Goal: Communication & Community: Ask a question

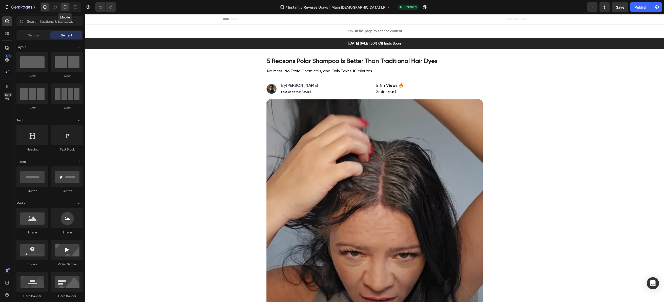
click at [68, 8] on div at bounding box center [65, 7] width 8 height 8
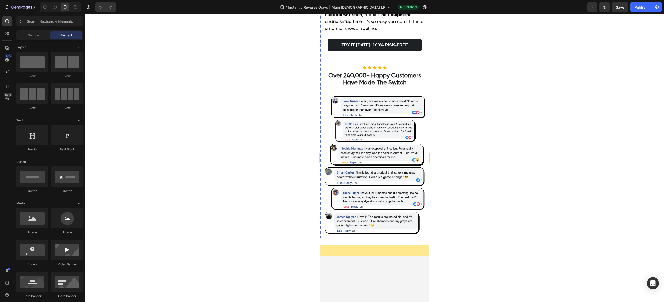
scroll to position [1139, 0]
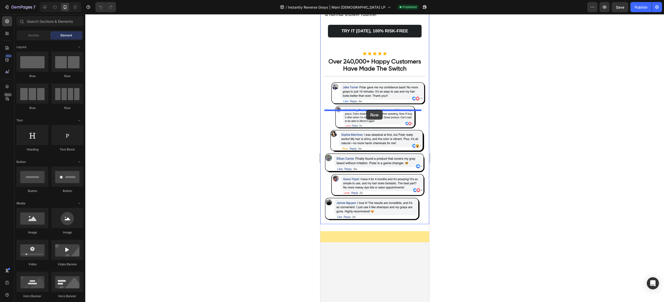
drag, startPoint x: 360, startPoint y: 73, endPoint x: 366, endPoint y: 110, distance: 37.3
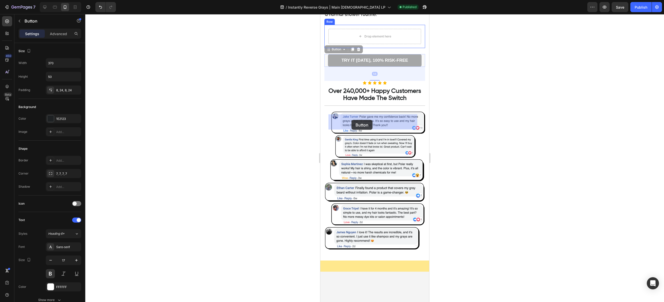
drag, startPoint x: 333, startPoint y: 145, endPoint x: 351, endPoint y: 120, distance: 31.0
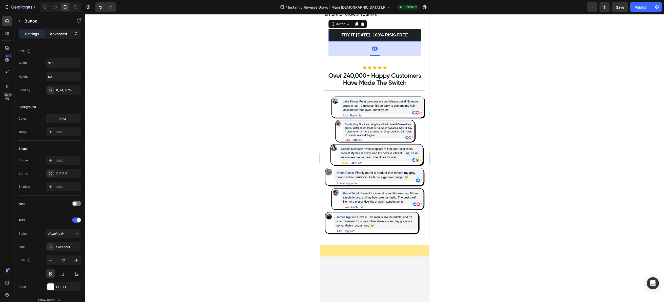
click at [58, 36] on p "Advanced" at bounding box center [58, 33] width 17 height 5
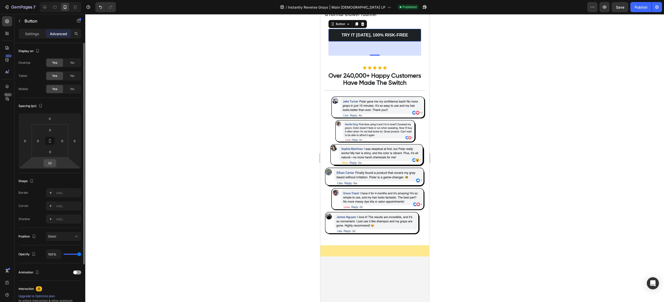
click at [50, 164] on input "56" at bounding box center [50, 163] width 10 height 8
type input "0"
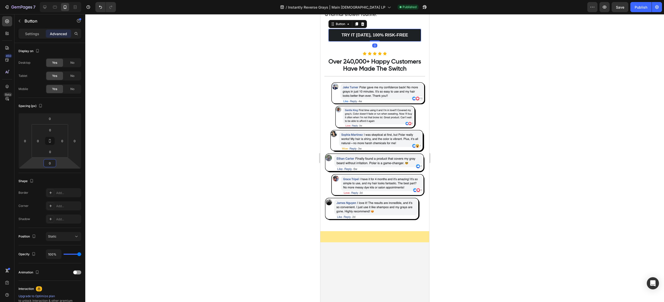
click at [206, 150] on div at bounding box center [374, 158] width 578 height 288
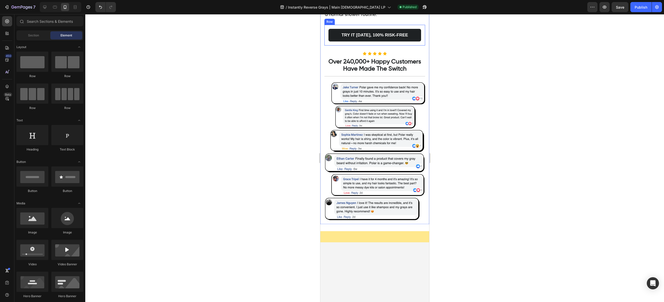
click at [325, 46] on div "TRY IT TODAY, 100% RISK-FREE Button Row" at bounding box center [374, 35] width 101 height 21
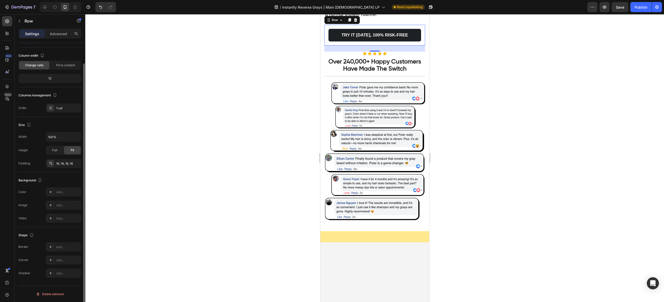
scroll to position [0, 0]
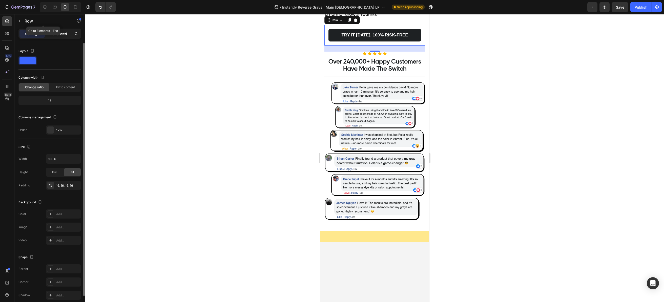
click at [57, 31] on p "Advanced" at bounding box center [58, 33] width 17 height 5
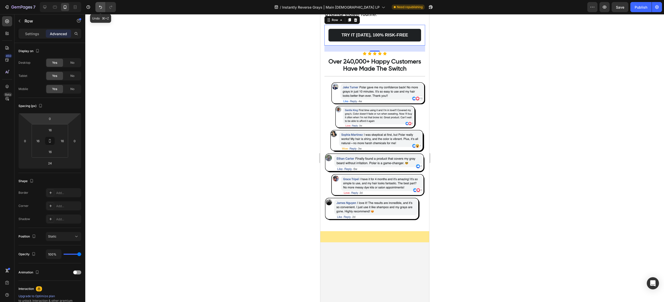
click at [99, 7] on icon "Undo/Redo" at bounding box center [100, 7] width 5 height 5
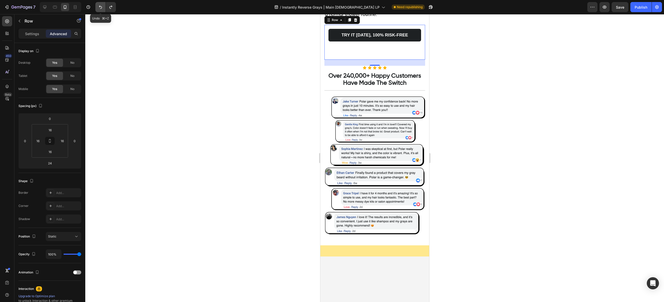
click at [99, 7] on icon "Undo/Redo" at bounding box center [100, 7] width 5 height 5
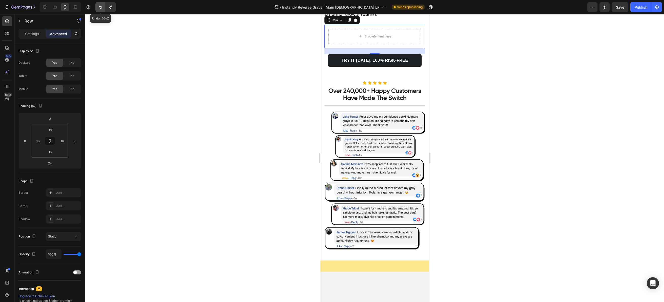
click at [99, 7] on icon "Undo/Redo" at bounding box center [100, 7] width 5 height 5
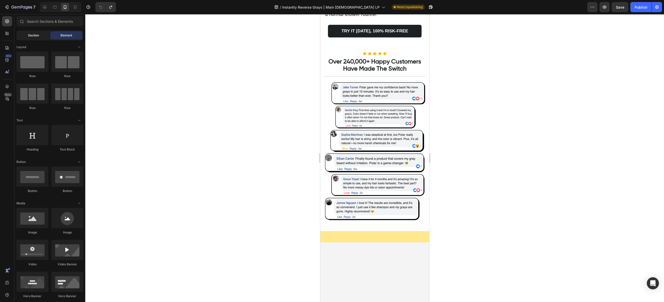
click at [26, 36] on div "Section" at bounding box center [33, 35] width 32 height 8
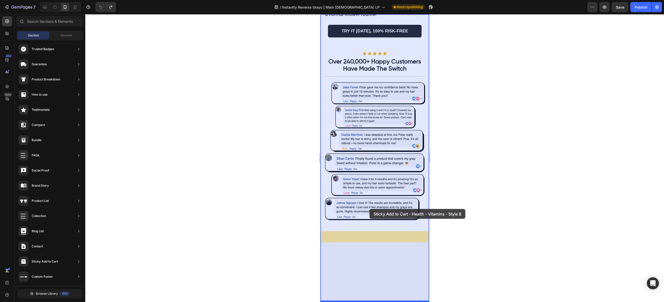
drag, startPoint x: 458, startPoint y: 72, endPoint x: 338, endPoint y: 180, distance: 162.1
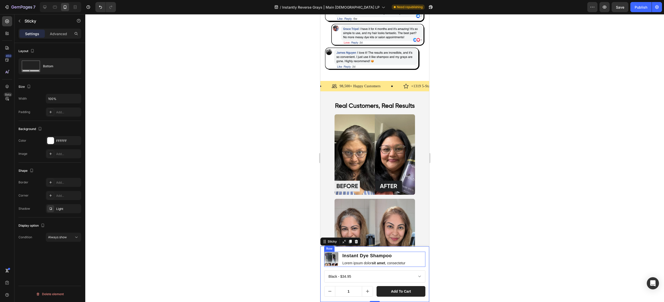
scroll to position [1292, 0]
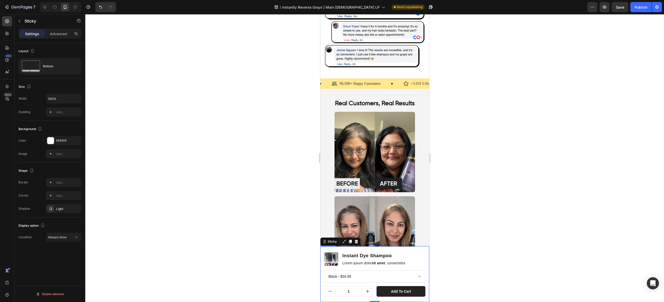
click at [400, 249] on div "Product Images Instant Dye Shampoo Product Title Lorem ipsum dolor sit amet , c…" at bounding box center [374, 274] width 109 height 56
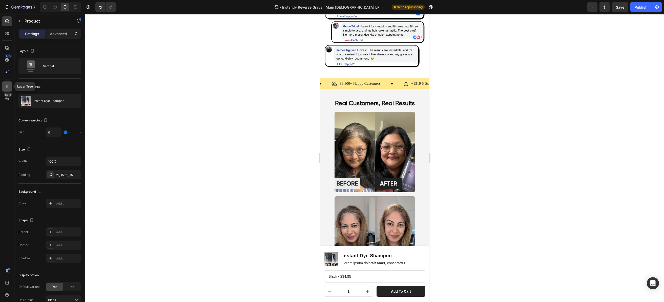
click at [9, 86] on icon at bounding box center [7, 86] width 5 height 5
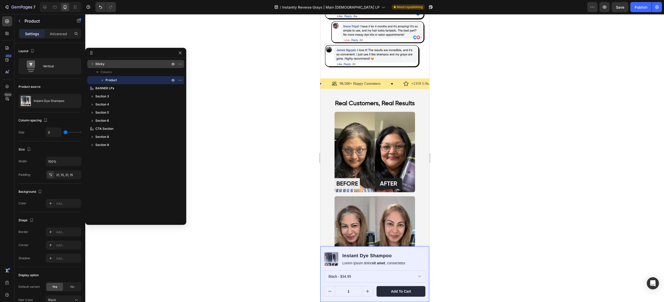
click at [110, 65] on p "Sticky" at bounding box center [133, 63] width 76 height 5
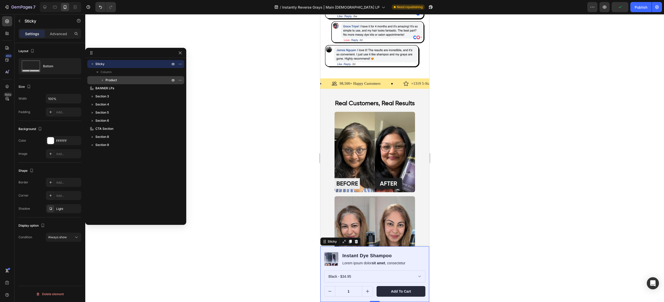
click at [101, 80] on icon "button" at bounding box center [102, 80] width 5 height 5
click at [134, 79] on p "Product" at bounding box center [137, 80] width 65 height 5
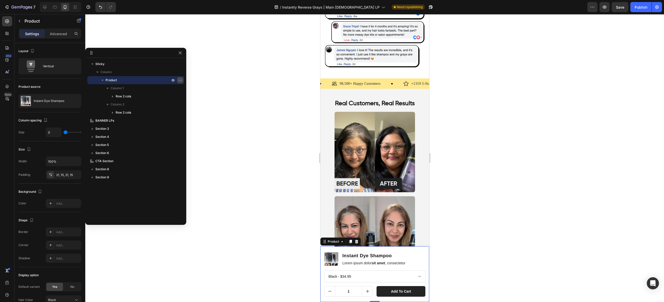
click at [183, 81] on button "button" at bounding box center [180, 80] width 6 height 6
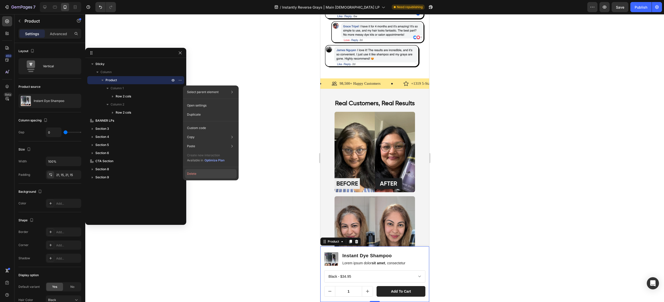
click at [187, 173] on button "Delete" at bounding box center [211, 173] width 52 height 9
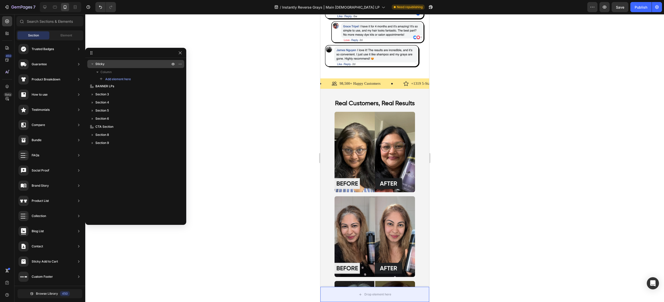
click at [115, 65] on p "Sticky" at bounding box center [133, 63] width 76 height 5
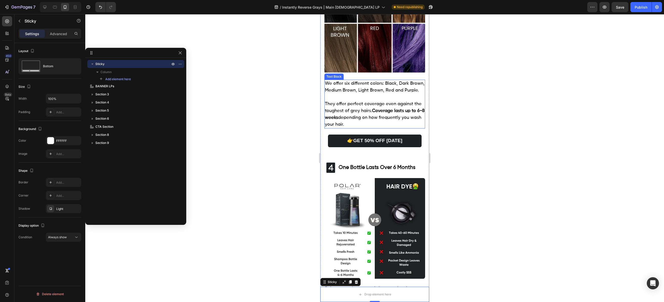
scroll to position [680, 0]
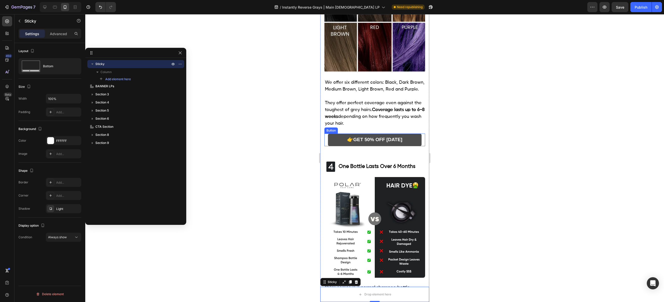
click at [411, 146] on link "👉GET 50% OFF TODAY" at bounding box center [374, 140] width 94 height 13
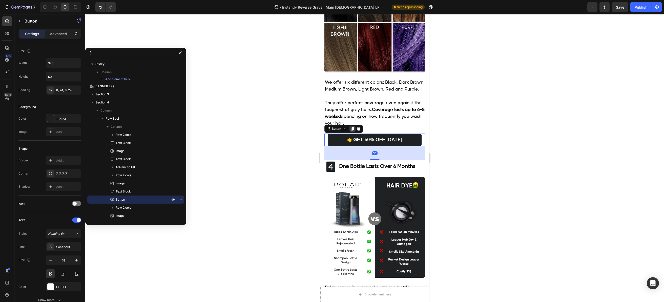
click at [354, 131] on icon at bounding box center [352, 129] width 4 height 4
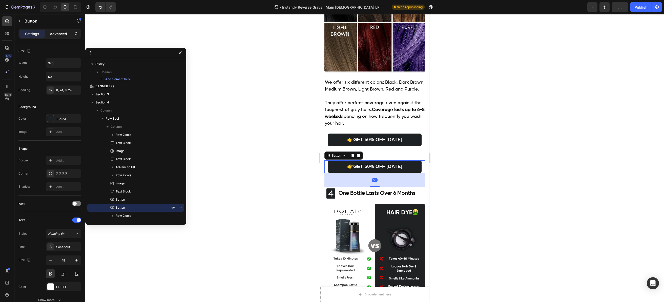
click at [60, 36] on p "Advanced" at bounding box center [58, 33] width 17 height 5
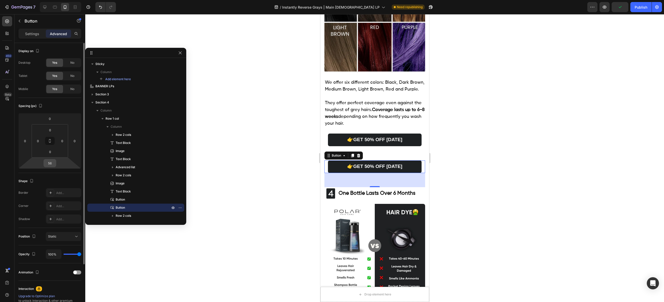
click at [49, 161] on input "56" at bounding box center [50, 163] width 10 height 8
type input "0"
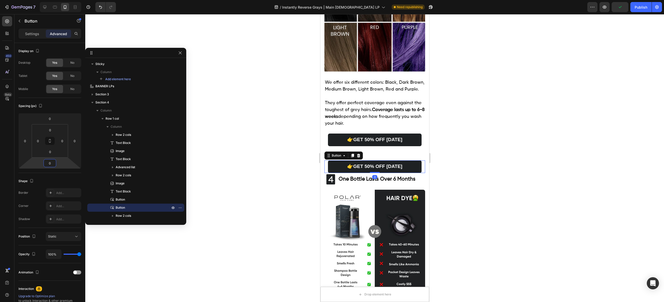
click at [258, 212] on div at bounding box center [374, 158] width 578 height 288
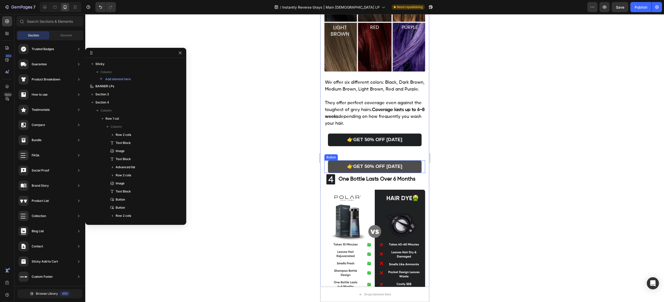
click at [336, 173] on link "👉GET 50% OFF TODAY" at bounding box center [374, 166] width 94 height 13
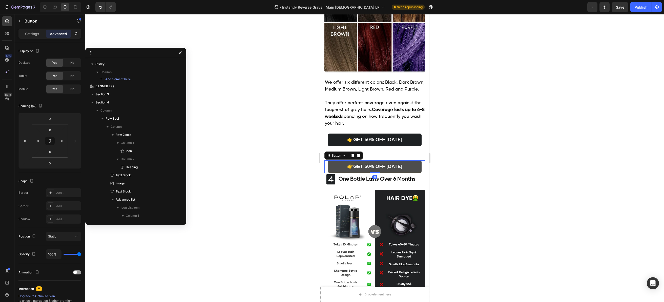
scroll to position [392, 0]
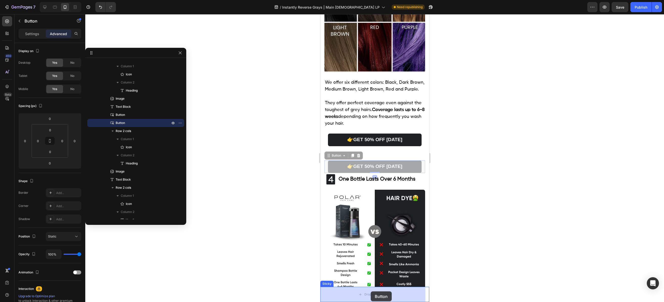
drag, startPoint x: 329, startPoint y: 250, endPoint x: 370, endPoint y: 291, distance: 58.8
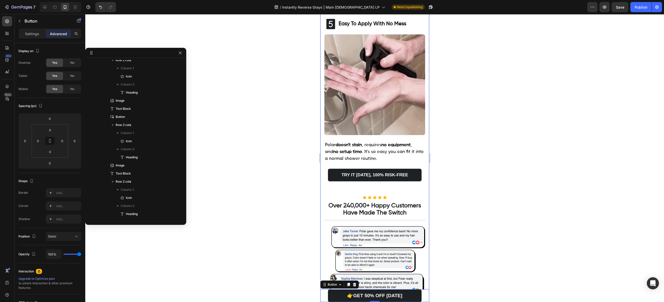
click at [485, 258] on div at bounding box center [374, 158] width 578 height 288
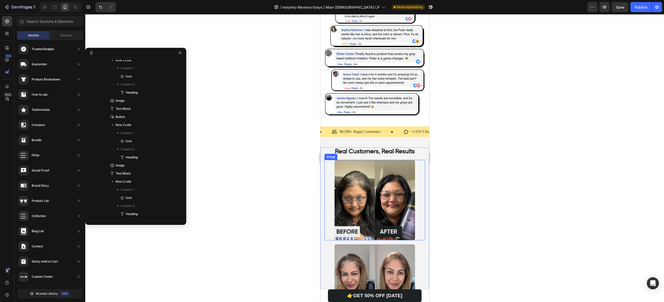
scroll to position [1244, 0]
click at [323, 294] on div "👉GET 50% OFF TODAY Button" at bounding box center [374, 295] width 109 height 13
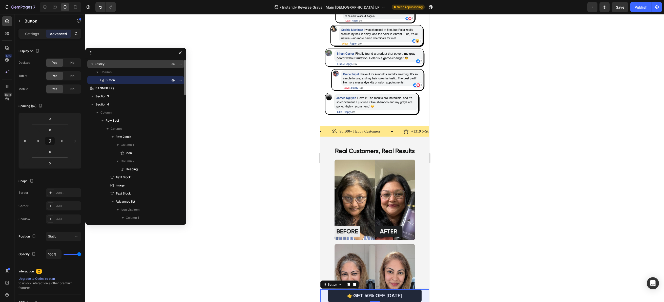
click at [118, 66] on p "Sticky" at bounding box center [133, 63] width 76 height 5
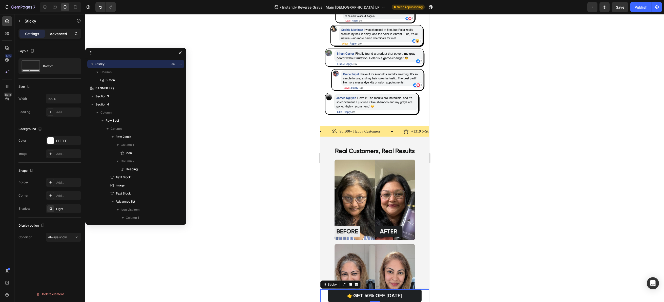
click at [62, 35] on p "Advanced" at bounding box center [58, 33] width 17 height 5
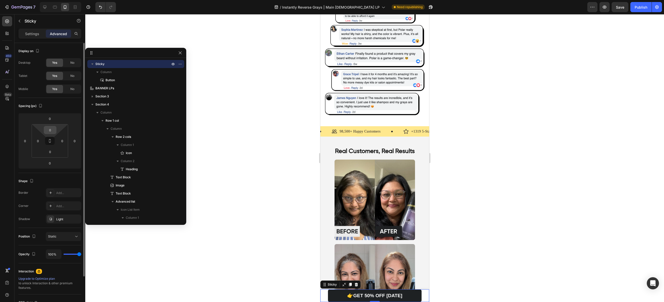
click at [53, 130] on input "0" at bounding box center [50, 130] width 10 height 8
type input "5"
type input "15"
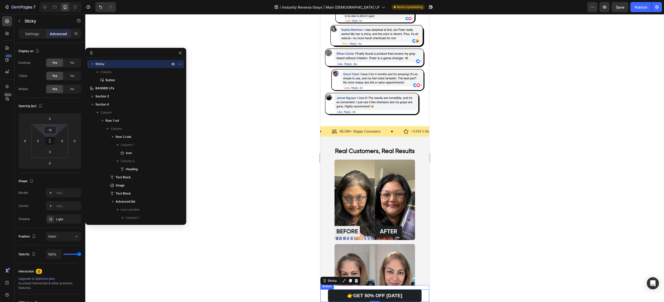
click at [422, 293] on div "👉GET 50% OFF TODAY Button" at bounding box center [374, 295] width 109 height 13
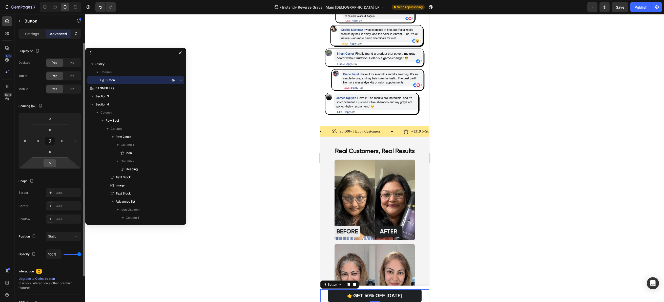
click at [50, 161] on input "0" at bounding box center [50, 163] width 10 height 8
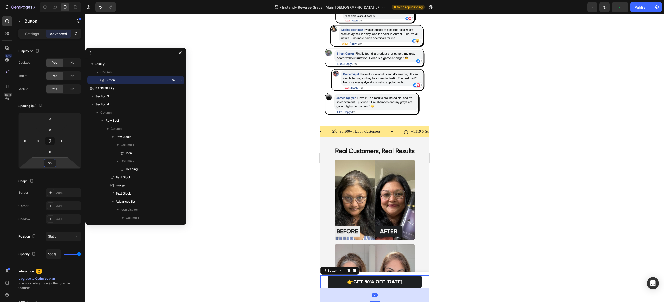
type input "55"
click at [235, 204] on div at bounding box center [374, 158] width 578 height 288
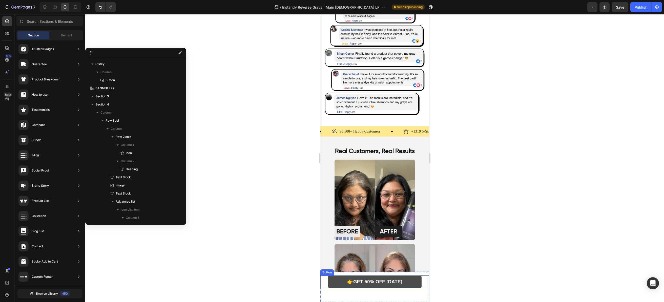
click at [340, 282] on link "👉GET 50% OFF TODAY" at bounding box center [374, 281] width 94 height 13
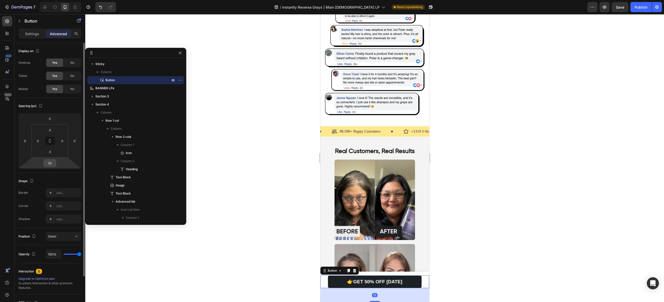
click at [53, 164] on input "55" at bounding box center [50, 163] width 10 height 8
type input "0"
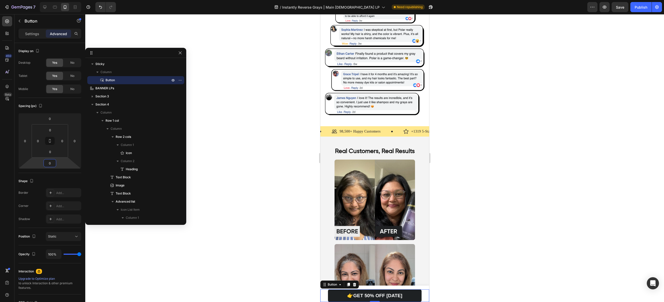
click at [239, 276] on div at bounding box center [374, 158] width 578 height 288
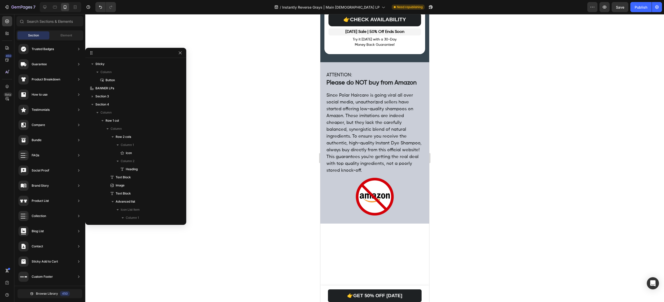
scroll to position [1946, 0]
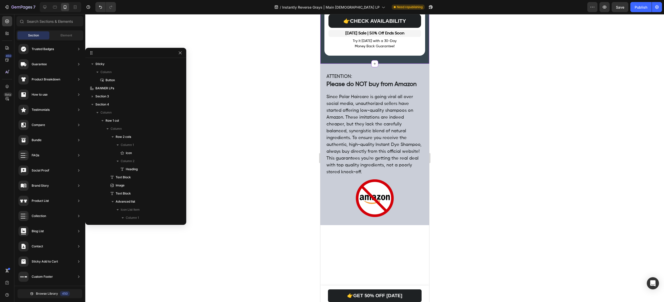
click at [355, 36] on p "Labor Day Sale | 50% Off Ends Soon" at bounding box center [374, 33] width 92 height 6
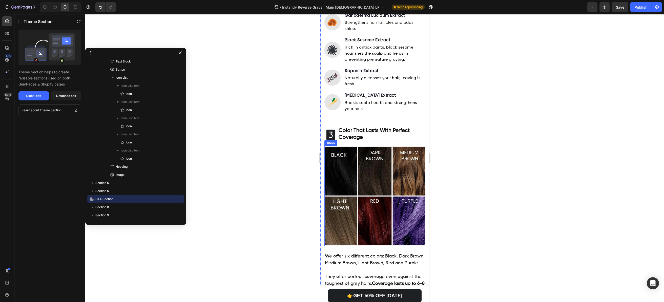
scroll to position [581, 0]
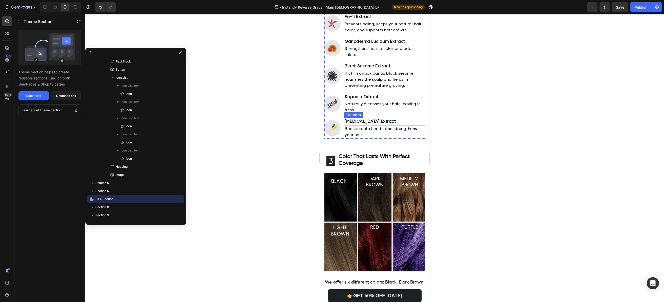
click at [365, 119] on strong "Ginseng Extract" at bounding box center [369, 121] width 51 height 4
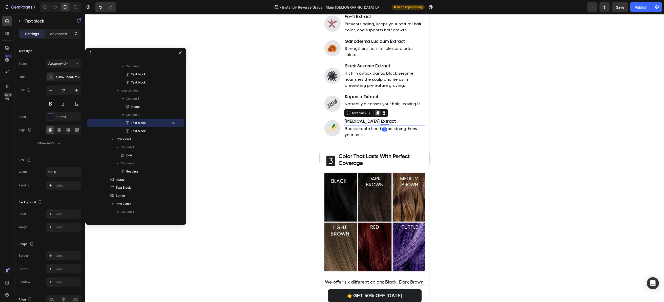
click at [377, 112] on icon at bounding box center [377, 114] width 3 height 4
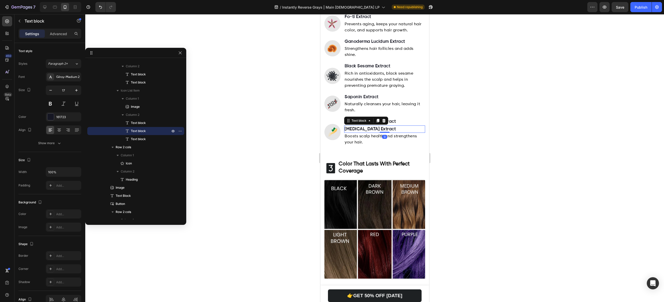
click at [481, 123] on div at bounding box center [374, 158] width 578 height 288
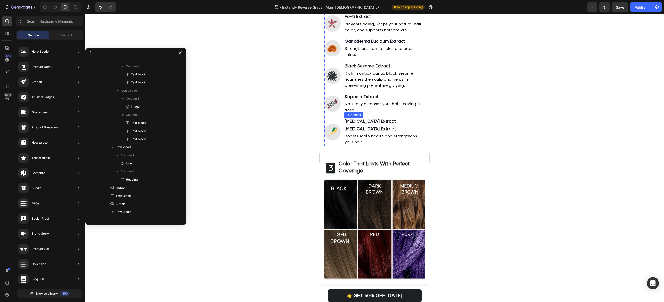
click at [357, 119] on strong "Ginseng Extract" at bounding box center [369, 121] width 51 height 4
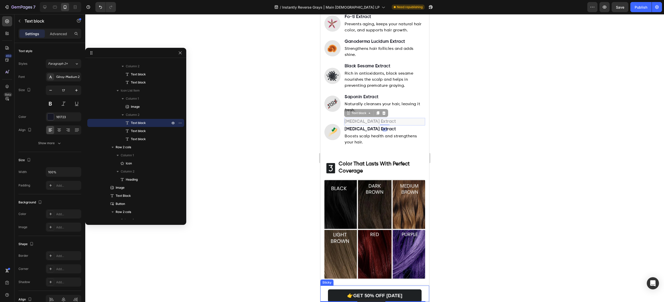
drag, startPoint x: 349, startPoint y: 103, endPoint x: 357, endPoint y: 299, distance: 195.6
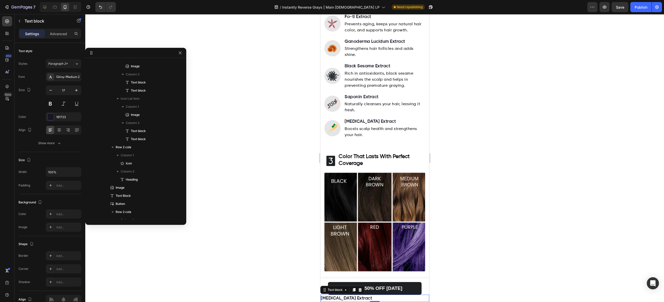
click at [457, 262] on div at bounding box center [374, 158] width 578 height 288
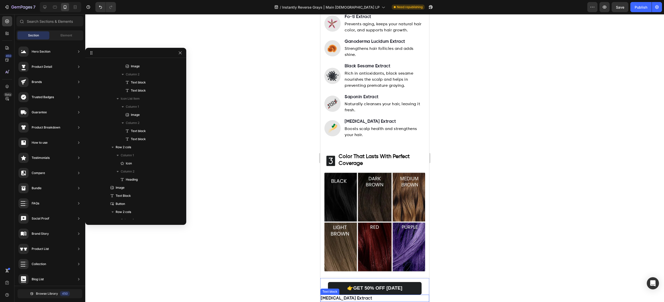
click at [377, 297] on p "Ginseng Extract" at bounding box center [374, 298] width 108 height 7
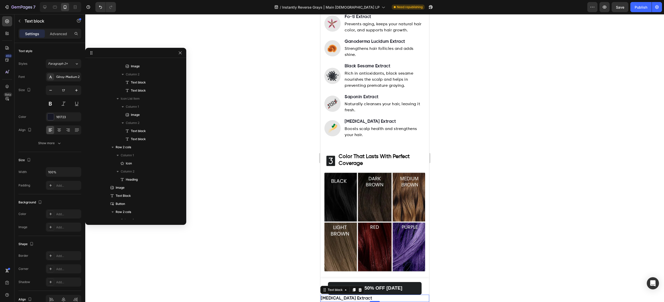
scroll to position [0, 0]
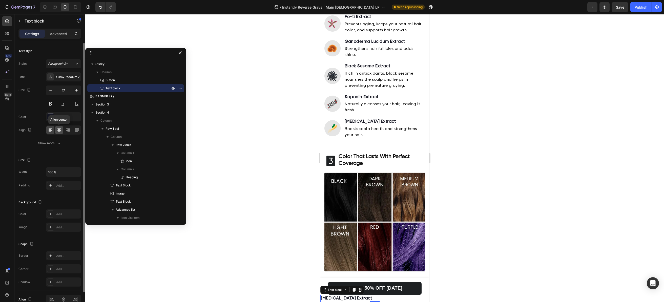
click at [58, 134] on div at bounding box center [59, 130] width 8 height 8
click at [518, 236] on div at bounding box center [374, 158] width 578 height 288
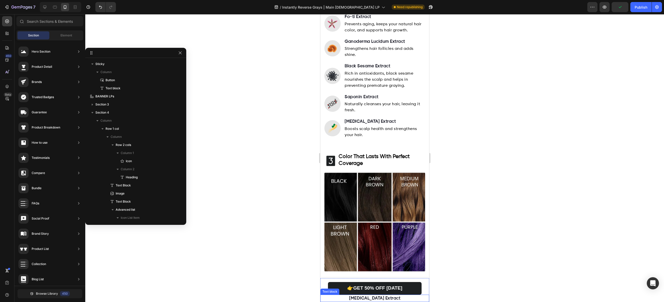
click at [375, 298] on strong "Ginseng Extract" at bounding box center [374, 298] width 51 height 4
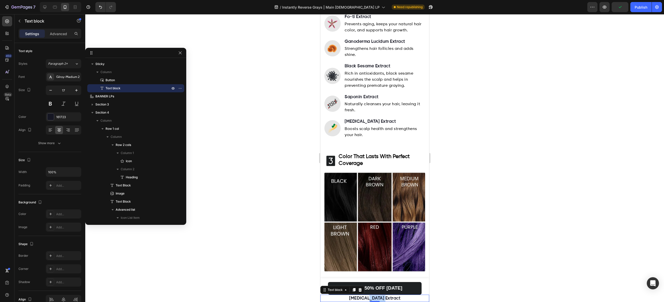
click at [375, 298] on strong "Ginseng Extract" at bounding box center [374, 298] width 51 height 4
click at [459, 274] on div at bounding box center [374, 158] width 578 height 288
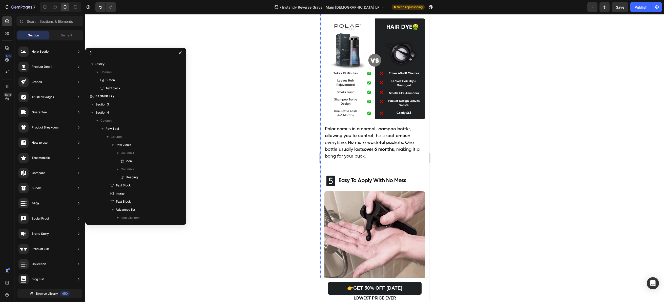
scroll to position [942, 0]
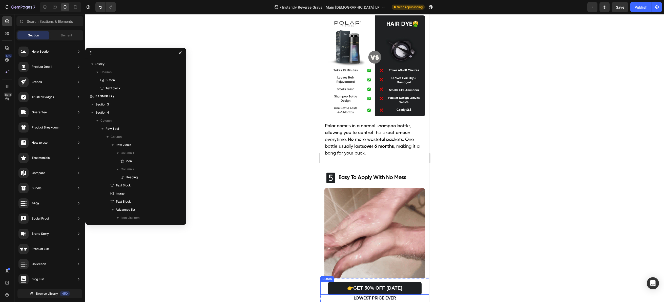
click at [323, 282] on div "👉GET 50% OFF TODAY Button" at bounding box center [374, 288] width 109 height 13
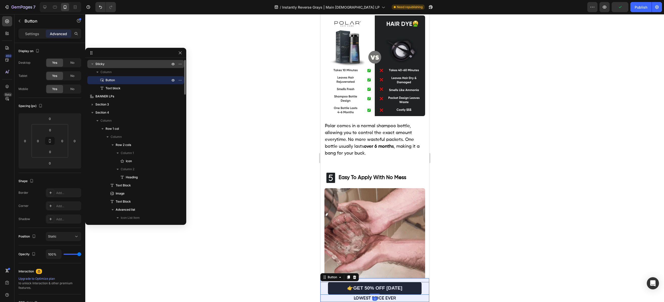
click at [102, 64] on span "Sticky" at bounding box center [99, 63] width 9 height 5
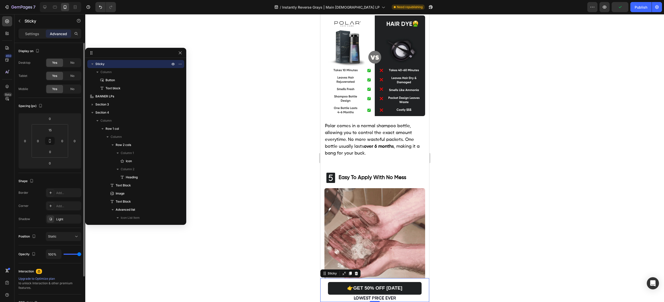
scroll to position [47, 0]
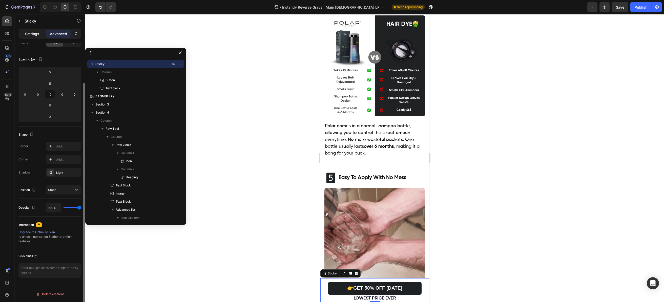
click at [32, 30] on div "Settings" at bounding box center [31, 34] width 25 height 8
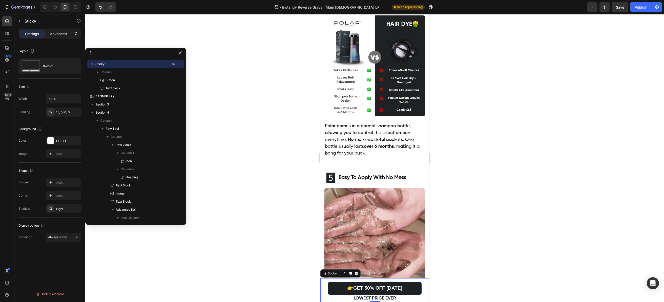
scroll to position [0, 0]
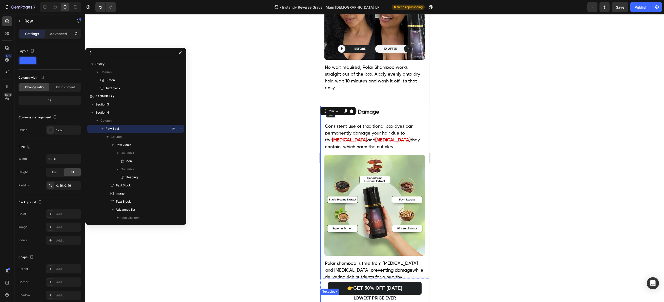
scroll to position [300, 0]
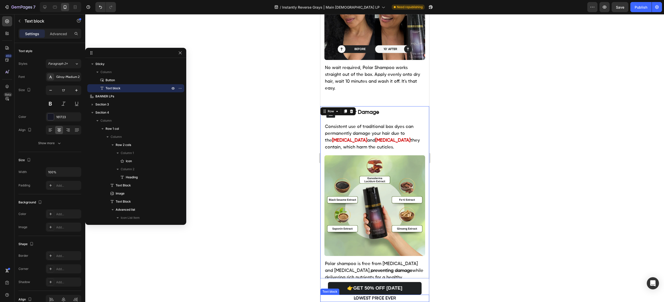
click at [375, 299] on strong "LOWEST PRICE EVER" at bounding box center [374, 298] width 42 height 4
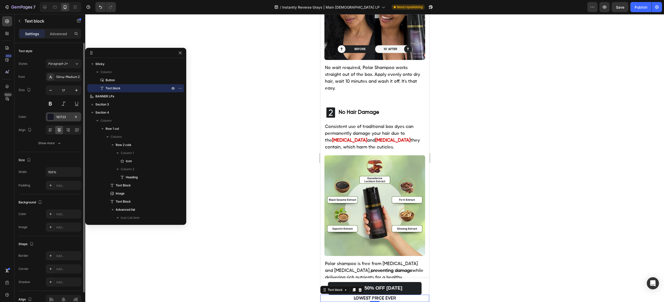
click at [52, 117] on div at bounding box center [50, 117] width 7 height 7
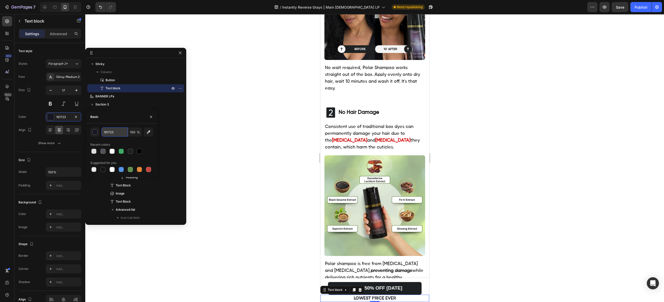
click at [117, 133] on input "161723" at bounding box center [114, 131] width 26 height 9
click at [148, 135] on button "button" at bounding box center [148, 131] width 9 height 9
type input "CE0300"
click at [565, 165] on div at bounding box center [374, 158] width 578 height 288
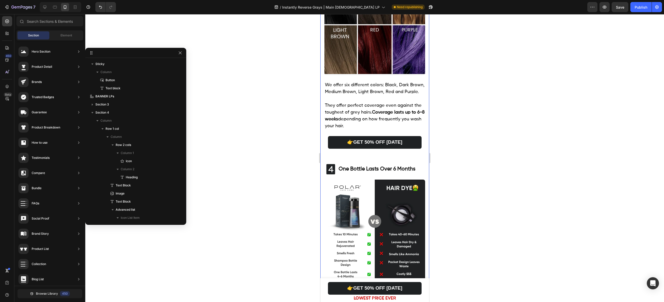
scroll to position [848, 0]
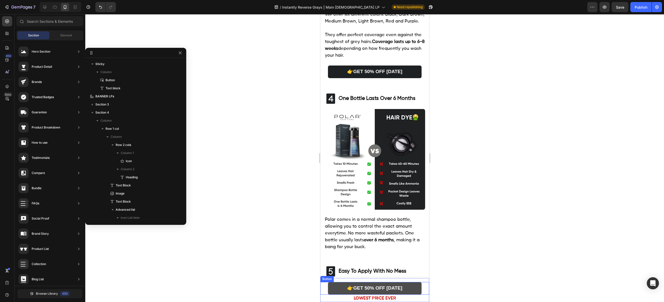
click at [338, 284] on link "👉GET 50% OFF TODAY" at bounding box center [374, 288] width 94 height 13
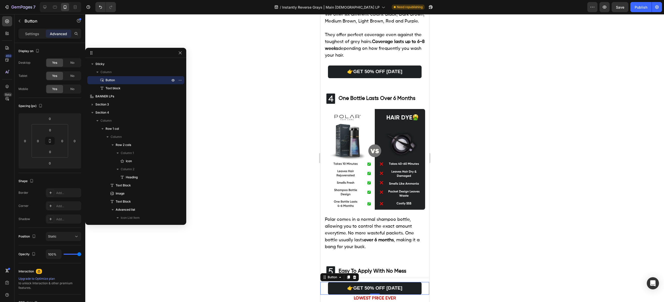
click at [453, 278] on div at bounding box center [374, 158] width 578 height 288
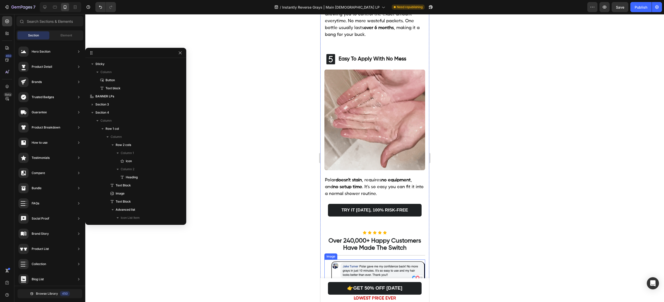
scroll to position [1069, 0]
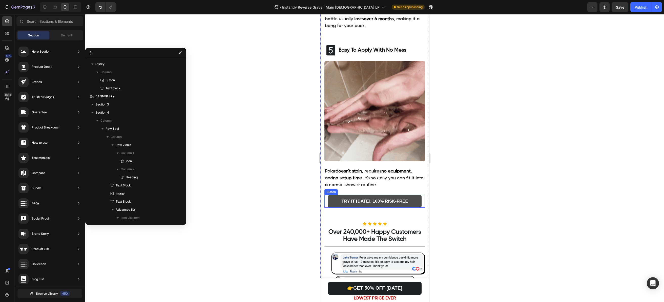
click at [383, 195] on link "TRY IT TODAY, 100% RISK-FREE" at bounding box center [374, 201] width 94 height 13
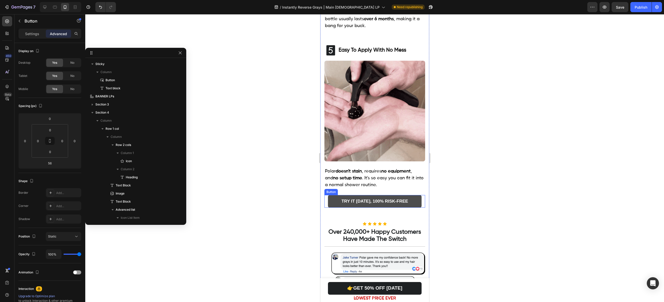
scroll to position [516, 0]
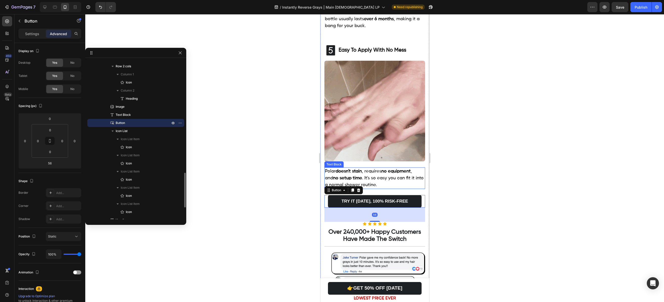
click at [374, 176] on span ". It's so easy you can fit it into a normal shower routine." at bounding box center [373, 181] width 99 height 11
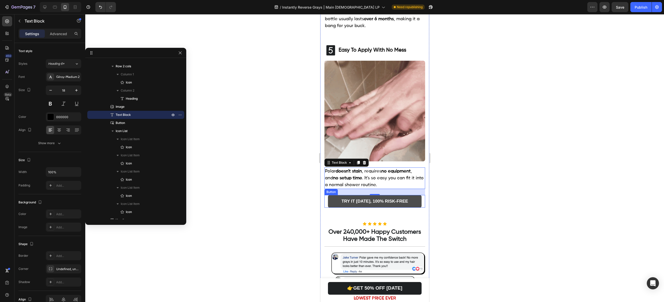
click at [417, 195] on link "TRY IT TODAY, 100% RISK-FREE" at bounding box center [374, 201] width 94 height 13
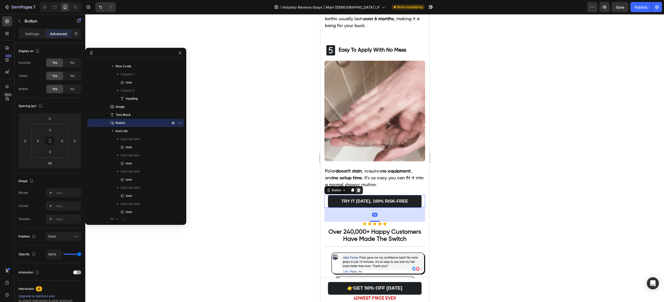
click at [361, 187] on div at bounding box center [358, 190] width 6 height 6
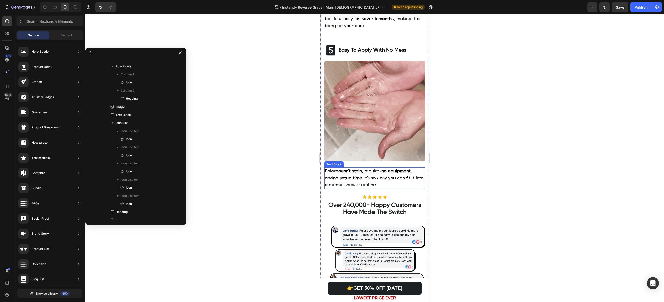
click at [387, 169] on p "Polar doesn't stain , requires no equipment , and no setup time . It's so easy …" at bounding box center [374, 178] width 100 height 20
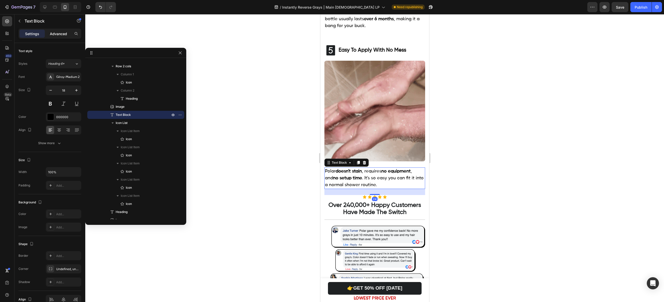
click at [59, 35] on p "Advanced" at bounding box center [58, 33] width 17 height 5
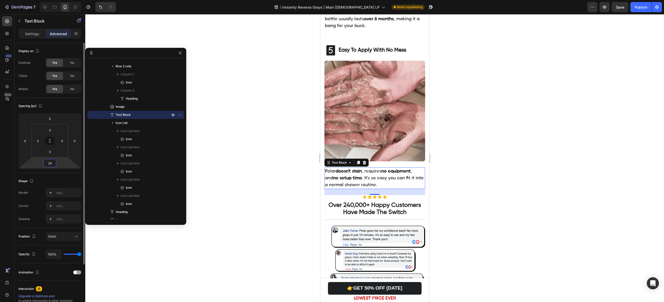
click at [52, 165] on input "24" at bounding box center [50, 163] width 10 height 8
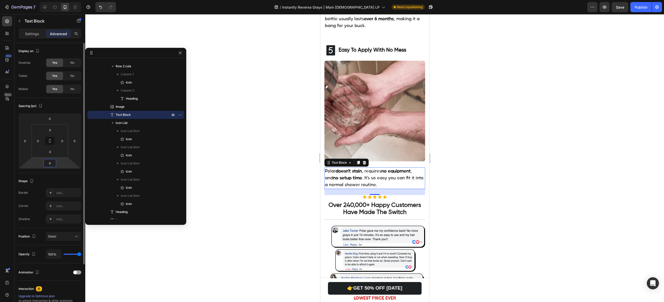
type input "40"
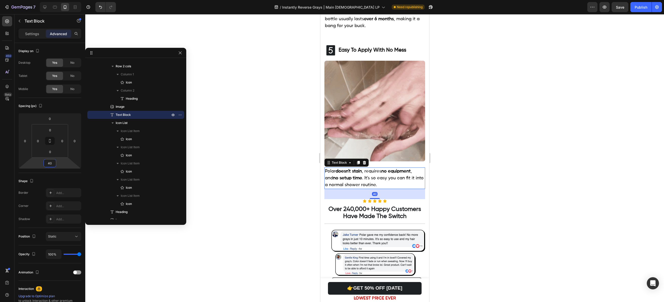
click at [490, 194] on div at bounding box center [374, 158] width 578 height 288
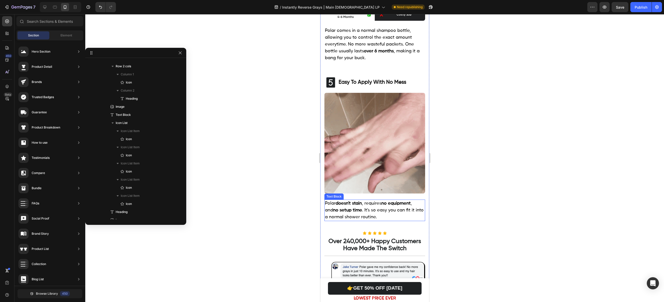
scroll to position [1036, 0]
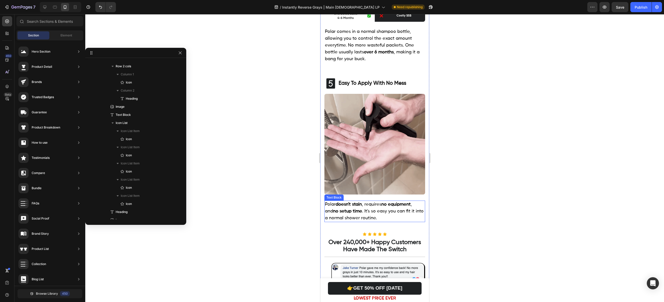
click at [388, 204] on p "Polar doesn't stain , requires no equipment , and no setup time . It's so easy …" at bounding box center [374, 211] width 100 height 20
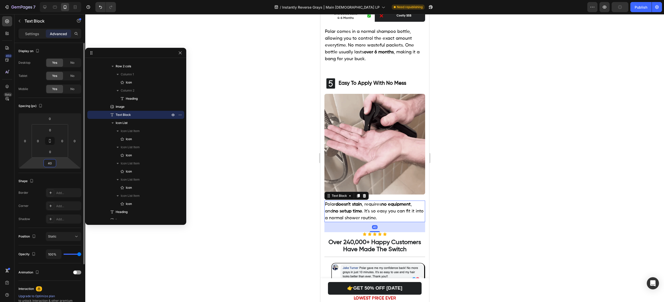
click at [49, 161] on input "40" at bounding box center [50, 163] width 10 height 8
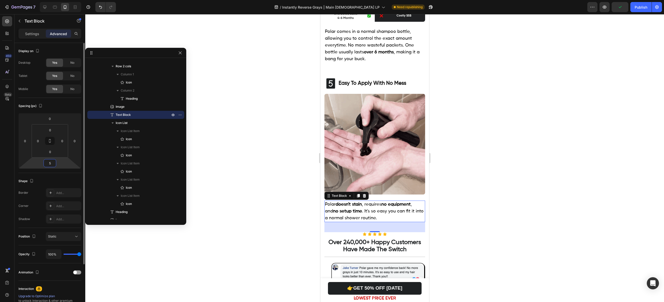
type input "50"
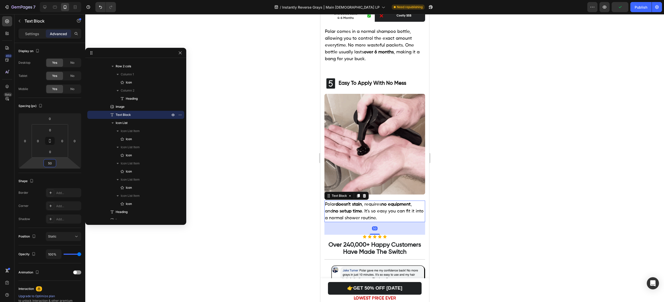
click at [307, 207] on div at bounding box center [374, 158] width 578 height 288
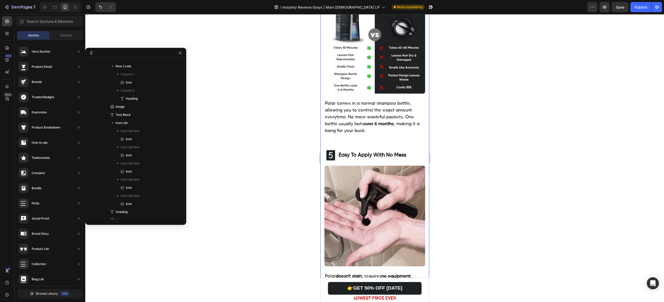
scroll to position [962, 0]
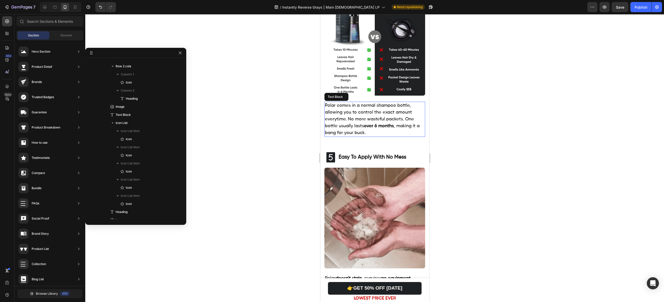
click at [382, 121] on p "Polar comes in a normal shampoo bottle, allowing you to control the exact amoun…" at bounding box center [374, 119] width 100 height 34
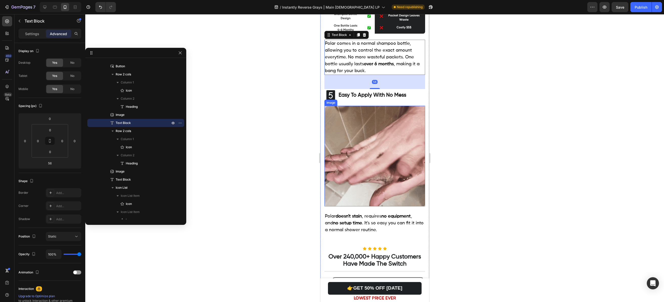
scroll to position [1039, 0]
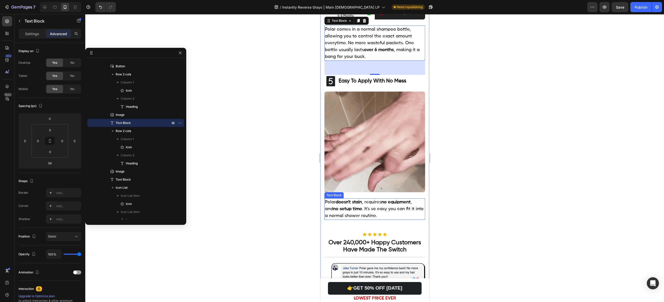
click at [386, 199] on p "Polar doesn't stain , requires no equipment , and no setup time . It's so easy …" at bounding box center [374, 209] width 100 height 20
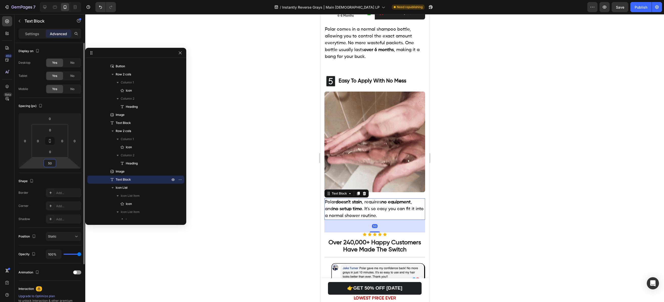
click at [53, 163] on input "50" at bounding box center [50, 163] width 10 height 8
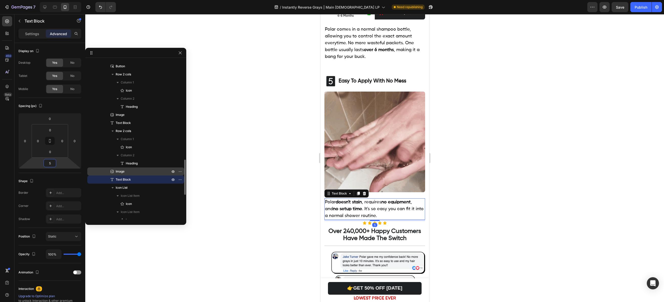
type input "56"
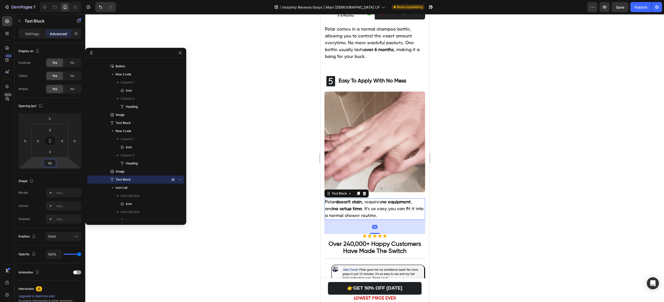
click at [205, 187] on div at bounding box center [374, 158] width 578 height 288
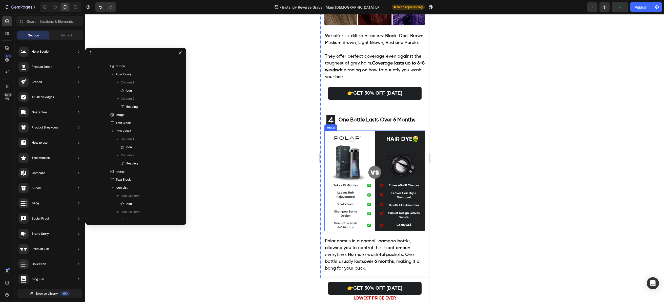
scroll to position [823, 0]
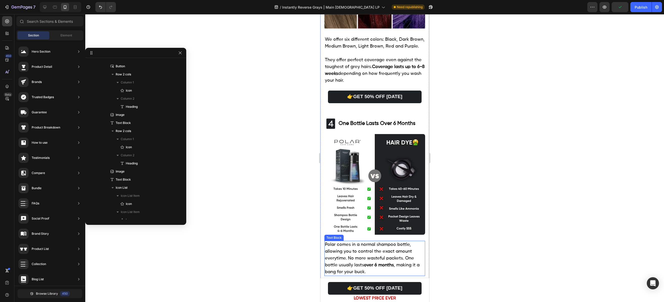
click at [356, 243] on p "Polar comes in a normal shampoo bottle, allowing you to control the exact amoun…" at bounding box center [374, 258] width 100 height 34
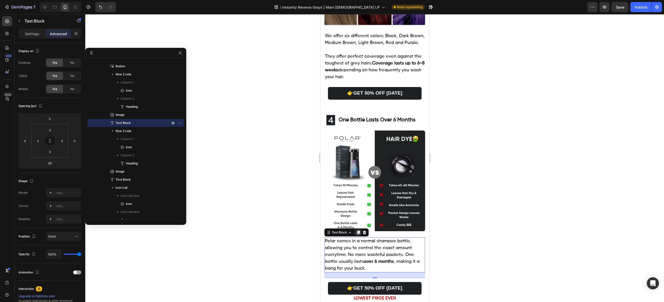
scroll to position [824, 0]
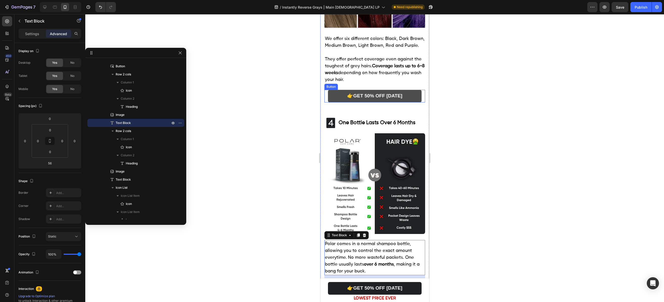
click at [337, 90] on link "👉GET 50% OFF TODAY" at bounding box center [374, 96] width 94 height 13
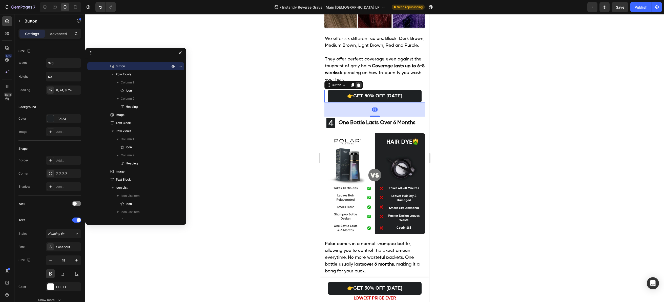
click at [359, 83] on icon at bounding box center [358, 85] width 4 height 4
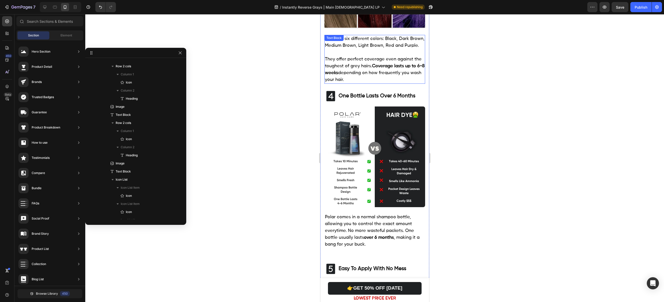
click at [355, 70] on span "They offer perfect coverage even against the toughest of grey hairs. Coverage l…" at bounding box center [374, 69] width 100 height 25
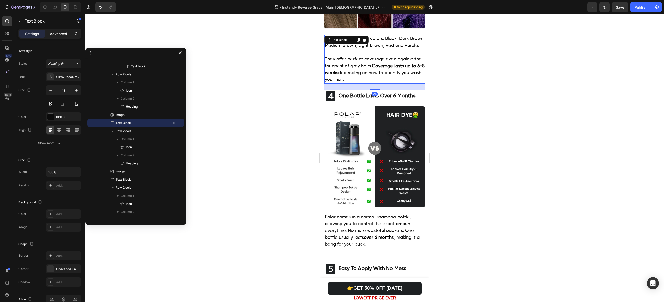
click at [57, 35] on p "Advanced" at bounding box center [58, 33] width 17 height 5
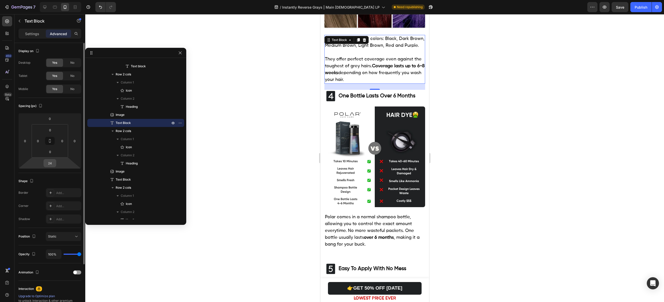
click at [50, 160] on input "24" at bounding box center [50, 163] width 10 height 8
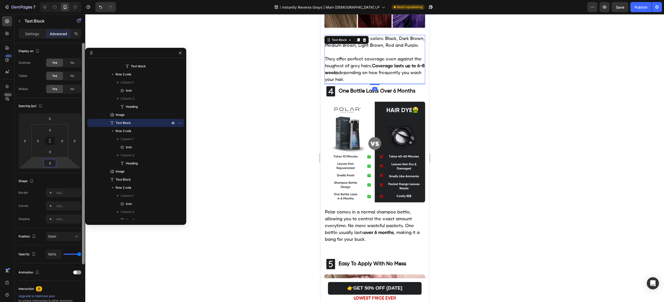
type input "56"
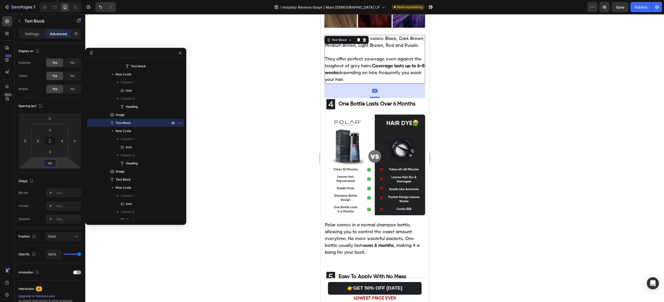
click at [233, 172] on div at bounding box center [374, 158] width 578 height 288
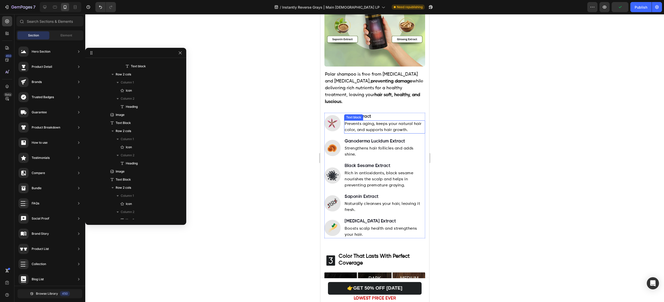
scroll to position [480, 0]
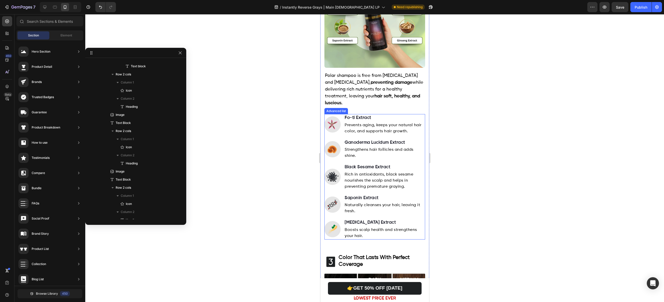
click at [340, 228] on li "Image Ginseng Extract Text block Boosts scalp health and strengthens your hair.…" at bounding box center [374, 229] width 101 height 21
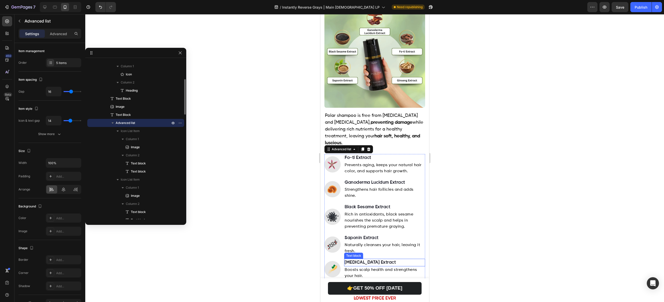
scroll to position [401, 0]
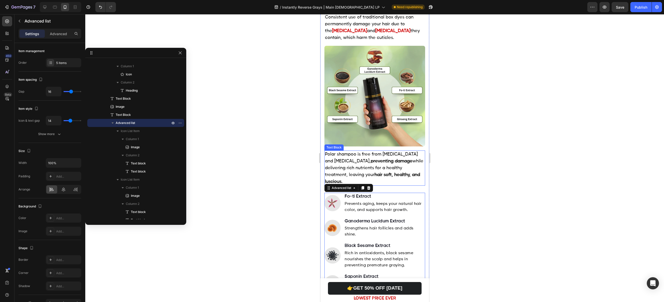
click at [400, 168] on p "Polar shampoo is free from ammonia and peroxide, preventing damage while delive…" at bounding box center [374, 168] width 100 height 34
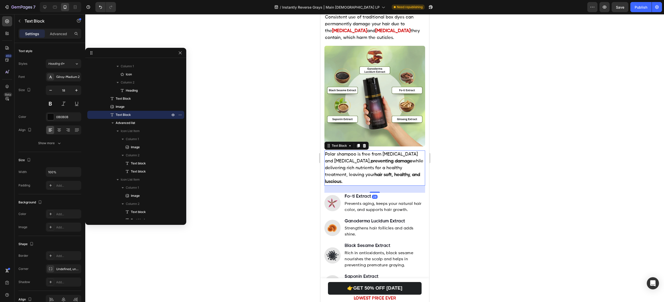
click at [444, 182] on div at bounding box center [374, 158] width 578 height 288
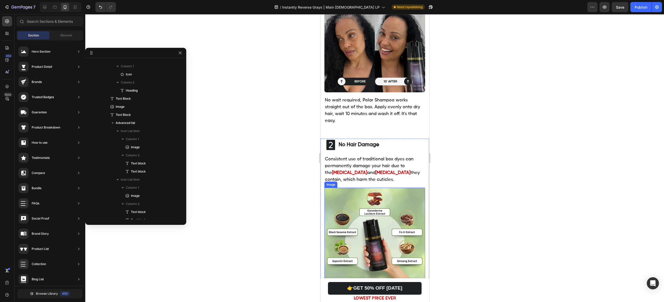
scroll to position [250, 0]
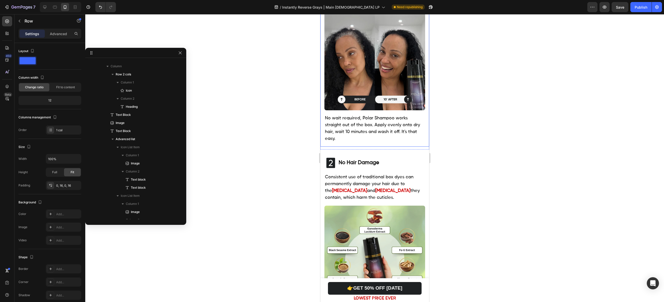
scroll to position [0, 0]
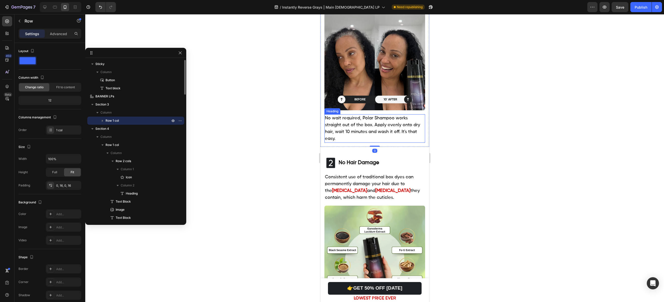
click at [353, 126] on h2 "No wait required, Polar Shampoo works straight out of the box. Apply evenly ont…" at bounding box center [374, 128] width 101 height 28
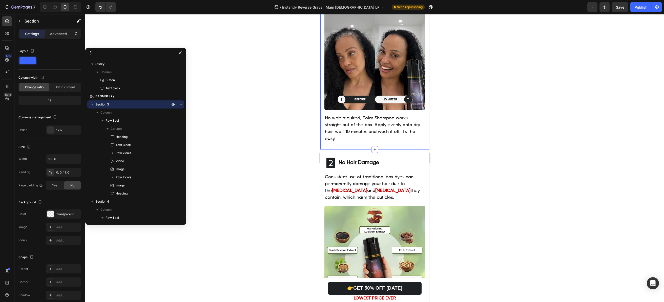
click at [476, 166] on div at bounding box center [374, 158] width 578 height 288
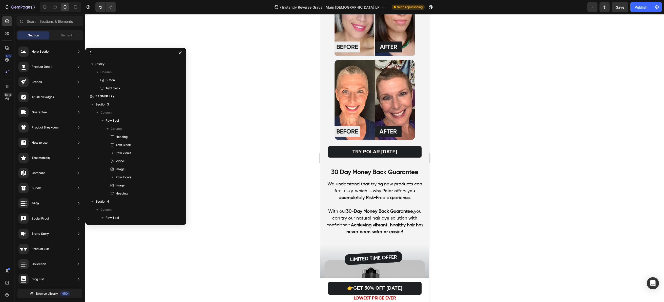
scroll to position [1662, 0]
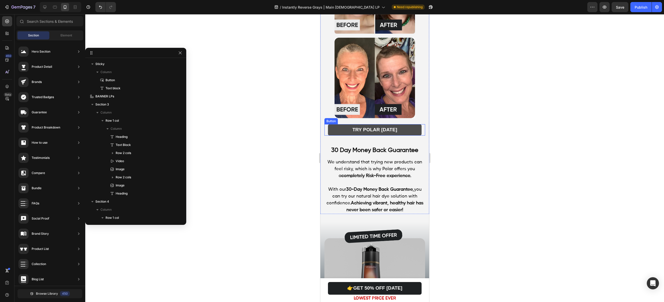
click at [405, 124] on link "TRY POLAR TODAY" at bounding box center [374, 129] width 94 height 11
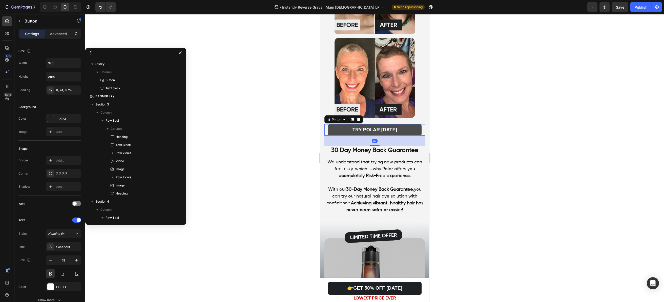
scroll to position [731, 0]
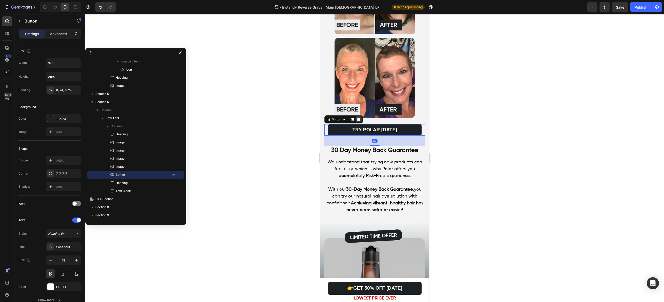
click at [359, 118] on icon at bounding box center [358, 120] width 3 height 4
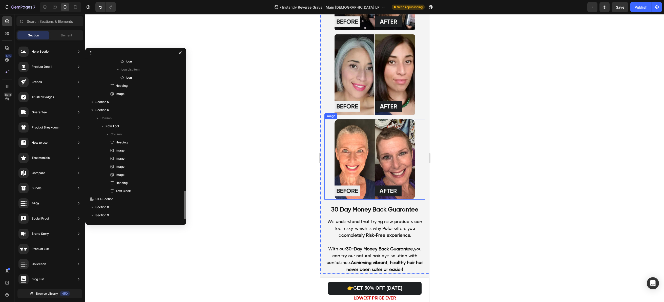
scroll to position [1564, 0]
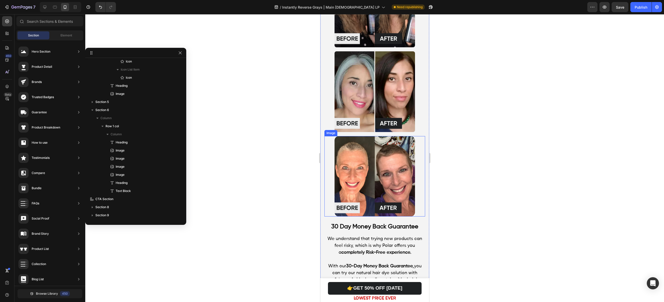
click at [414, 202] on div at bounding box center [374, 176] width 101 height 80
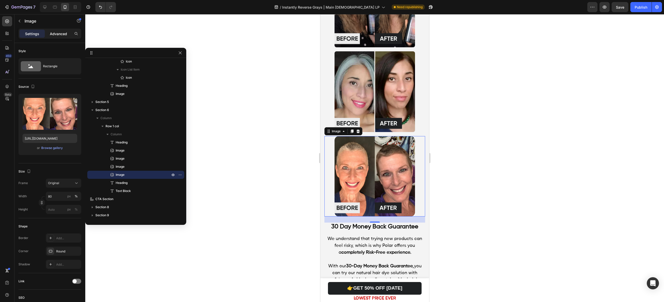
click at [62, 36] on div "Advanced" at bounding box center [58, 34] width 25 height 8
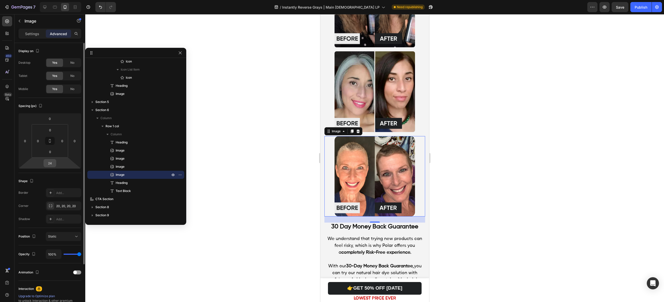
click at [48, 163] on input "24" at bounding box center [50, 163] width 10 height 8
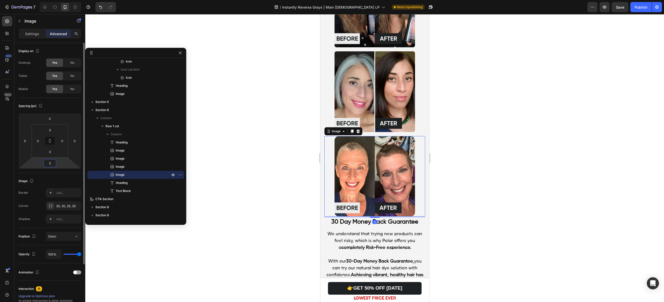
type input "56"
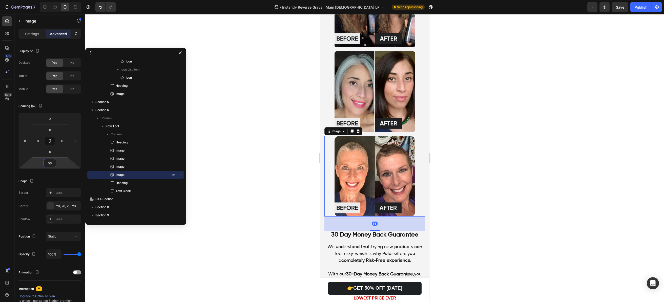
click at [478, 221] on div at bounding box center [374, 158] width 578 height 288
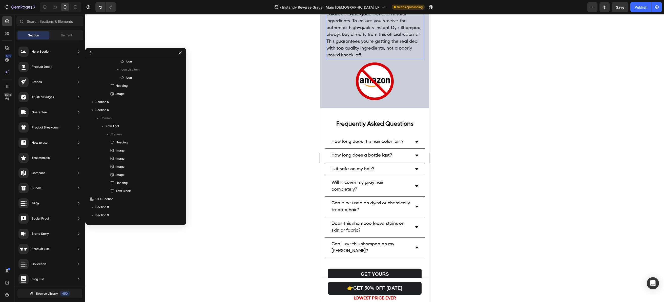
scroll to position [2153, 0]
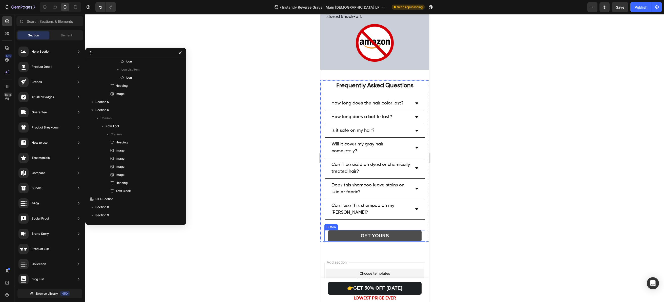
click at [335, 239] on link "GET YOURS" at bounding box center [374, 235] width 94 height 11
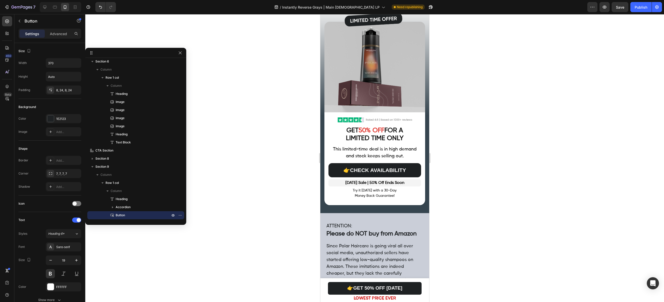
scroll to position [1729, 0]
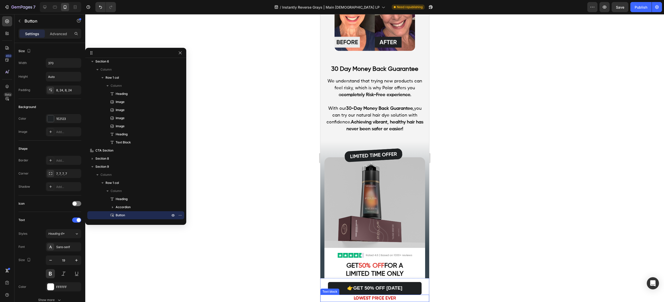
click at [324, 296] on p "LOWEST PRICE EVER" at bounding box center [374, 298] width 108 height 7
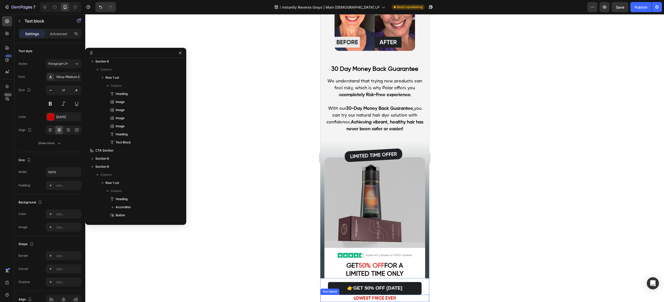
scroll to position [0, 0]
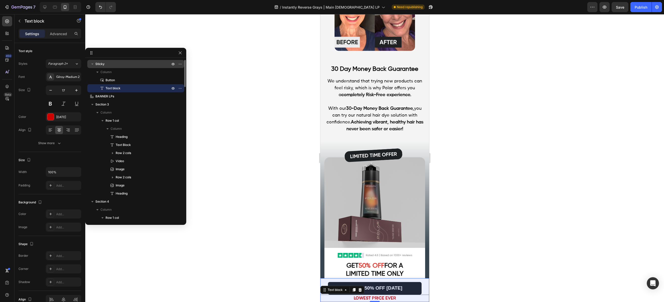
click at [122, 67] on div "Sticky" at bounding box center [135, 64] width 93 height 8
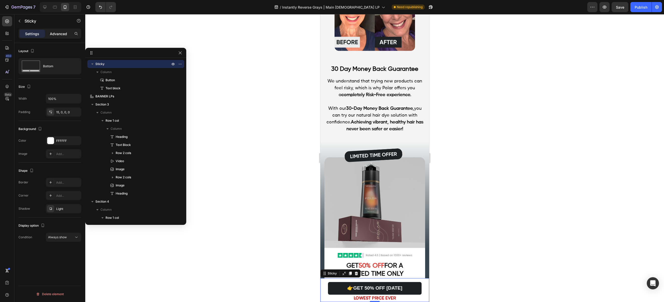
click at [54, 32] on p "Advanced" at bounding box center [58, 33] width 17 height 5
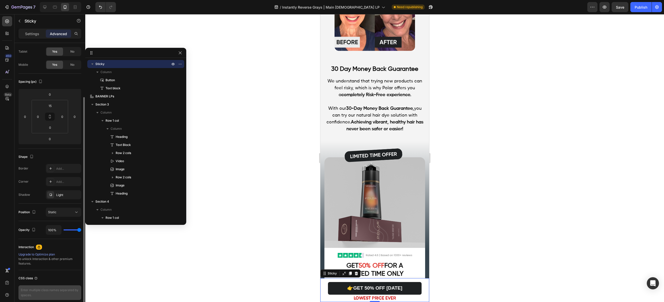
scroll to position [42, 0]
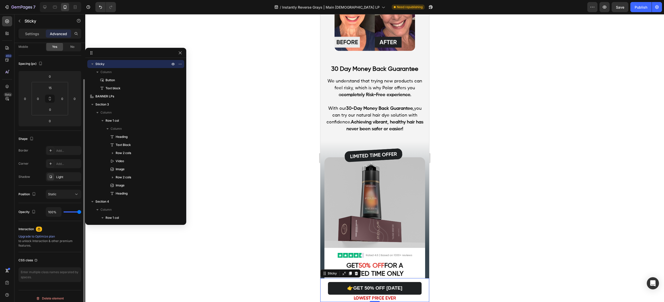
click at [37, 234] on div "Upgrade to Optimize plan" at bounding box center [49, 236] width 63 height 5
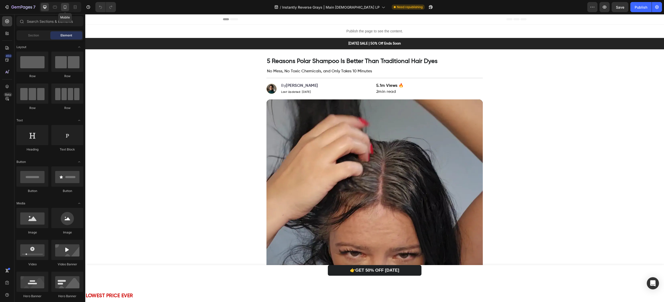
click at [67, 7] on icon at bounding box center [64, 7] width 5 height 5
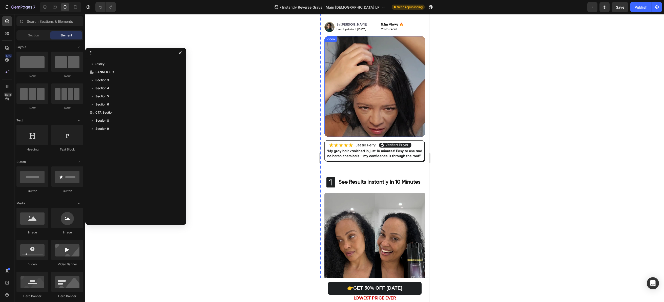
scroll to position [136, 0]
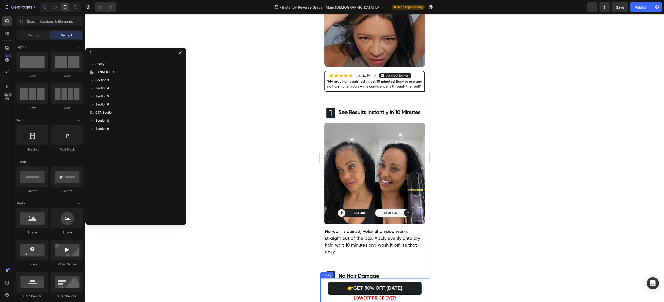
click at [325, 280] on div "👉GET 50% OFF TODAY Button LOWEST PRICE EVER Text block Sticky" at bounding box center [374, 290] width 109 height 24
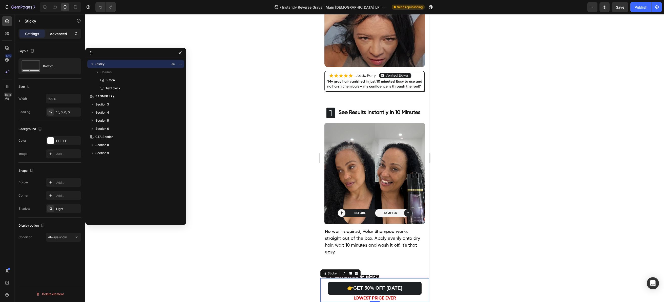
click at [48, 36] on div "Advanced" at bounding box center [58, 34] width 25 height 8
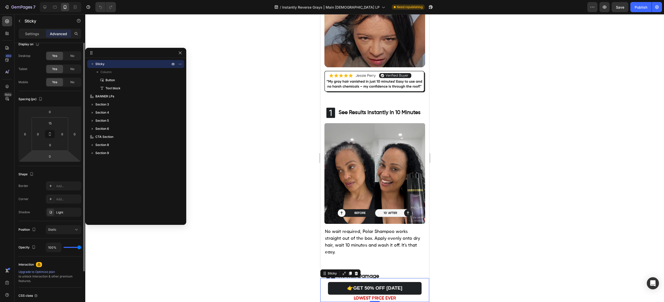
scroll to position [47, 0]
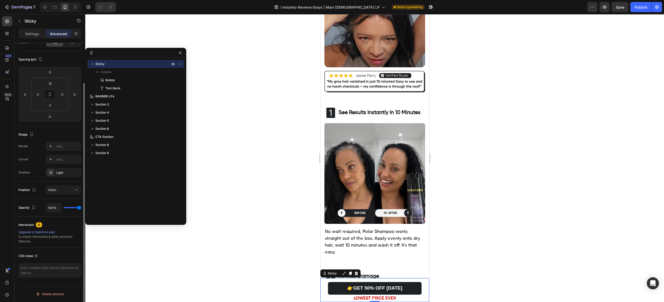
click at [39, 231] on div "Upgrade to Optimize plan" at bounding box center [49, 232] width 63 height 5
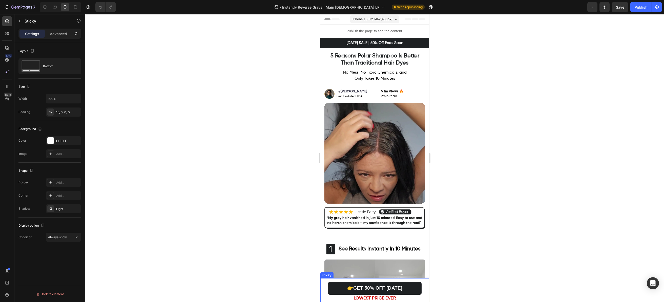
click at [334, 279] on div "👉GET 50% OFF TODAY Button LOWEST PRICE EVER Text block Sticky" at bounding box center [374, 290] width 109 height 24
click at [55, 31] on p "Advanced" at bounding box center [58, 33] width 17 height 5
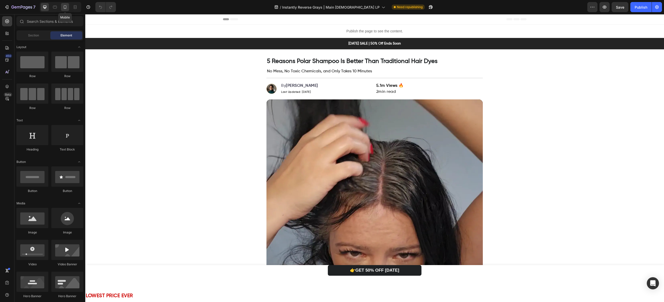
click at [65, 7] on icon at bounding box center [64, 7] width 5 height 5
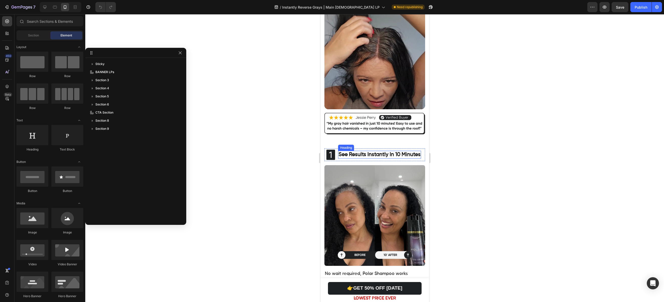
scroll to position [210, 0]
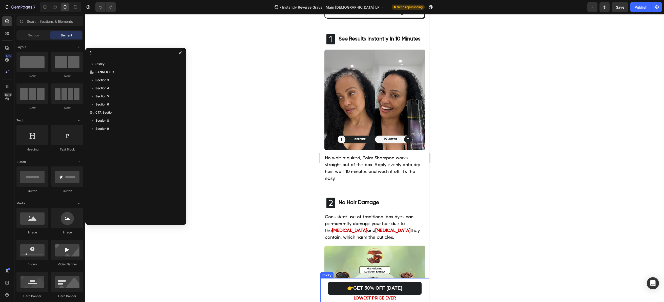
click at [335, 279] on div "👉GET 50% OFF TODAY Button LOWEST PRICE EVER Text block Sticky" at bounding box center [374, 290] width 109 height 24
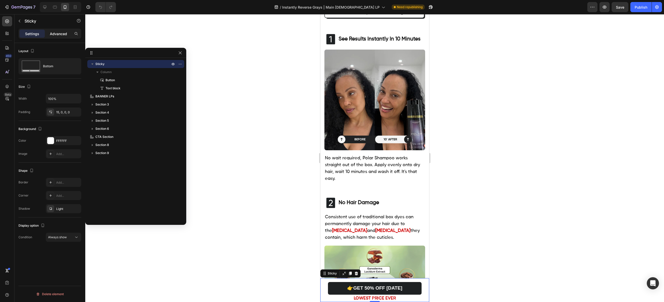
click at [70, 37] on div "Advanced" at bounding box center [58, 34] width 25 height 8
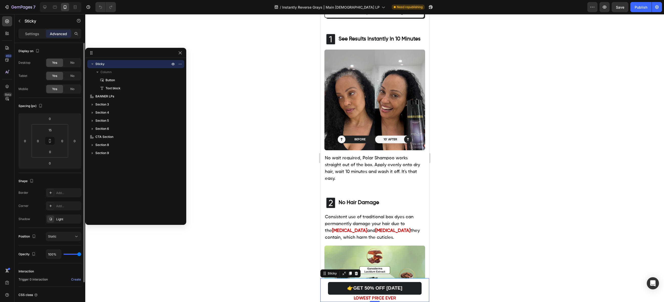
scroll to position [39, 0]
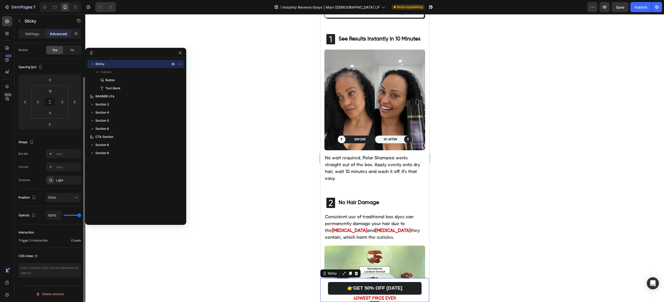
click at [73, 240] on div "Create" at bounding box center [76, 240] width 10 height 5
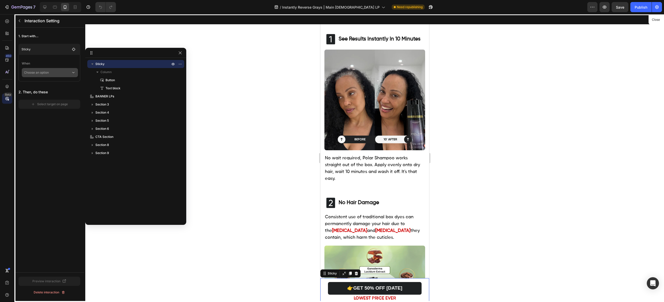
click at [53, 72] on p "Choose an option" at bounding box center [47, 72] width 47 height 9
click at [52, 96] on p "Hover element" at bounding box center [44, 95] width 21 height 5
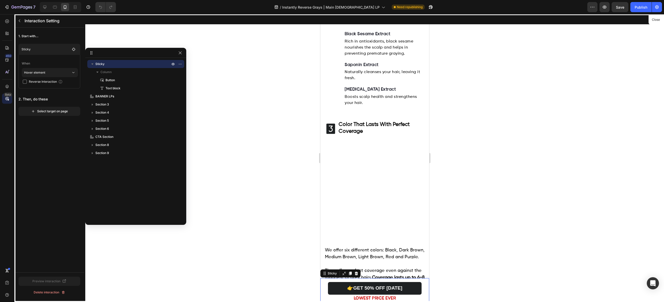
scroll to position [616, 0]
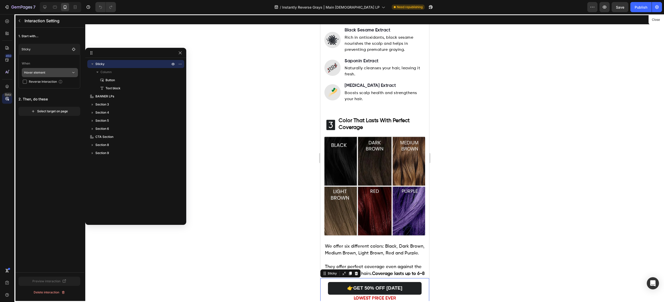
click at [40, 76] on p "Hover element" at bounding box center [47, 72] width 47 height 9
click at [373, 140] on div at bounding box center [374, 158] width 109 height 288
click at [359, 145] on div at bounding box center [374, 158] width 109 height 288
click at [45, 82] on span "Reverse Interaction" at bounding box center [43, 81] width 28 height 5
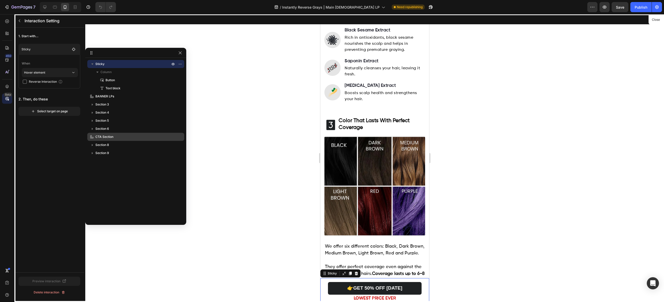
click at [108, 136] on span "CTA Section" at bounding box center [104, 136] width 18 height 5
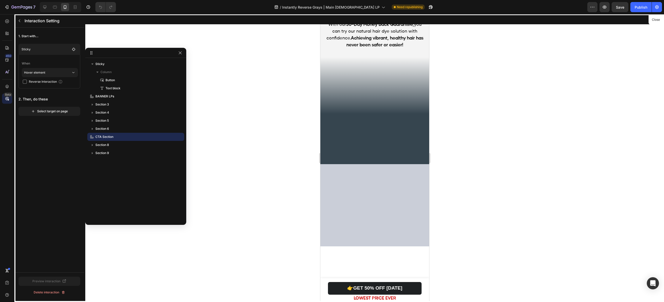
scroll to position [1368, 0]
click at [44, 139] on div "1. Start with... Sticky When Hover element Reverse Interaction 2. Then, do thes…" at bounding box center [49, 150] width 70 height 245
click at [45, 51] on p "Sticky" at bounding box center [45, 49] width 49 height 5
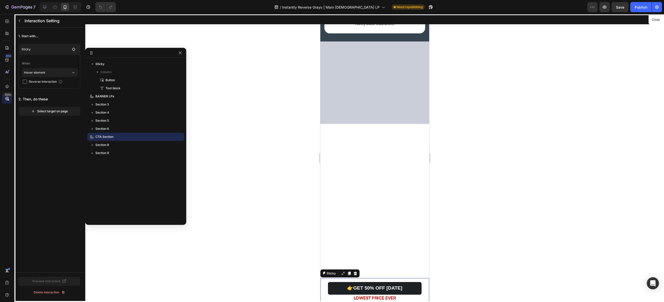
scroll to position [1615, 0]
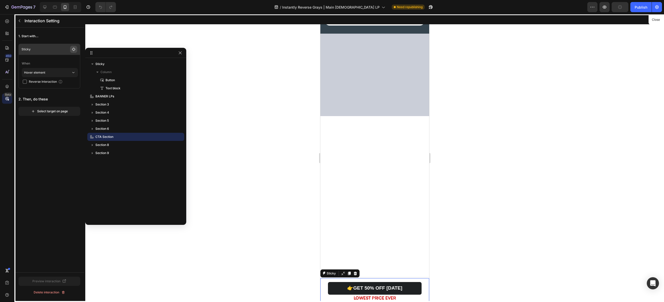
click at [73, 49] on icon "button" at bounding box center [74, 49] width 4 height 4
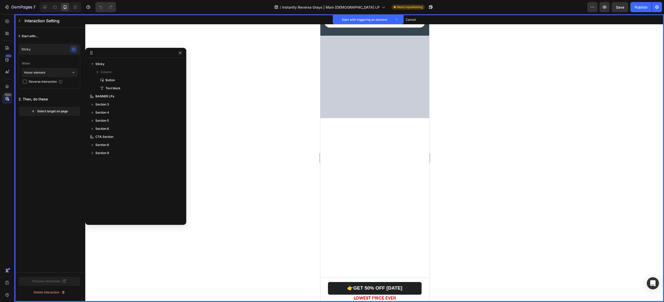
scroll to position [1645, 0]
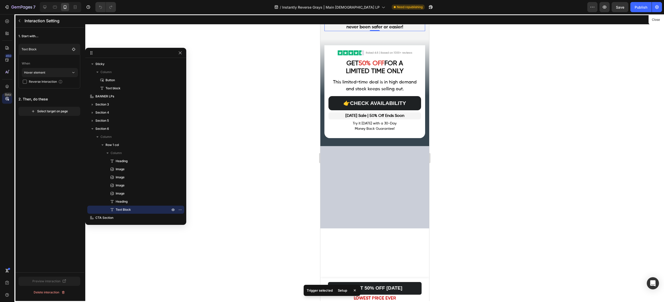
scroll to position [1509, 0]
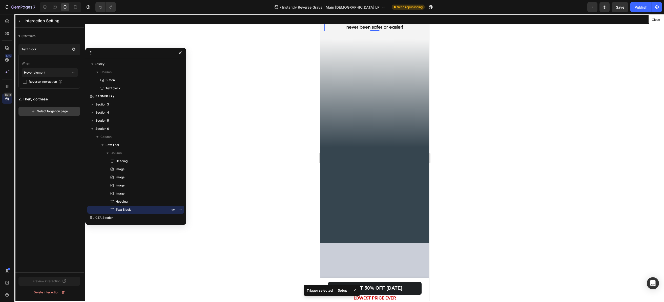
click at [50, 114] on button "Select target on page" at bounding box center [49, 111] width 62 height 9
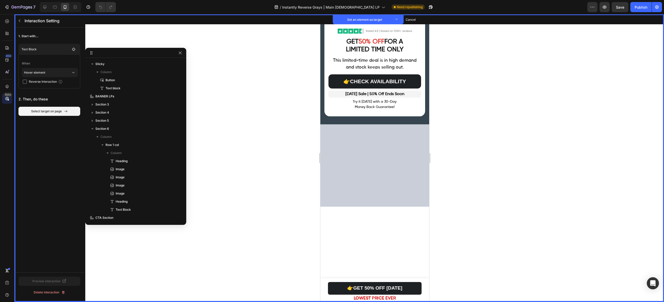
scroll to position [1632, 0]
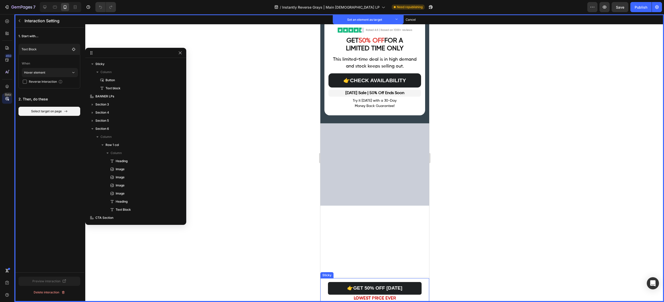
click at [415, 280] on div "👉GET 50% OFF TODAY Button Set as target LOWEST PRICE EVER Text block Set as tar…" at bounding box center [374, 290] width 109 height 24
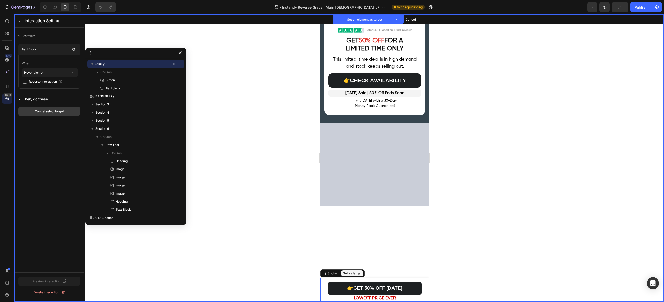
click at [50, 111] on div "Cancel select target" at bounding box center [49, 111] width 29 height 5
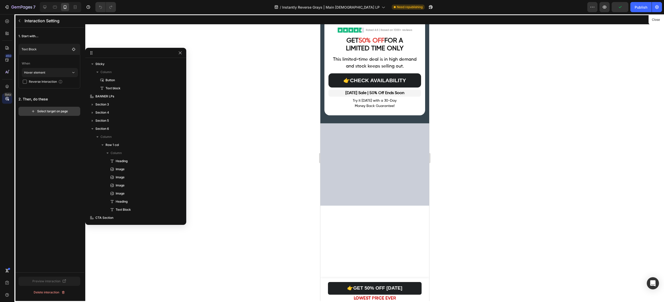
click at [54, 112] on div "Select target on page" at bounding box center [49, 111] width 37 height 5
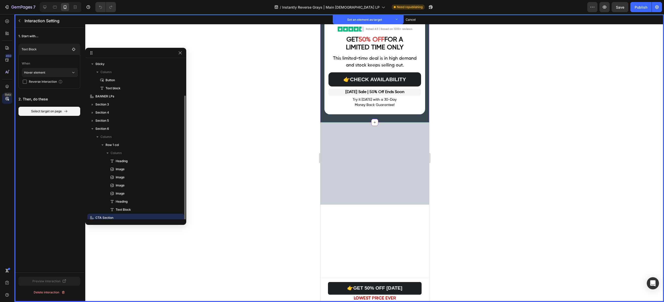
scroll to position [19, 0]
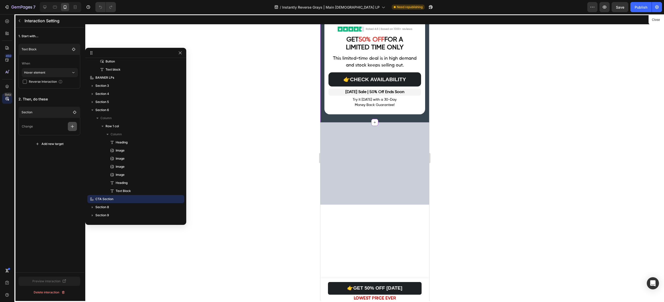
click at [69, 125] on button "button" at bounding box center [72, 126] width 9 height 9
click at [51, 152] on p "Show/Hide" at bounding box center [48, 156] width 54 height 9
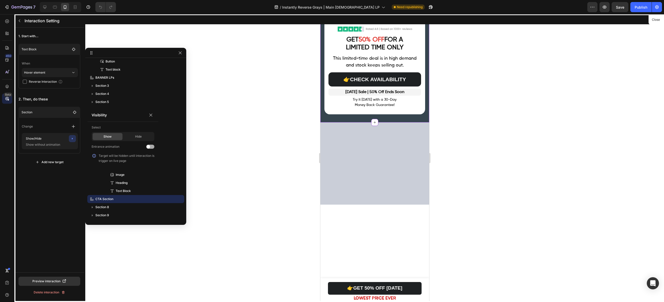
click at [147, 147] on span at bounding box center [148, 147] width 4 height 4
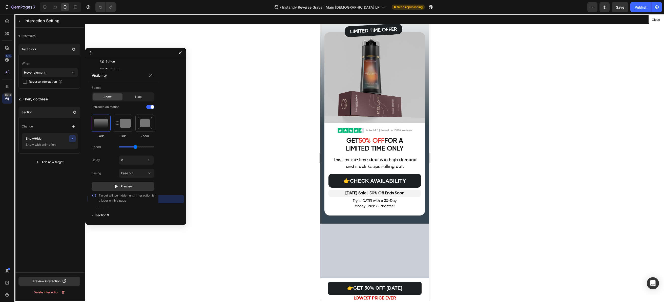
scroll to position [1207, 0]
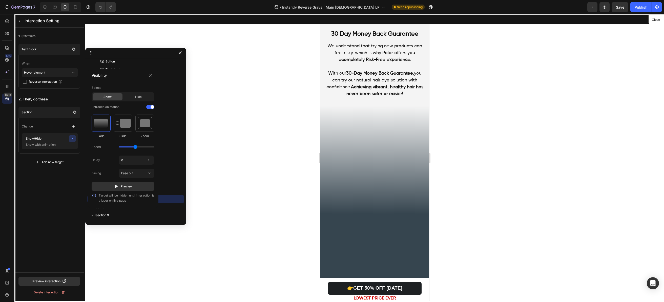
click at [52, 190] on div "1. Start with... Text Block When Hover element Reverse Interaction 2. Then, do …" at bounding box center [49, 150] width 70 height 245
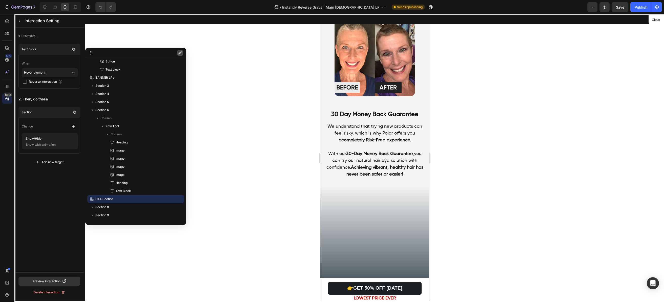
click at [181, 53] on icon "button" at bounding box center [180, 53] width 4 height 4
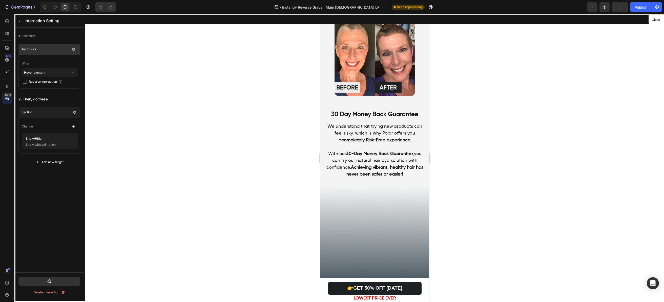
click at [51, 52] on p "Text Block" at bounding box center [45, 49] width 49 height 5
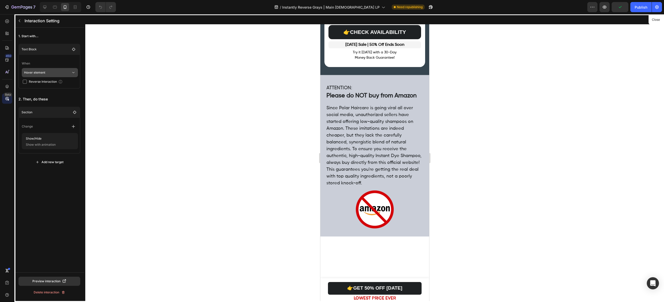
scroll to position [1528, 0]
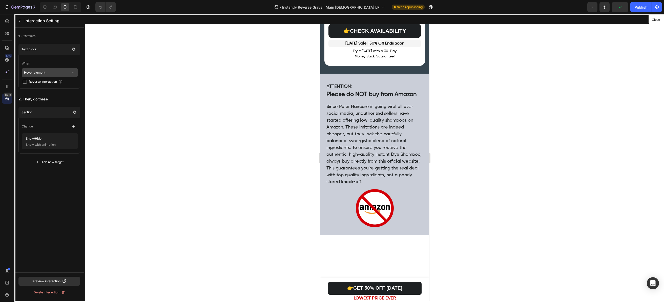
click at [48, 71] on p "Hover element" at bounding box center [47, 72] width 47 height 9
click at [48, 72] on p "Hover element" at bounding box center [47, 72] width 47 height 9
click at [51, 74] on p "Hover element" at bounding box center [47, 72] width 47 height 9
click at [46, 106] on div "2. Then, do these Section Change Show/Hide Show with animation Add new target" at bounding box center [49, 131] width 62 height 72
click at [62, 111] on p "Section" at bounding box center [41, 112] width 40 height 5
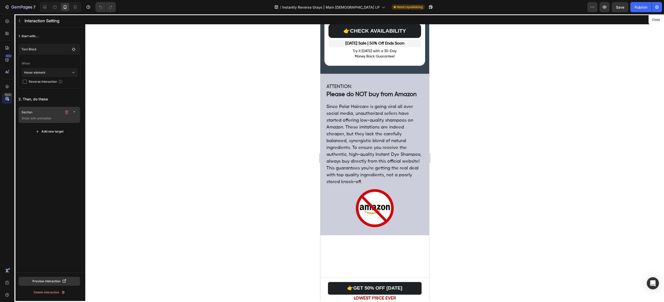
click at [56, 112] on p "Section" at bounding box center [41, 112] width 40 height 5
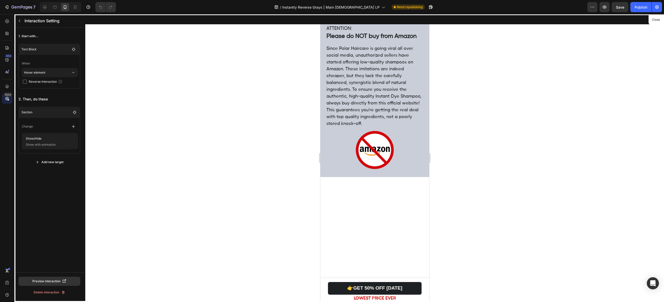
scroll to position [1591, 0]
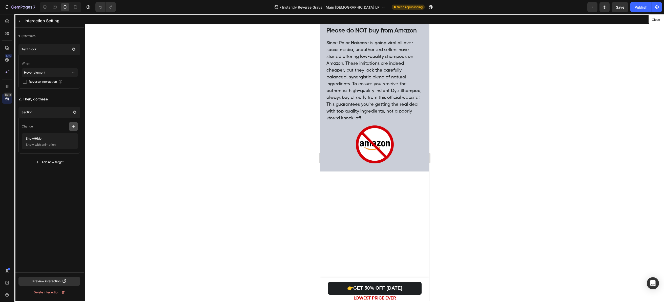
click at [73, 126] on icon "button" at bounding box center [73, 126] width 3 height 3
click at [55, 130] on div "Change" at bounding box center [50, 126] width 56 height 9
click at [623, 7] on span "Save" at bounding box center [619, 7] width 8 height 4
click at [638, 8] on div "Publish" at bounding box center [640, 7] width 13 height 5
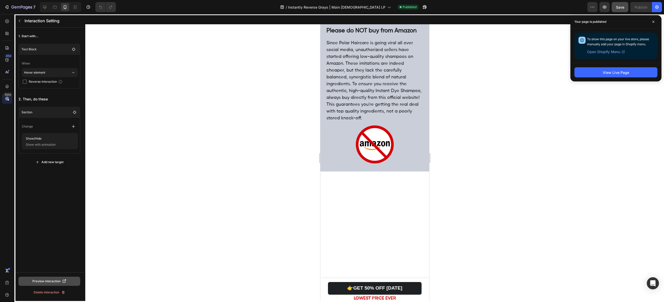
click at [50, 280] on div "Preview interaction" at bounding box center [49, 281] width 34 height 5
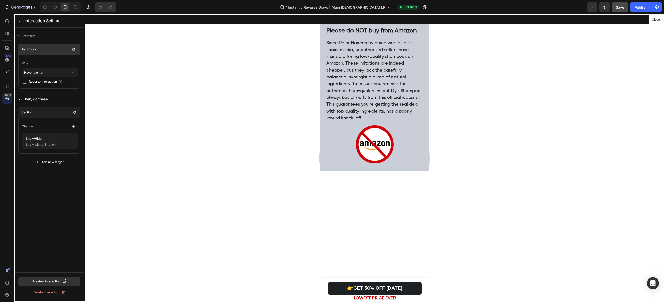
click at [41, 48] on p "Text Block" at bounding box center [45, 49] width 49 height 5
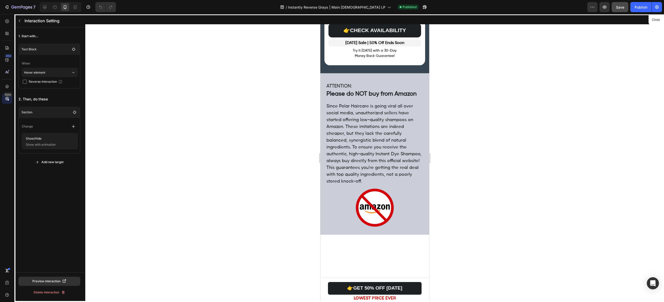
scroll to position [1528, 0]
click at [66, 72] on p "Hover element" at bounding box center [47, 72] width 47 height 9
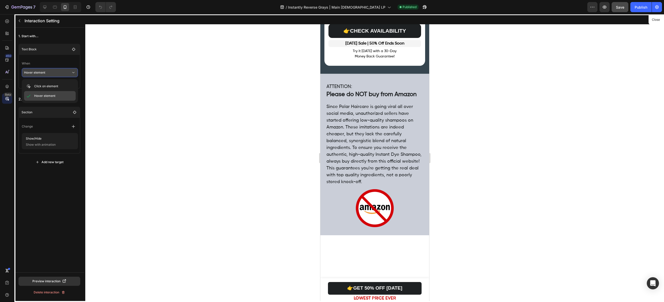
click at [56, 99] on div "Hover element" at bounding box center [50, 96] width 52 height 10
click at [74, 48] on icon "button" at bounding box center [74, 49] width 4 height 4
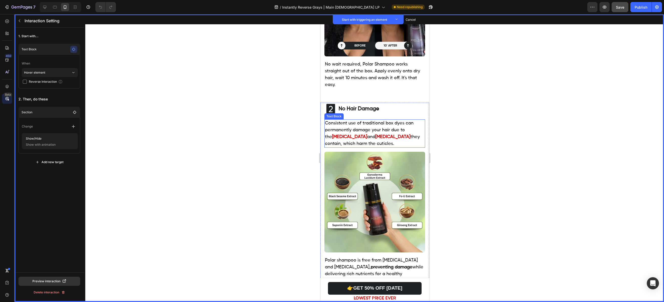
scroll to position [308, 0]
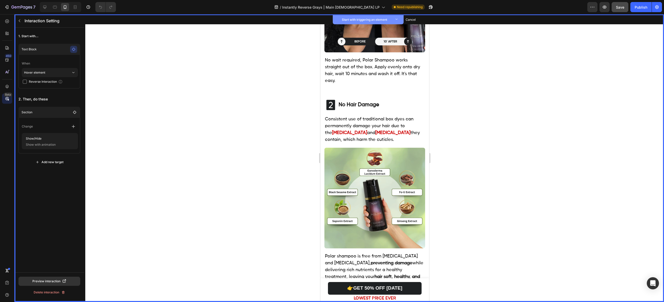
click at [370, 23] on button "Start with triggering an element" at bounding box center [368, 19] width 71 height 9
click at [72, 49] on icon "button" at bounding box center [74, 49] width 4 height 4
click at [73, 50] on icon "button" at bounding box center [74, 49] width 4 height 4
click at [39, 51] on p "Text Block" at bounding box center [45, 49] width 49 height 5
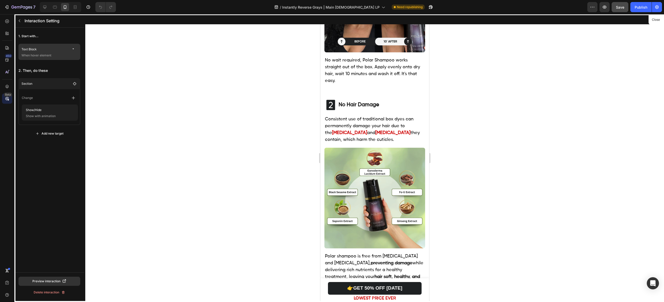
click at [39, 51] on p "Text Block" at bounding box center [45, 49] width 49 height 5
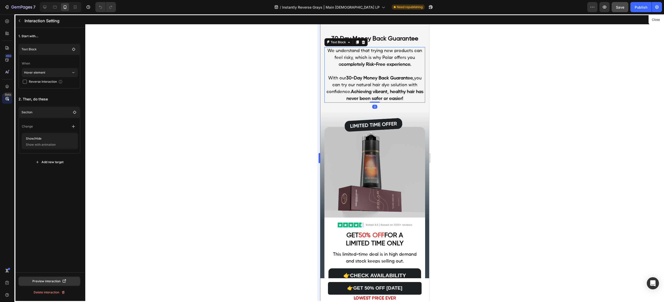
scroll to position [1763, 0]
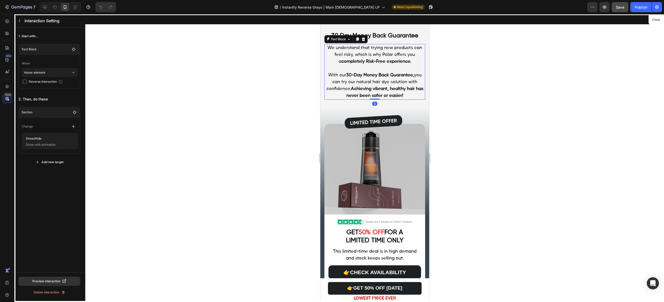
click at [353, 70] on div at bounding box center [374, 158] width 109 height 288
click at [41, 71] on p "Hover element" at bounding box center [47, 72] width 47 height 9
click at [74, 49] on icon "button" at bounding box center [74, 49] width 4 height 4
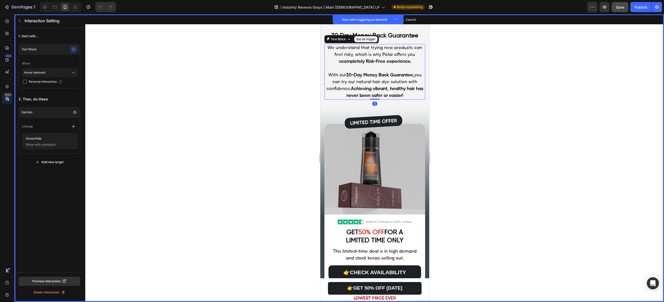
click at [347, 73] on strong "30-Day Money Back Guarantee," at bounding box center [380, 75] width 68 height 5
click at [362, 36] on button "Set as trigger" at bounding box center [365, 39] width 23 height 6
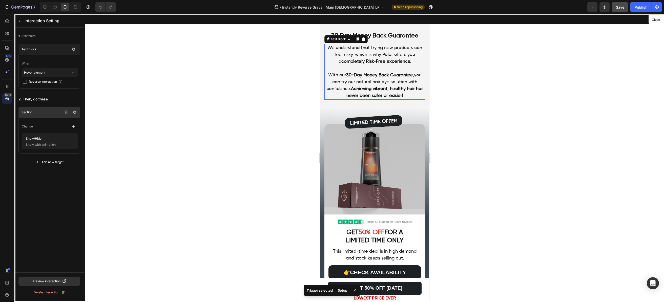
click at [49, 112] on p "Section" at bounding box center [41, 112] width 40 height 5
click at [52, 113] on p "Section" at bounding box center [41, 112] width 40 height 5
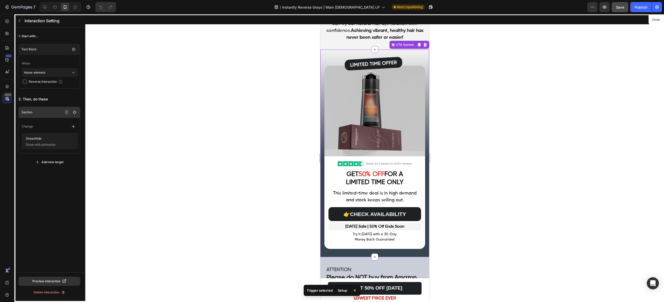
scroll to position [1826, 0]
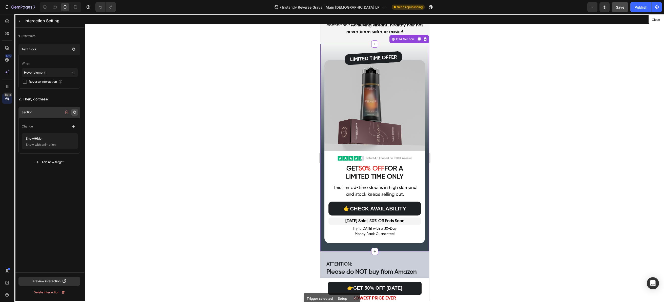
click at [73, 113] on icon "button" at bounding box center [75, 112] width 4 height 4
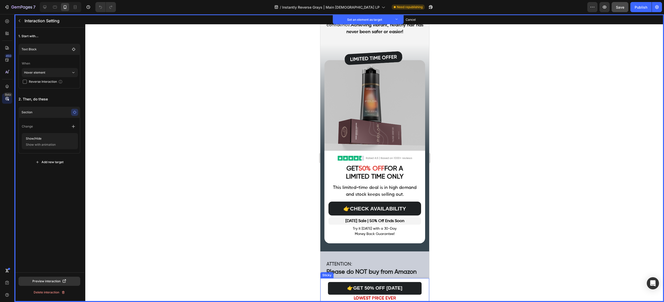
click at [339, 279] on div "👉GET 50% OFF TODAY Button Set as target LOWEST PRICE EVER Text block Set as tar…" at bounding box center [374, 290] width 109 height 24
click at [349, 275] on button "Set as target" at bounding box center [352, 273] width 22 height 6
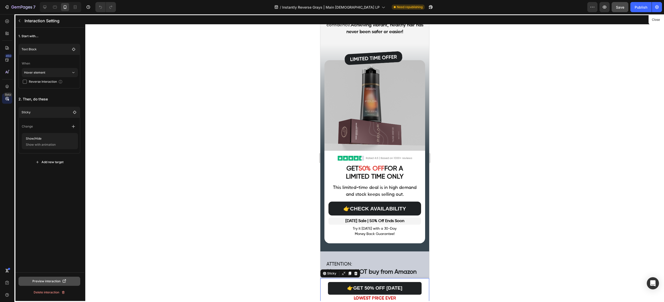
click at [48, 280] on div "Preview interaction" at bounding box center [49, 281] width 34 height 5
click at [42, 83] on span "Reverse Interaction" at bounding box center [43, 81] width 28 height 5
click at [623, 9] on span "Save" at bounding box center [619, 7] width 8 height 4
click at [50, 281] on div "Preview interaction" at bounding box center [49, 281] width 34 height 5
click at [624, 4] on button "Save" at bounding box center [619, 7] width 17 height 10
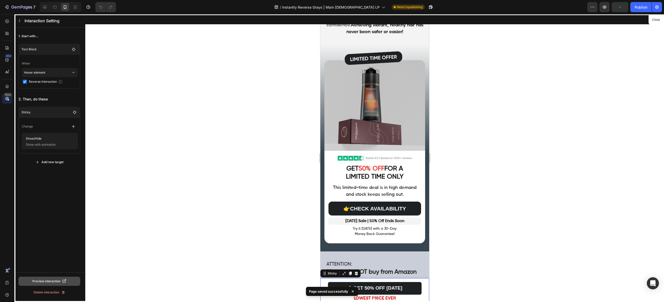
click at [50, 282] on div "Preview interaction" at bounding box center [49, 281] width 34 height 5
click at [36, 83] on span "Reverse Interaction" at bounding box center [43, 81] width 28 height 5
checkbox input "false"
click at [72, 51] on button "button" at bounding box center [73, 49] width 7 height 7
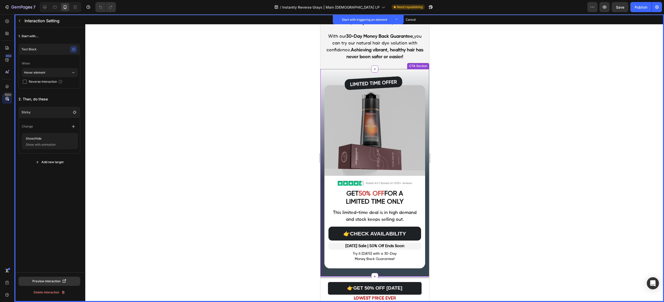
scroll to position [1798, 0]
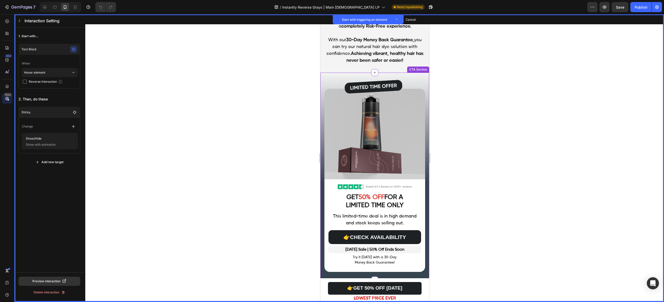
click at [407, 73] on div "Image Set as trigger Image Set as trigger GET 50% OFF FOR A LIMITED TIME ONLY H…" at bounding box center [374, 176] width 109 height 207
click at [413, 65] on button "Set as trigger" at bounding box center [415, 68] width 23 height 6
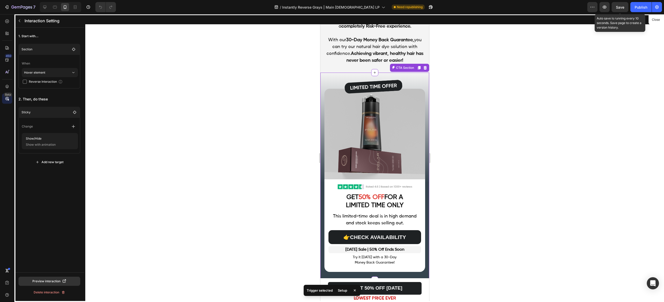
click at [620, 5] on span "Save" at bounding box center [619, 7] width 8 height 4
click at [54, 280] on div "Preview interaction" at bounding box center [49, 281] width 34 height 5
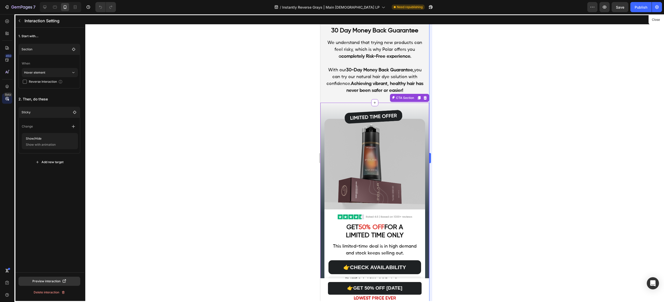
scroll to position [1765, 0]
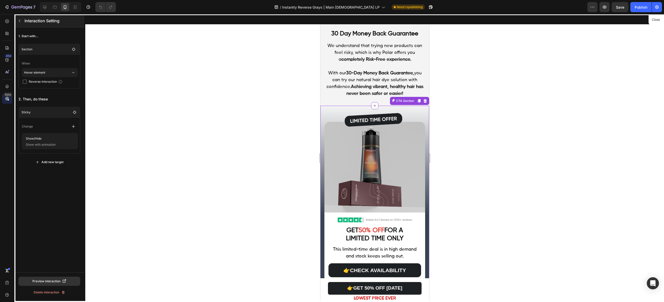
click at [17, 23] on button "button" at bounding box center [19, 21] width 8 height 8
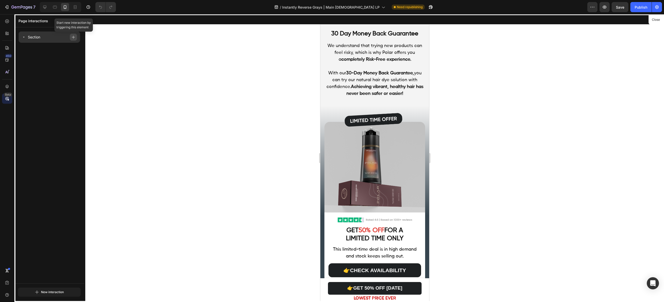
click at [73, 37] on icon "button" at bounding box center [73, 37] width 3 height 3
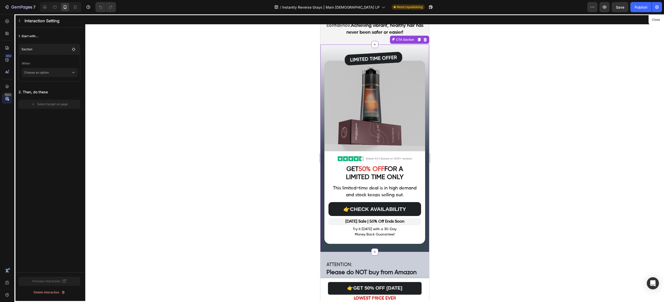
scroll to position [1826, 0]
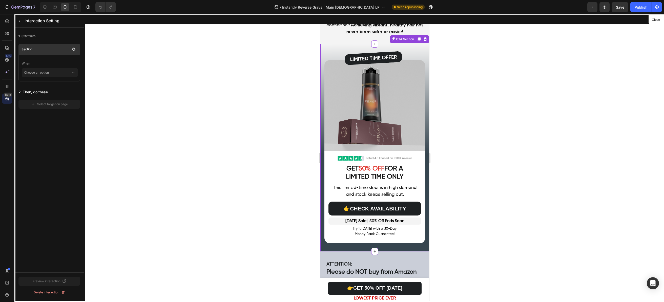
click at [57, 51] on p "Section" at bounding box center [45, 49] width 49 height 5
click at [75, 51] on icon "button" at bounding box center [74, 49] width 4 height 4
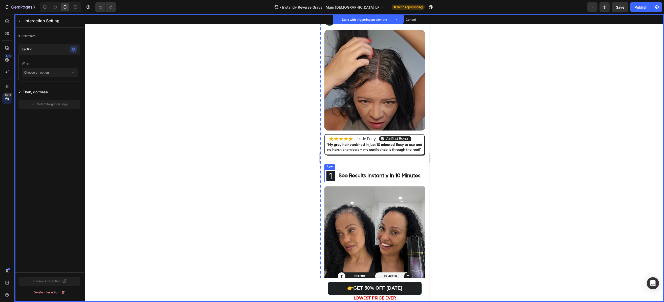
scroll to position [127, 0]
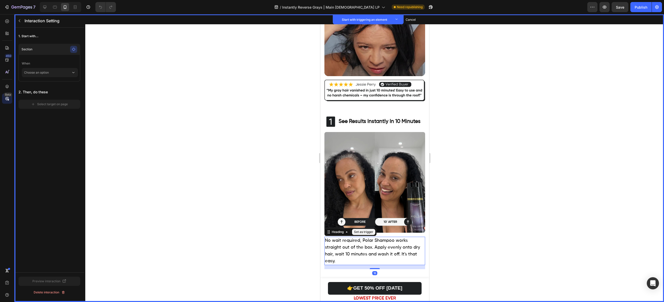
click at [352, 237] on h2 "No wait required, Polar Shampoo works straight out of the box. Apply evenly ont…" at bounding box center [374, 251] width 101 height 28
click at [360, 229] on button "Set as trigger" at bounding box center [362, 232] width 23 height 6
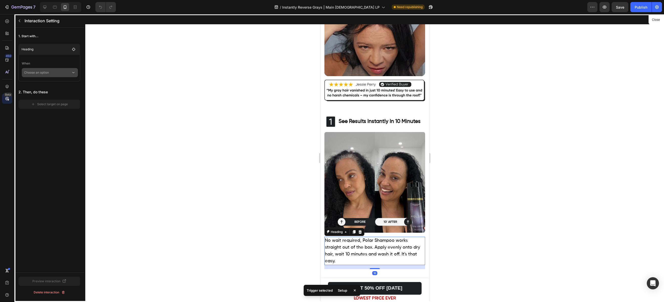
click at [36, 71] on p "Choose an option" at bounding box center [47, 72] width 47 height 9
click at [42, 97] on p "Hover element" at bounding box center [44, 95] width 21 height 5
click at [43, 108] on button "Select target on page" at bounding box center [49, 111] width 62 height 9
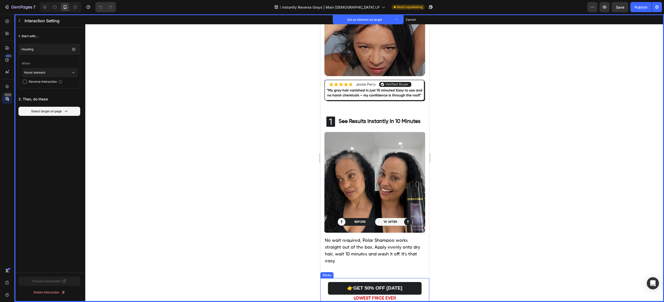
click at [326, 277] on div "Sticky Set as target" at bounding box center [326, 275] width 13 height 6
click at [350, 274] on button "Set as target" at bounding box center [352, 273] width 22 height 6
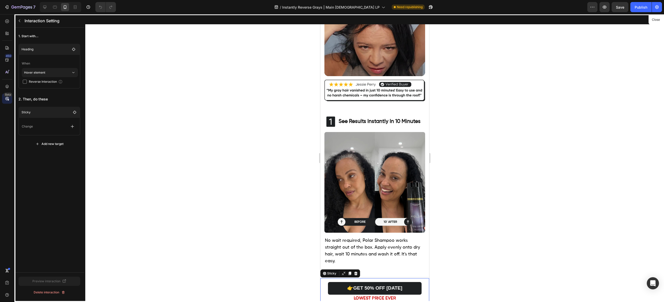
click at [44, 125] on div "Change" at bounding box center [49, 126] width 55 height 9
click at [70, 127] on icon "button" at bounding box center [72, 126] width 5 height 5
click at [47, 139] on p "Show/Hide" at bounding box center [48, 139] width 54 height 9
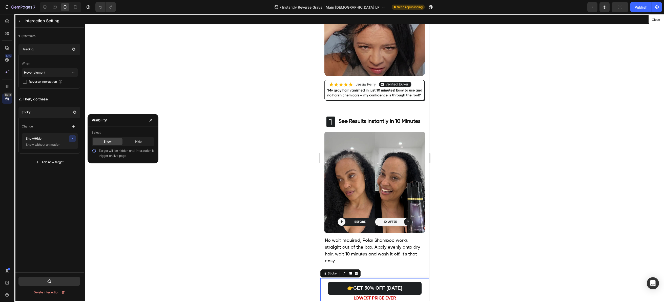
click at [111, 142] on div "Show" at bounding box center [108, 141] width 30 height 7
click at [54, 180] on div "1. Start with... Heading When Hover element Reverse Interaction 2. Then, do the…" at bounding box center [49, 150] width 70 height 245
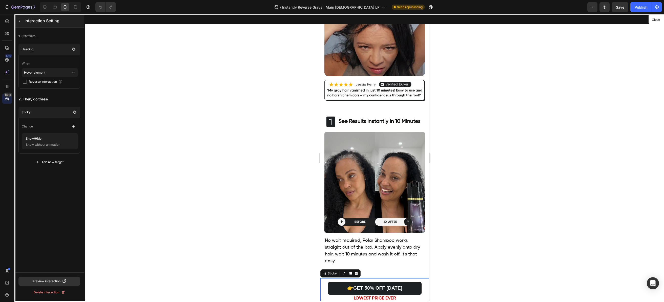
click at [21, 21] on icon "button" at bounding box center [19, 21] width 4 height 4
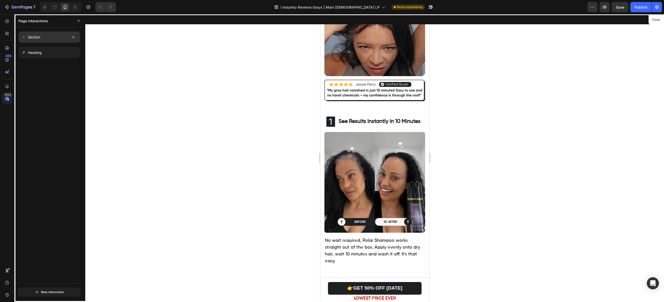
click at [55, 37] on div "Section" at bounding box center [45, 37] width 46 height 7
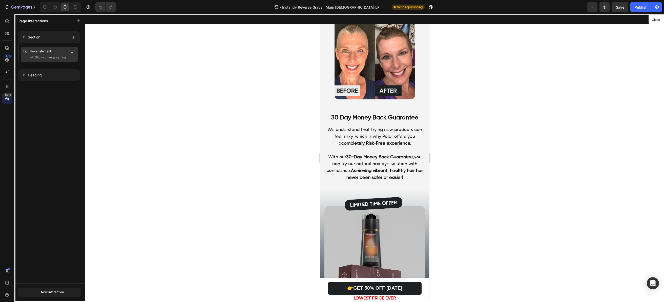
scroll to position [1688, 0]
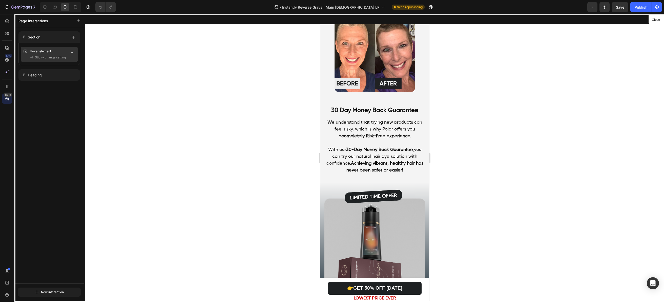
click at [42, 58] on span "Sticky change setting" at bounding box center [50, 57] width 31 height 5
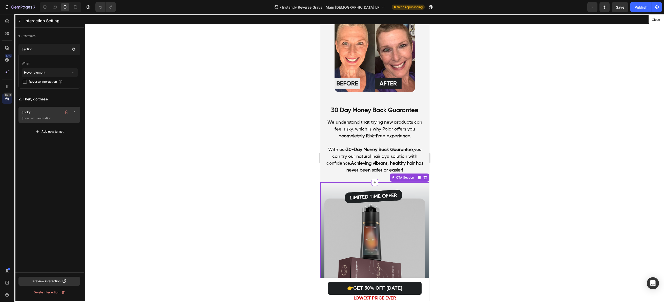
click at [46, 117] on p "Show with animation" at bounding box center [49, 118] width 57 height 5
click at [45, 116] on div "Sticky" at bounding box center [49, 112] width 57 height 7
click at [20, 19] on icon "button" at bounding box center [19, 21] width 4 height 4
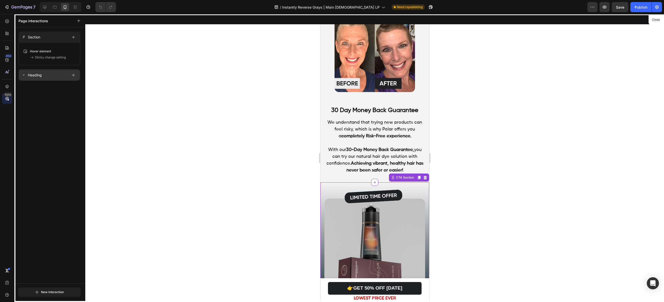
click at [50, 77] on div "Heading" at bounding box center [45, 75] width 46 height 7
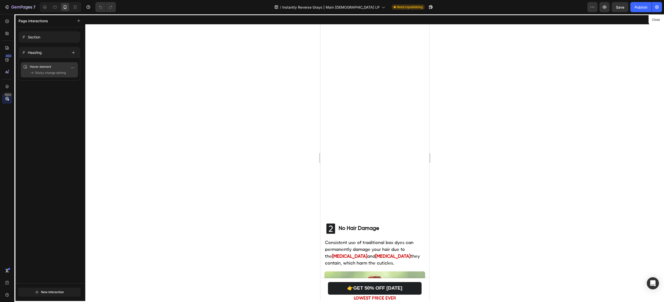
click at [48, 72] on span "Sticky change setting" at bounding box center [50, 72] width 31 height 5
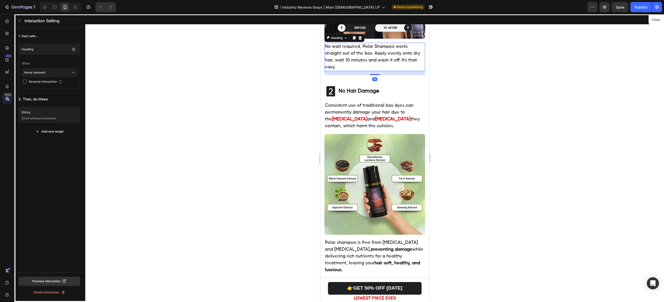
scroll to position [324, 0]
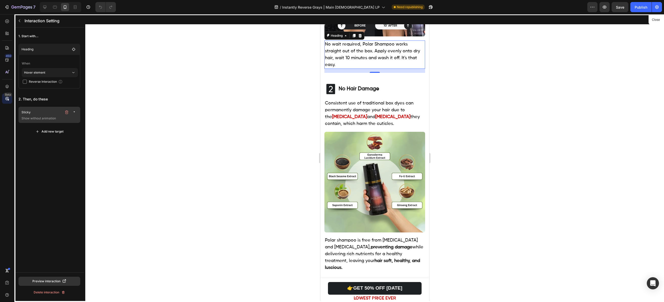
click at [50, 119] on p "Show without animation" at bounding box center [49, 118] width 57 height 5
click at [19, 19] on icon "button" at bounding box center [19, 21] width 4 height 4
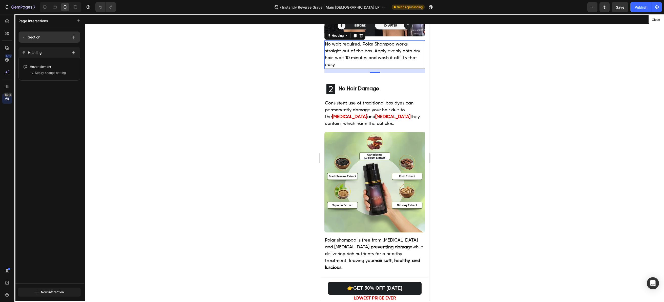
click at [25, 36] on icon at bounding box center [24, 37] width 4 height 4
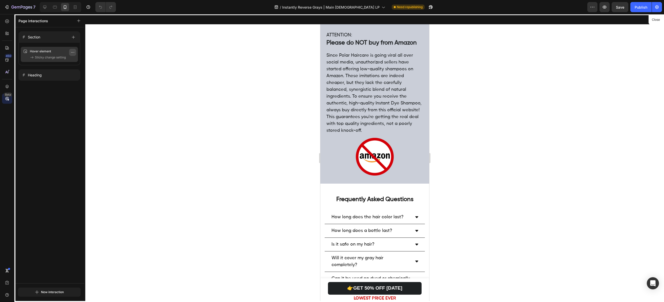
scroll to position [2044, 0]
click at [71, 52] on icon "button" at bounding box center [73, 52] width 4 height 4
click at [63, 80] on button "Delete" at bounding box center [57, 82] width 33 height 9
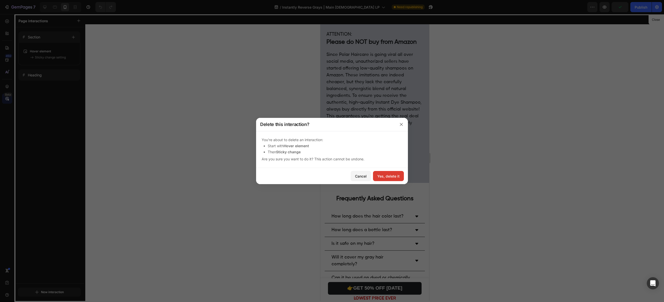
click at [385, 174] on div "Yes, delete it" at bounding box center [388, 175] width 22 height 5
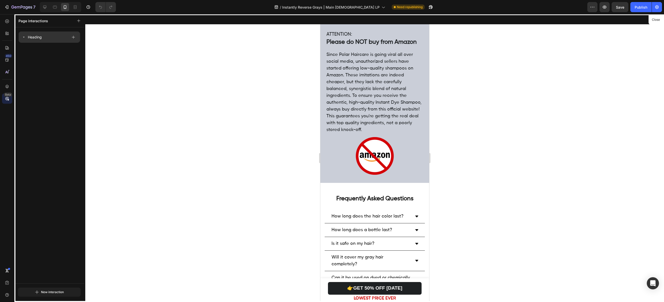
click at [36, 39] on p "Heading" at bounding box center [35, 37] width 14 height 6
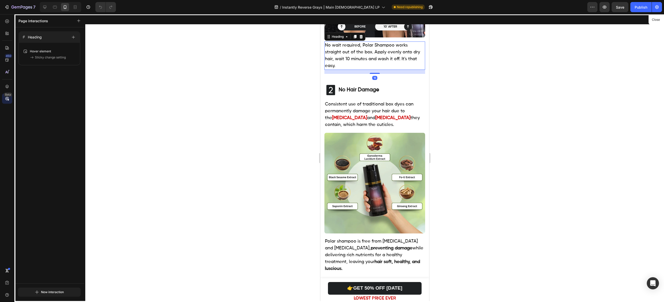
scroll to position [324, 0]
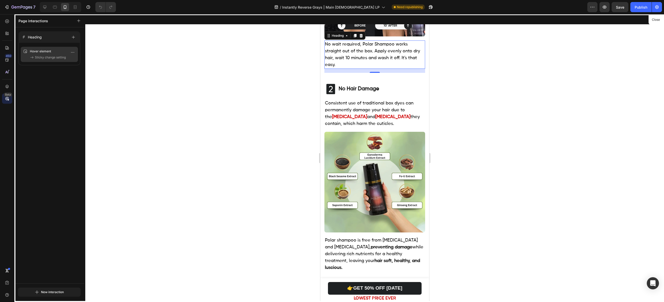
click at [39, 50] on p "Hover element" at bounding box center [44, 51] width 28 height 5
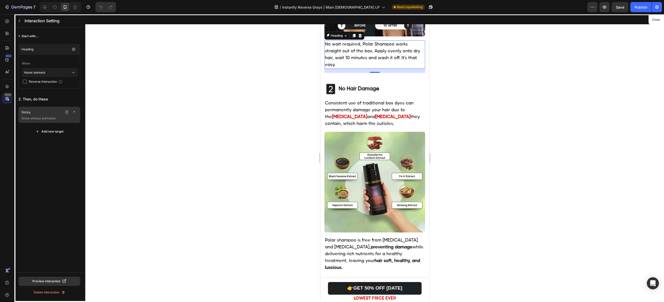
click at [51, 118] on p "Show without animation" at bounding box center [49, 118] width 57 height 5
click at [41, 138] on p "Show/Hide" at bounding box center [42, 138] width 36 height 7
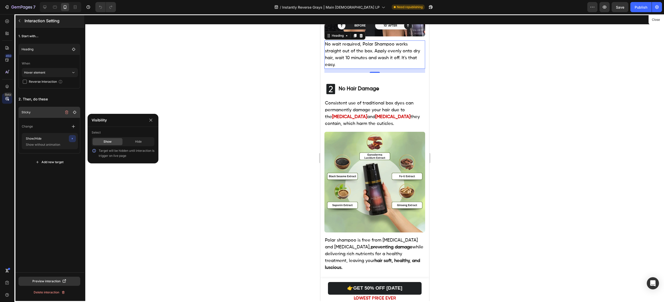
click at [21, 23] on button "button" at bounding box center [19, 21] width 8 height 8
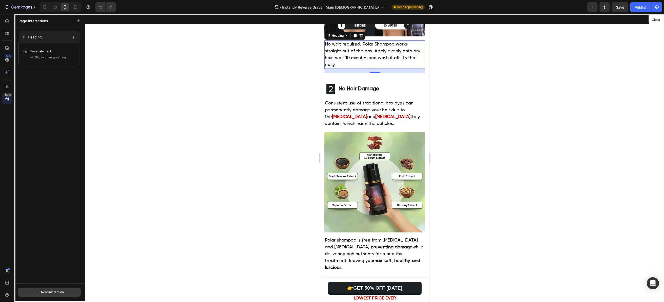
click at [43, 292] on div "New interaction" at bounding box center [49, 292] width 29 height 6
click at [52, 271] on button "An element" at bounding box center [48, 268] width 59 height 9
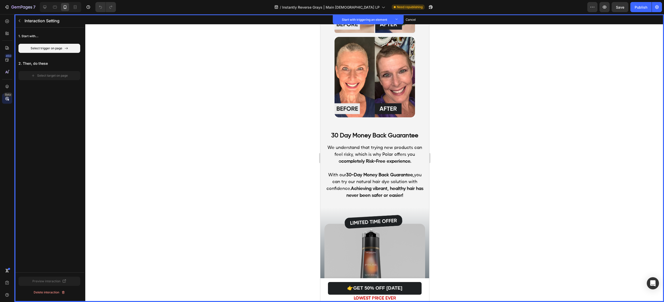
scroll to position [1668, 0]
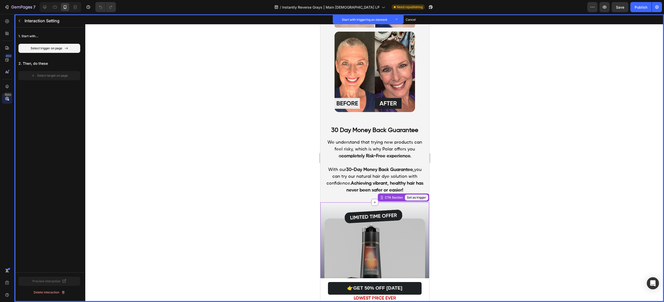
click at [367, 219] on img at bounding box center [374, 258] width 101 height 101
click at [413, 194] on button "Set as trigger" at bounding box center [415, 197] width 23 height 6
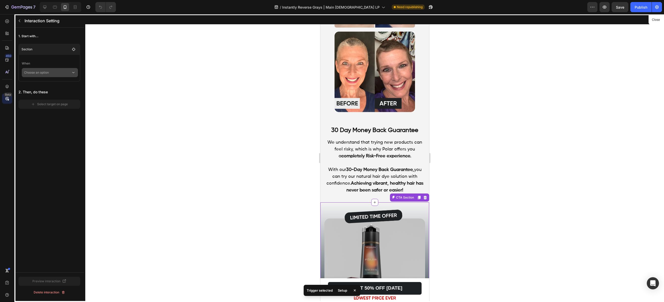
click at [38, 74] on p "Choose an option" at bounding box center [47, 72] width 47 height 9
click at [42, 93] on p "Hover element" at bounding box center [44, 95] width 21 height 5
click at [41, 107] on button "Select target on page" at bounding box center [49, 111] width 62 height 9
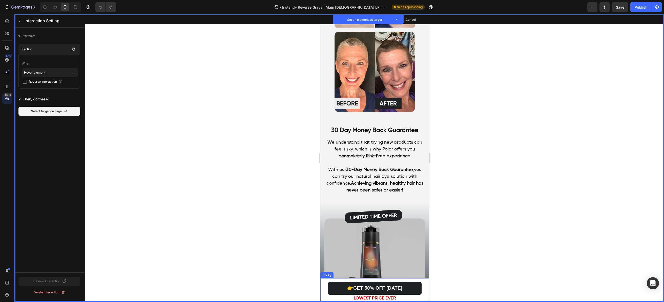
click at [329, 277] on div "Sticky Set as target" at bounding box center [326, 275] width 13 height 6
click at [352, 275] on button "Set as target" at bounding box center [352, 273] width 22 height 6
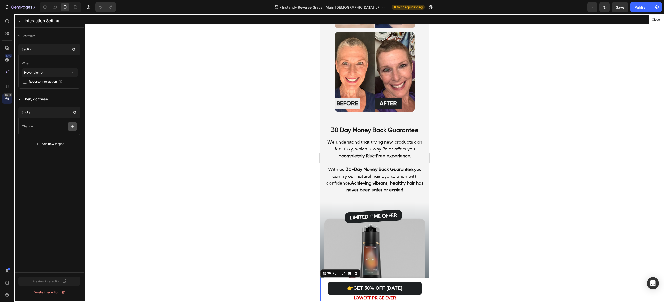
click at [71, 127] on icon "button" at bounding box center [72, 126] width 5 height 5
click at [46, 139] on p "Show/Hide" at bounding box center [48, 139] width 54 height 9
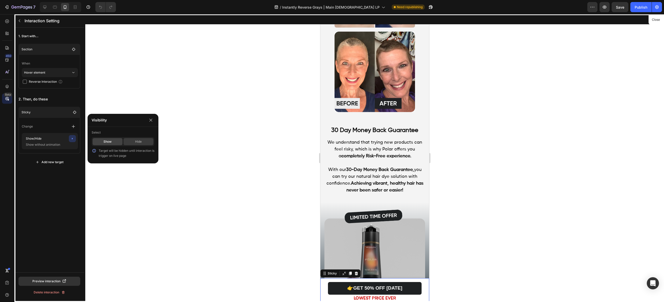
click at [134, 143] on div "Hide" at bounding box center [138, 141] width 30 height 7
click at [56, 181] on div "1. Start with... Section When Hover element Reverse Interaction 2. Then, do the…" at bounding box center [49, 150] width 70 height 245
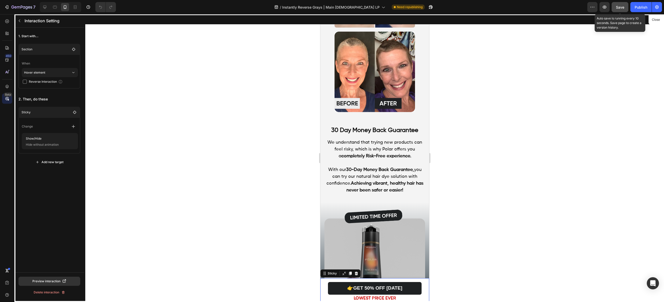
click at [619, 10] on button "Save" at bounding box center [619, 7] width 17 height 10
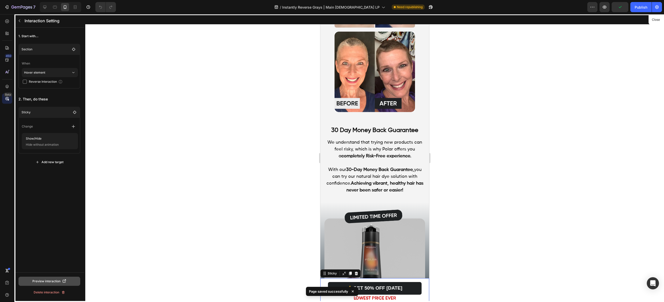
click at [60, 283] on button "Preview interaction" at bounding box center [49, 281] width 62 height 9
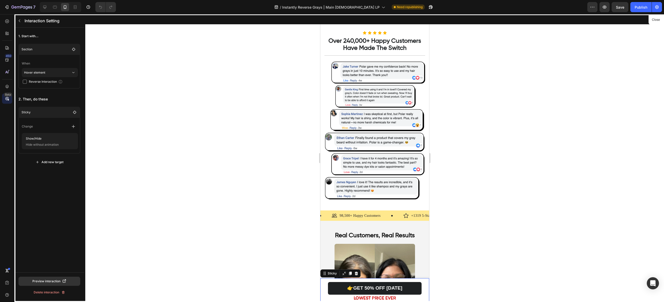
scroll to position [1268, 0]
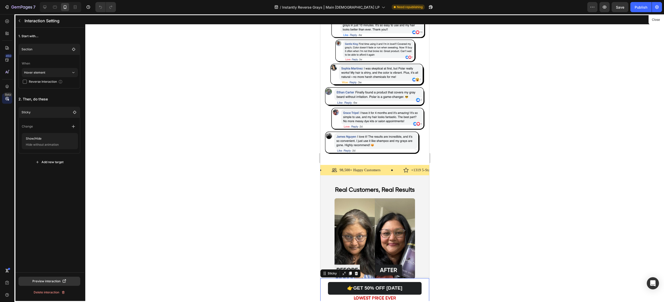
click at [32, 184] on div "1. Start with... Section When Hover element Reverse Interaction 2. Then, do the…" at bounding box center [49, 150] width 70 height 245
click at [43, 159] on button "Add new target" at bounding box center [49, 162] width 62 height 9
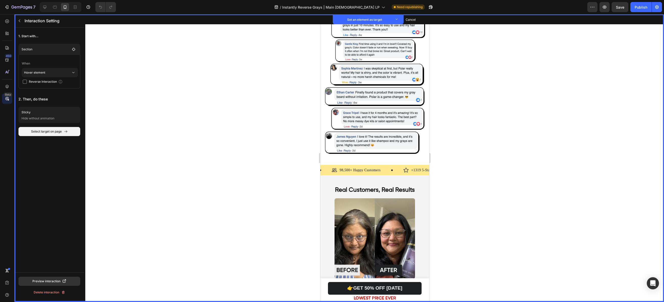
click at [51, 168] on div "1. Start with... Section When Hover element Reverse Interaction 2. Then, do the…" at bounding box center [49, 150] width 70 height 245
click at [359, 275] on button "Set as target" at bounding box center [359, 278] width 22 height 6
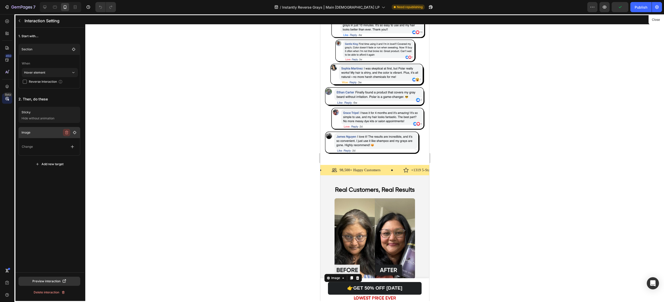
click at [68, 133] on icon "button" at bounding box center [66, 132] width 4 height 4
click at [68, 133] on div "Delete" at bounding box center [71, 132] width 9 height 5
click at [67, 73] on p "Hover element" at bounding box center [47, 72] width 47 height 9
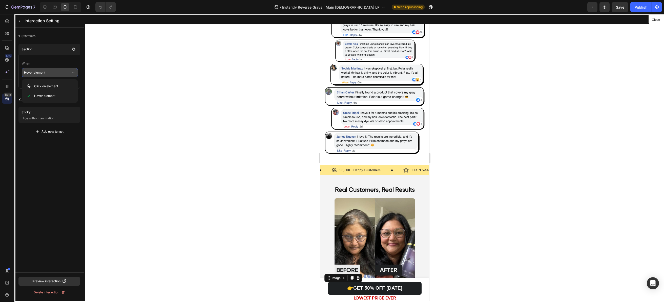
click at [67, 73] on p "Hover element" at bounding box center [47, 72] width 47 height 9
click at [21, 18] on button "button" at bounding box center [19, 21] width 8 height 8
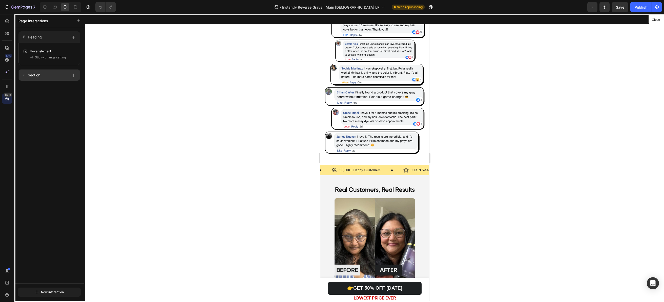
click at [54, 75] on div "Section" at bounding box center [45, 75] width 46 height 7
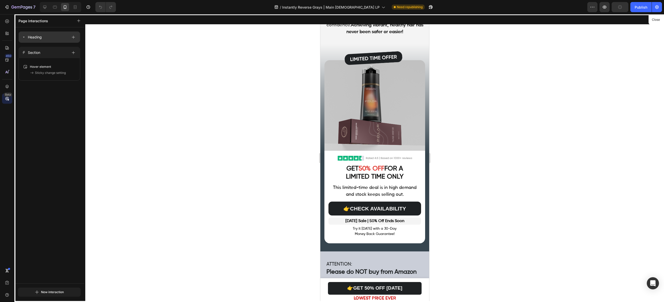
click at [23, 36] on icon at bounding box center [24, 37] width 4 height 4
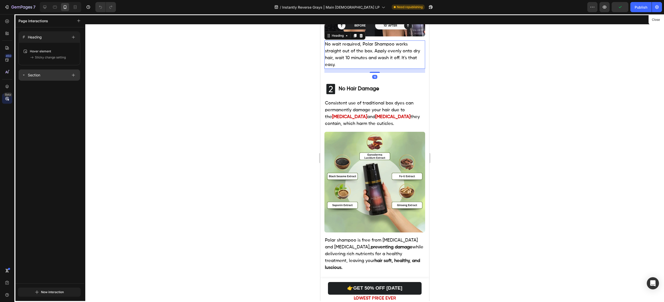
click at [23, 75] on icon at bounding box center [24, 75] width 4 height 4
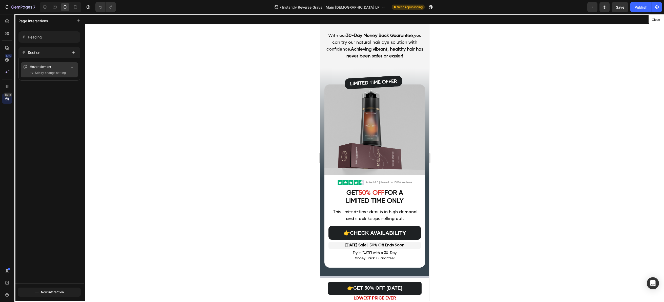
click at [43, 66] on font "Hover element" at bounding box center [40, 67] width 21 height 4
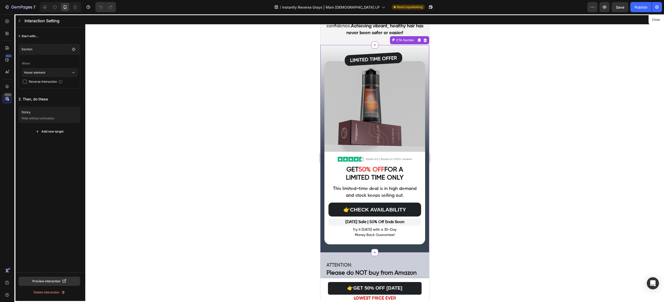
scroll to position [1826, 0]
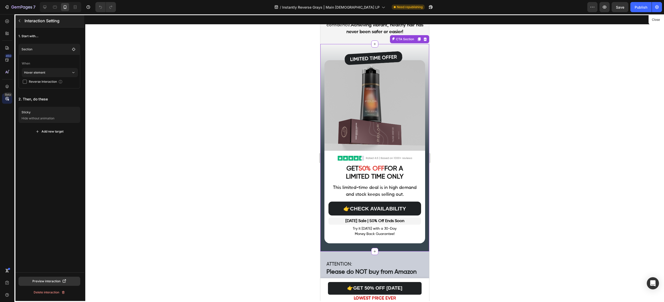
click at [22, 21] on button "button" at bounding box center [19, 21] width 8 height 8
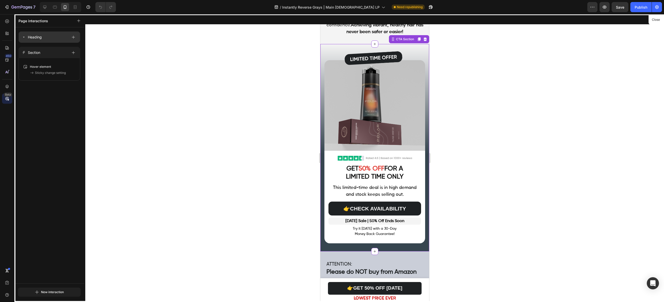
click at [27, 39] on div "Heading" at bounding box center [45, 37] width 46 height 7
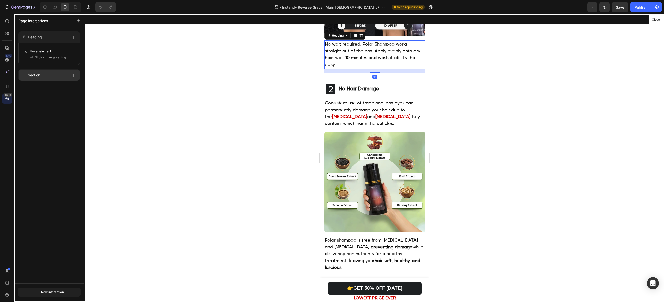
click at [24, 75] on icon at bounding box center [24, 75] width 2 height 1
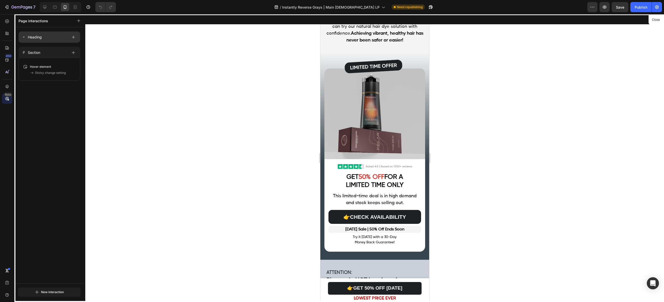
click at [25, 35] on icon at bounding box center [24, 37] width 4 height 4
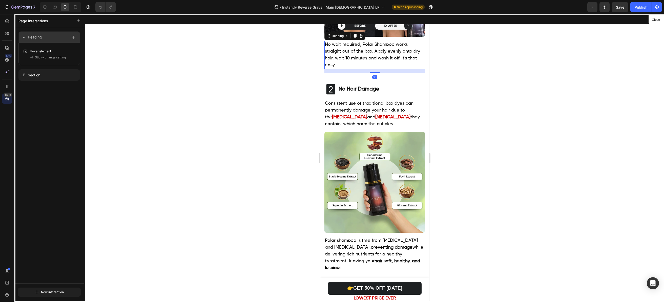
scroll to position [324, 0]
click at [31, 37] on font "Heading" at bounding box center [35, 37] width 14 height 4
click at [32, 37] on font "Heading" at bounding box center [35, 37] width 14 height 4
click at [33, 53] on font "Section" at bounding box center [34, 52] width 12 height 4
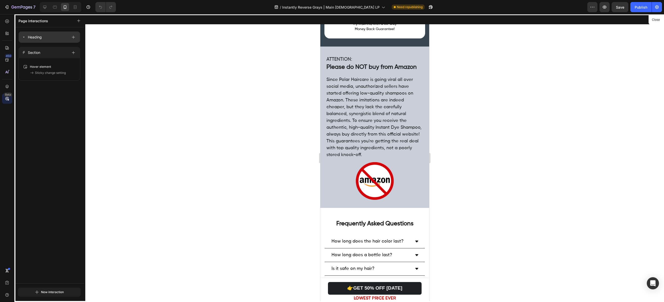
click at [38, 36] on font "Heading" at bounding box center [35, 37] width 14 height 4
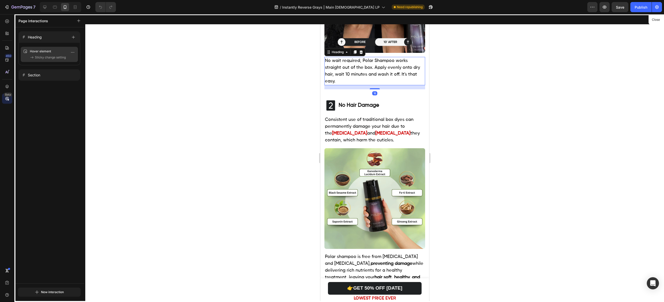
click at [42, 57] on font "Sticky change setting" at bounding box center [50, 57] width 31 height 4
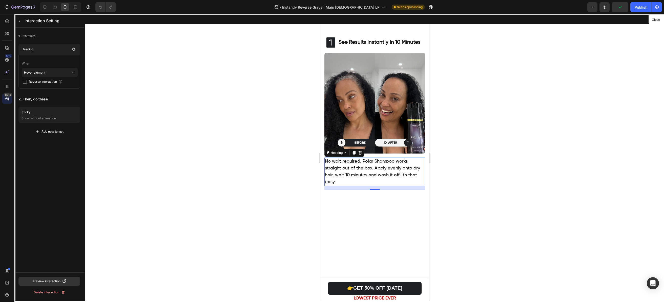
scroll to position [0, 0]
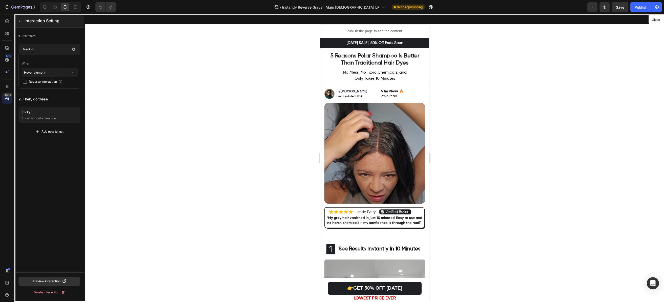
click at [23, 24] on button "button" at bounding box center [19, 21] width 8 height 8
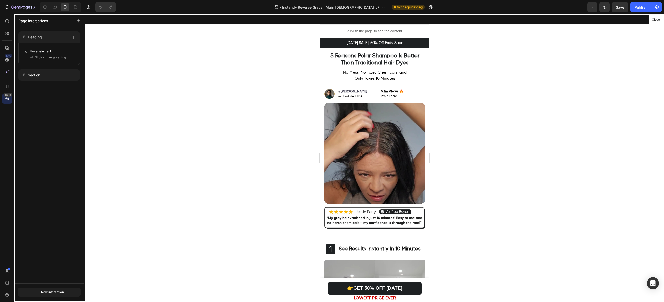
click at [8, 97] on icon at bounding box center [7, 98] width 5 height 5
click at [6, 85] on icon at bounding box center [7, 86] width 5 height 5
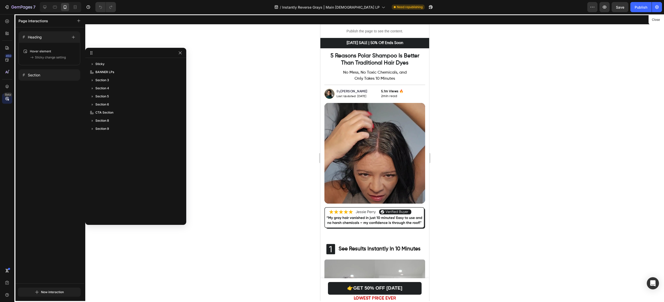
click at [61, 251] on div "Heading Hover element Sticky change setting Hover element Sticky change setting…" at bounding box center [49, 155] width 70 height 256
click at [5, 22] on icon at bounding box center [7, 21] width 5 height 5
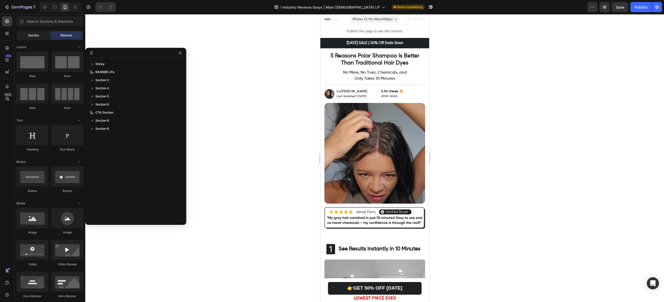
click at [35, 35] on font "Section" at bounding box center [33, 35] width 11 height 4
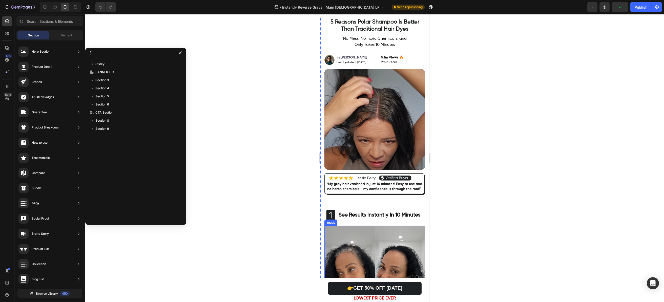
scroll to position [36, 0]
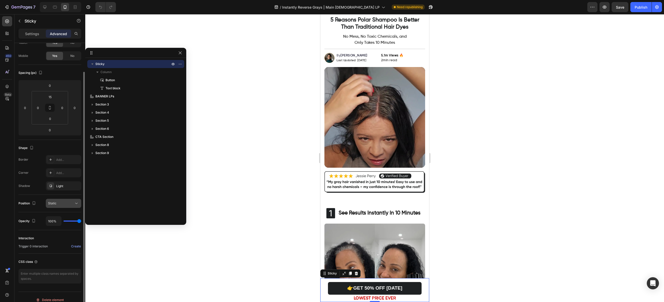
scroll to position [39, 0]
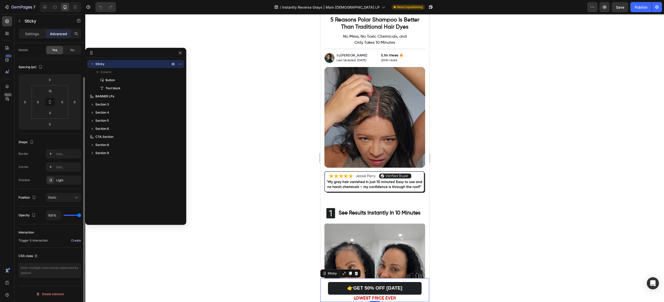
click at [73, 237] on button "Create" at bounding box center [76, 240] width 10 height 6
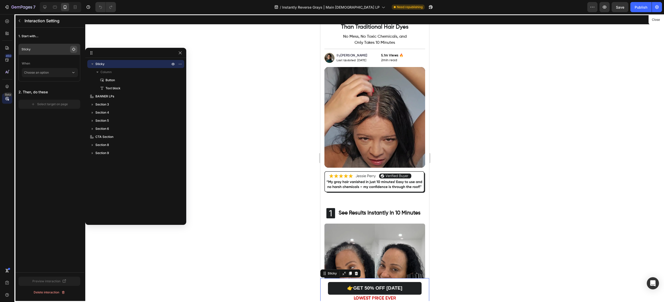
click at [76, 48] on button "button" at bounding box center [73, 49] width 7 height 7
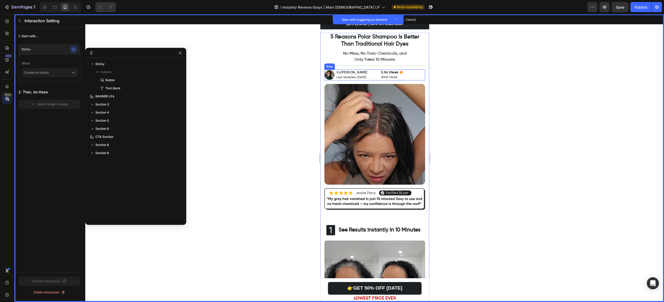
scroll to position [19, 0]
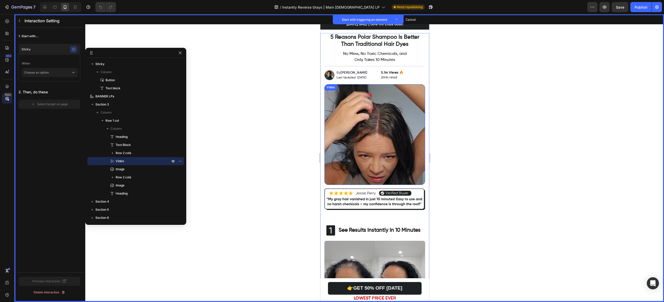
click at [365, 89] on div "Video Set as trigger" at bounding box center [374, 134] width 101 height 101
click at [362, 89] on button "Set as trigger" at bounding box center [359, 89] width 23 height 6
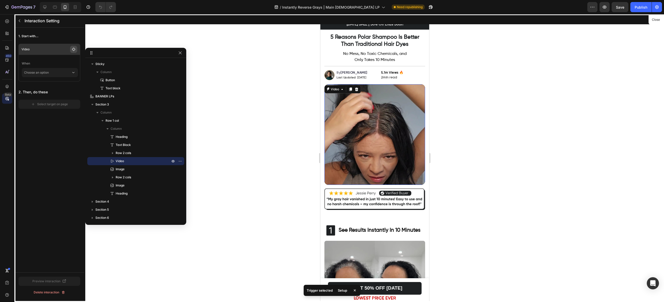
click at [72, 48] on icon "button" at bounding box center [74, 49] width 4 height 4
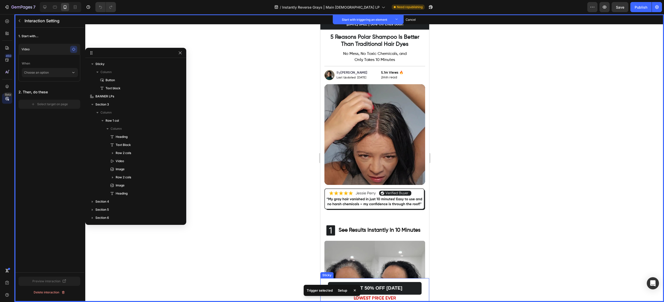
click at [328, 280] on div "👉GET 50% OFF TODAY Button Set as trigger LOWEST PRICE EVER Text block Set as tr…" at bounding box center [374, 290] width 109 height 24
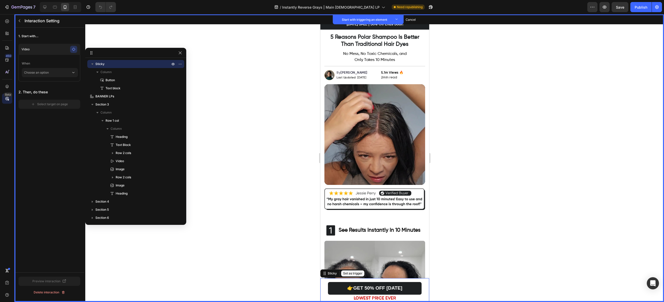
click at [349, 273] on button "Set as trigger" at bounding box center [352, 273] width 23 height 6
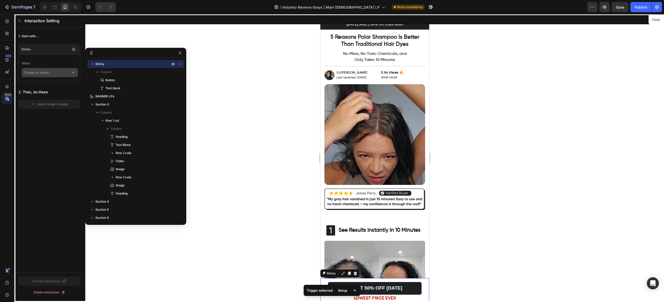
click at [46, 74] on font "Choose an option" at bounding box center [36, 73] width 25 height 4
click at [45, 93] on div "Hover element" at bounding box center [50, 96] width 52 height 10
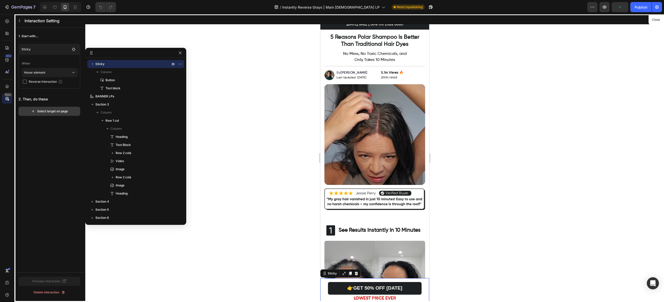
click at [43, 113] on font "Select target on page" at bounding box center [52, 111] width 31 height 5
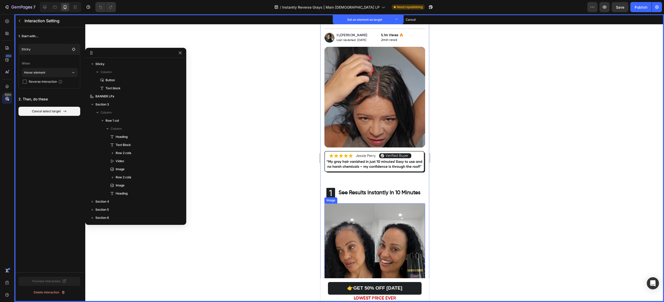
scroll to position [151, 0]
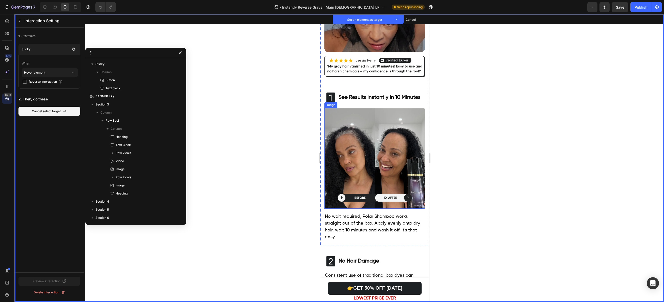
click at [368, 164] on img at bounding box center [374, 158] width 101 height 101
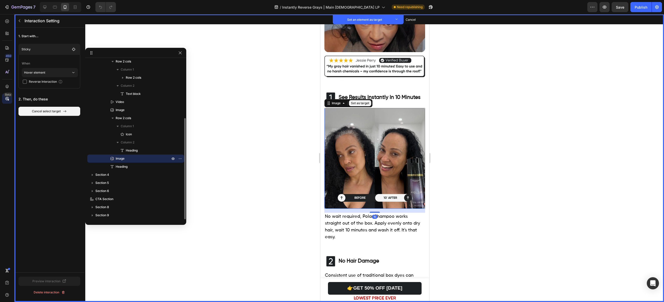
click at [363, 100] on button "Set as target" at bounding box center [359, 103] width 22 height 6
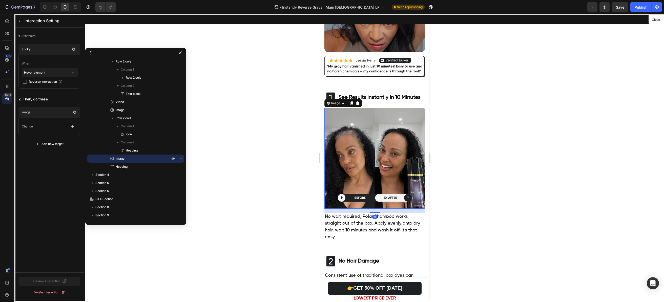
click at [67, 126] on div "Change" at bounding box center [49, 126] width 55 height 9
click at [68, 126] on button "button" at bounding box center [72, 126] width 9 height 9
click at [41, 155] on p "Scroll to" at bounding box center [48, 156] width 54 height 9
click at [18, 20] on icon "button" at bounding box center [19, 21] width 4 height 4
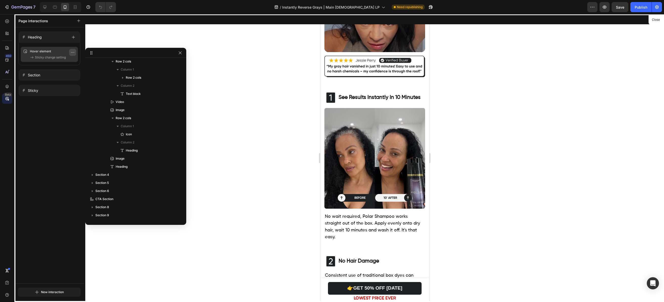
click at [71, 54] on icon "button" at bounding box center [73, 52] width 4 height 4
click at [64, 84] on button "Delete" at bounding box center [57, 82] width 33 height 9
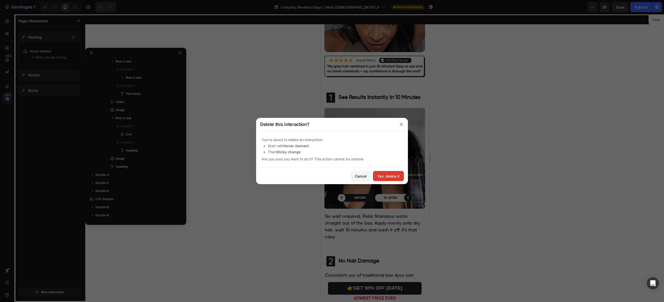
click at [392, 176] on div "Yes, delete it" at bounding box center [388, 175] width 22 height 5
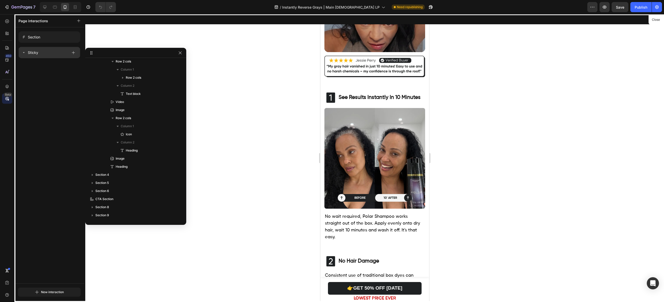
click at [62, 53] on div "Sticky" at bounding box center [45, 52] width 46 height 7
click at [71, 67] on icon "button" at bounding box center [73, 68] width 4 height 4
click at [66, 99] on button "Delete" at bounding box center [57, 98] width 33 height 9
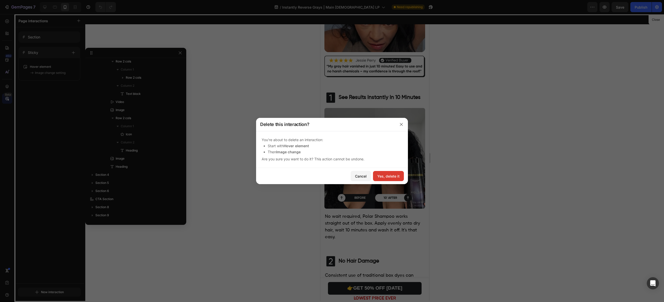
click at [387, 177] on font "Yes, delete it" at bounding box center [388, 176] width 22 height 4
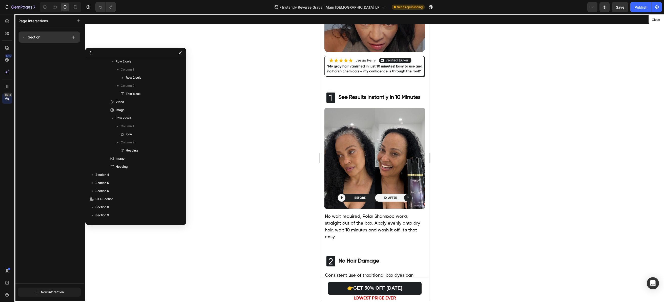
click at [41, 35] on div "Section" at bounding box center [45, 37] width 46 height 7
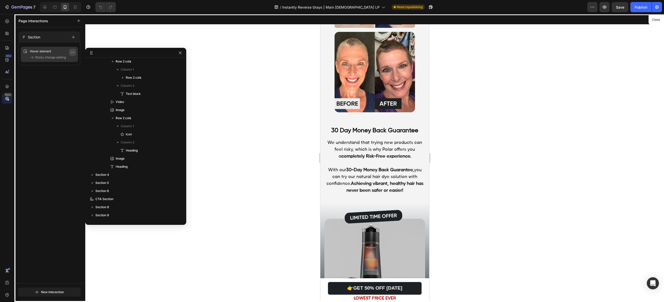
click at [73, 53] on icon "button" at bounding box center [73, 52] width 4 height 4
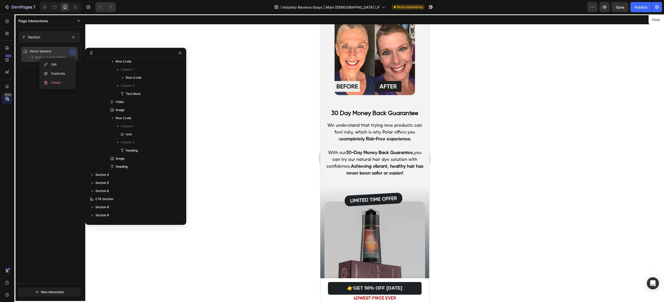
scroll to position [1688, 0]
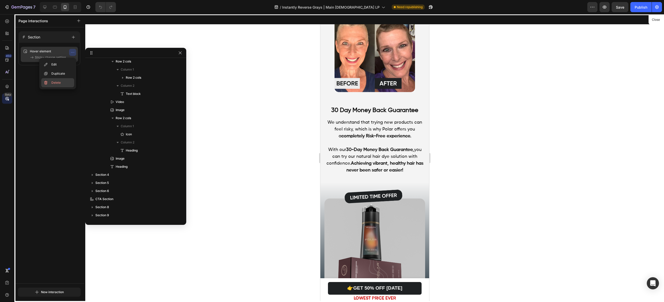
click at [61, 83] on button "Delete" at bounding box center [57, 82] width 33 height 9
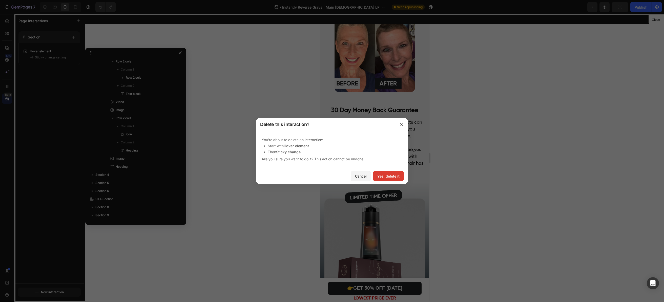
click at [381, 175] on font "Yes, delete it" at bounding box center [388, 176] width 22 height 4
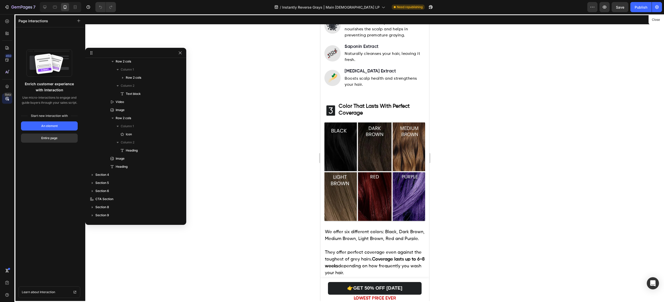
scroll to position [625, 0]
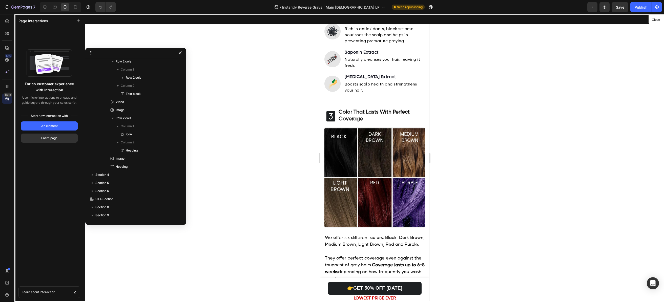
click at [38, 36] on div "Enrich customer experience with Interaction Use micro-interactions to engage an…" at bounding box center [49, 164] width 70 height 275
click at [180, 55] on icon "button" at bounding box center [180, 53] width 4 height 4
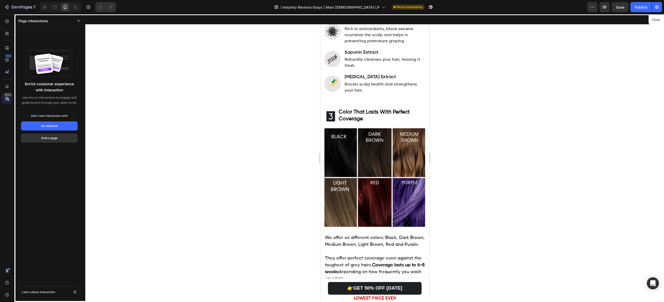
click at [322, 281] on div at bounding box center [374, 158] width 109 height 288
drag, startPoint x: 325, startPoint y: 279, endPoint x: 629, endPoint y: 280, distance: 304.2
click at [325, 279] on div at bounding box center [374, 158] width 109 height 288
click at [8, 38] on div at bounding box center [7, 33] width 10 height 10
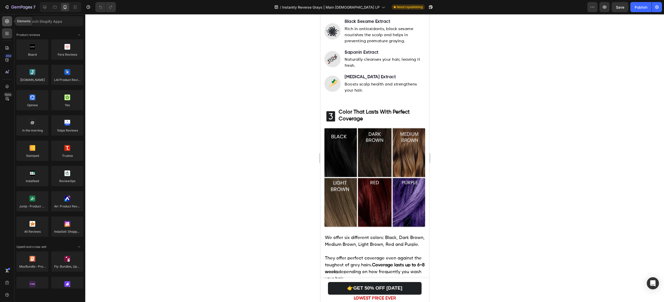
click at [7, 23] on icon at bounding box center [7, 21] width 4 height 4
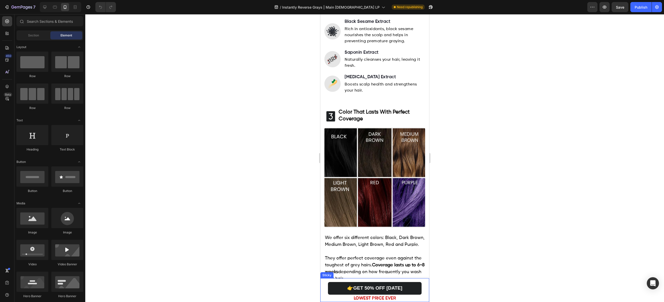
click at [329, 277] on div "Sticky" at bounding box center [326, 275] width 13 height 6
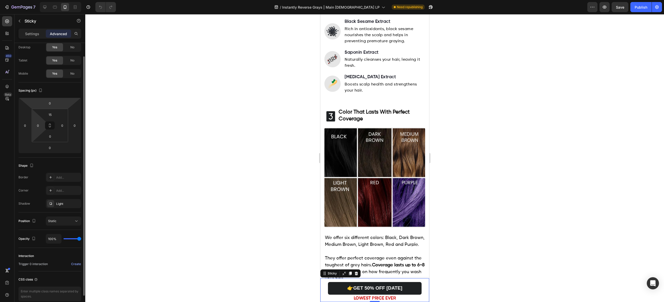
scroll to position [0, 0]
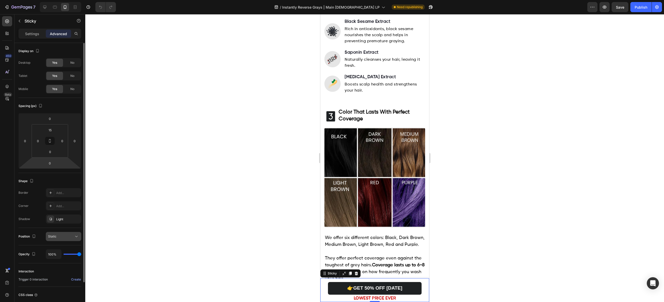
click at [56, 239] on div "Static" at bounding box center [63, 236] width 31 height 5
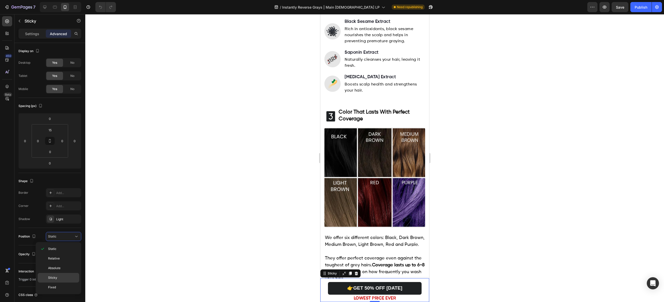
click at [60, 282] on div "Sticky" at bounding box center [58, 287] width 41 height 10
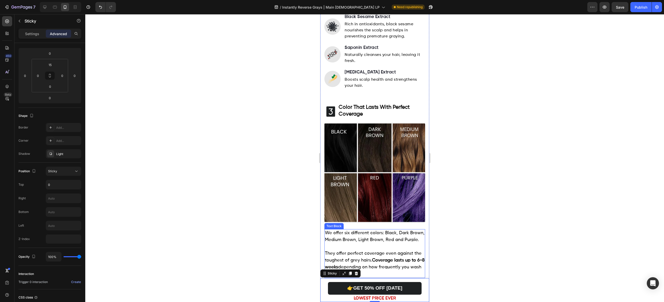
scroll to position [624, 0]
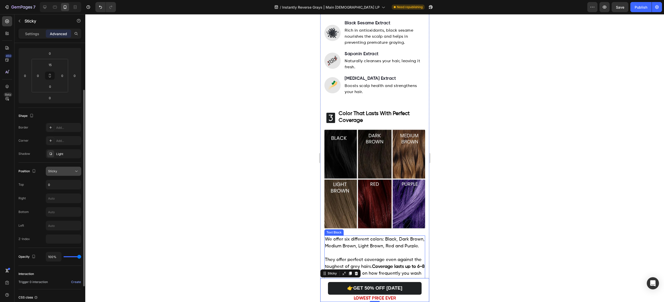
click at [56, 169] on font "Sticky" at bounding box center [52, 171] width 9 height 4
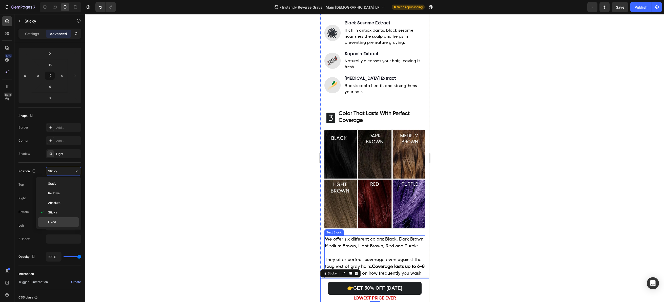
click at [61, 224] on p "Fixed" at bounding box center [62, 222] width 29 height 5
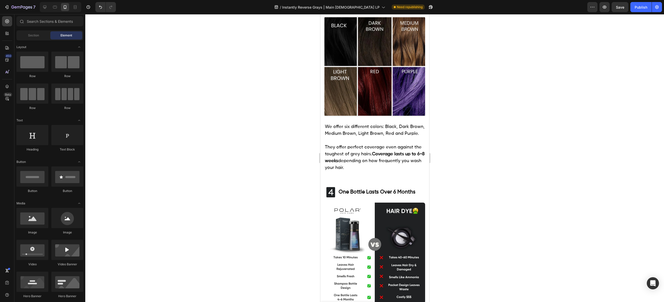
scroll to position [727, 0]
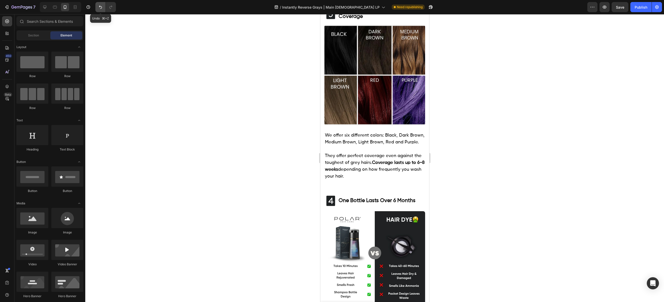
click at [97, 6] on button "Undo/Redo" at bounding box center [100, 7] width 10 height 10
click at [96, 7] on button "Undo/Redo" at bounding box center [100, 7] width 10 height 10
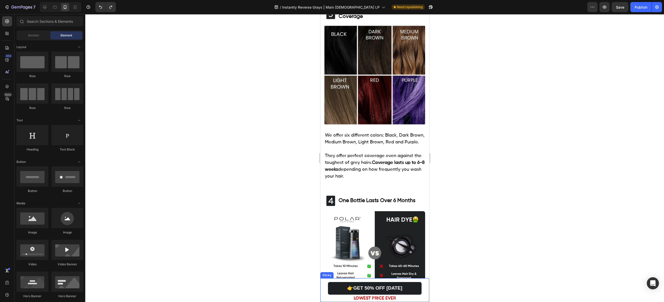
click at [327, 278] on div "👉GET 50% OFF TODAY Button LOWEST PRICE EVER Text block Sticky" at bounding box center [374, 290] width 109 height 24
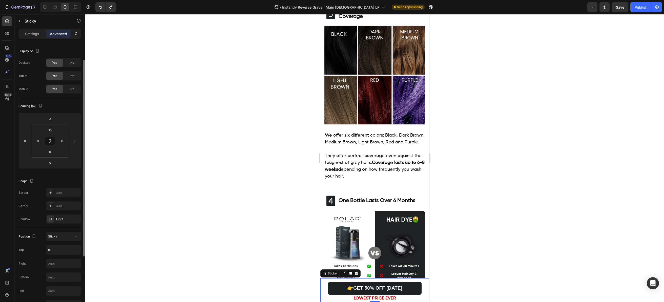
scroll to position [84, 0]
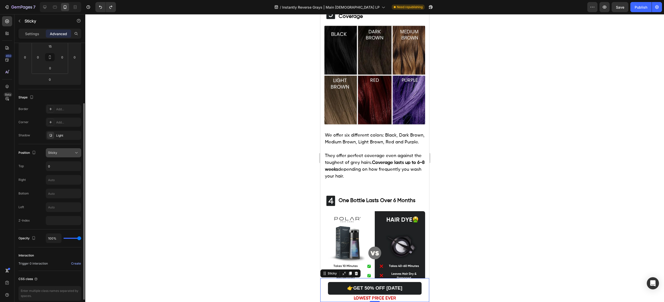
click at [67, 153] on div "Sticky" at bounding box center [61, 152] width 26 height 5
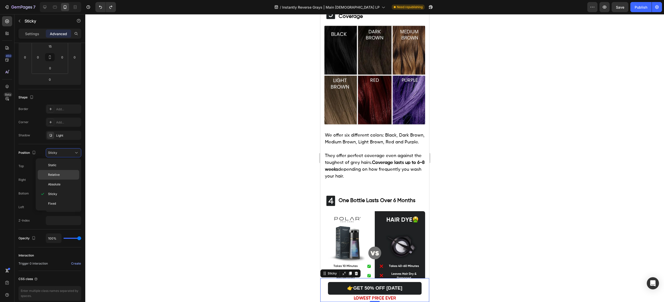
click at [63, 180] on div "Relative" at bounding box center [58, 185] width 41 height 10
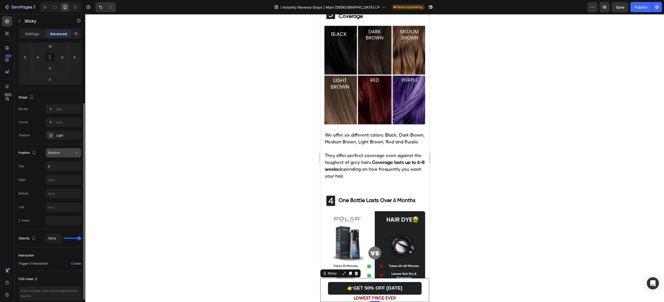
click at [62, 155] on div "Relative" at bounding box center [61, 152] width 26 height 5
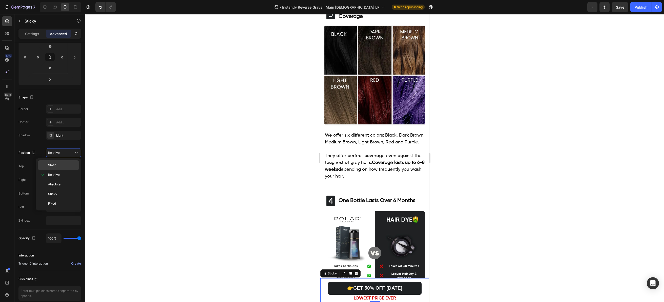
click at [62, 162] on div "Static" at bounding box center [58, 165] width 41 height 10
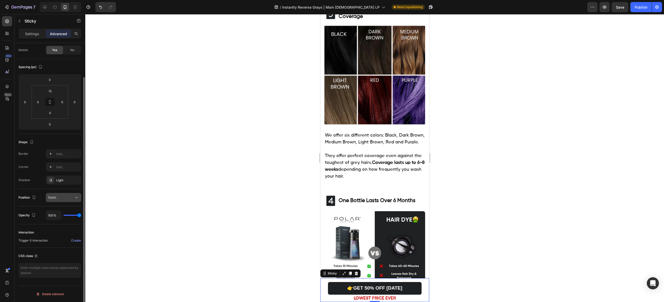
click at [70, 195] on div "Static" at bounding box center [61, 197] width 26 height 5
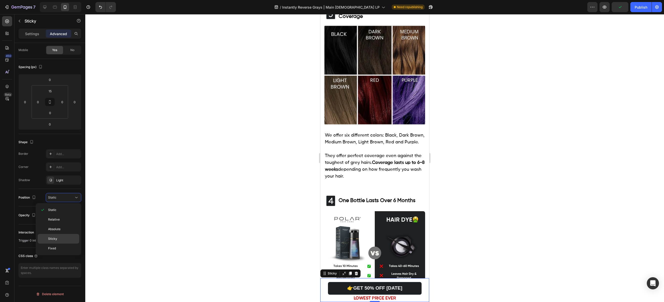
click at [67, 237] on p "Sticky" at bounding box center [62, 238] width 29 height 5
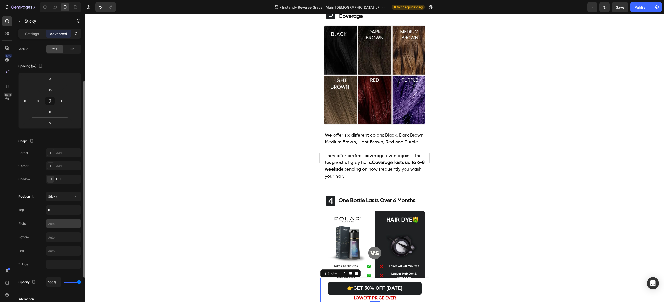
scroll to position [62, 0]
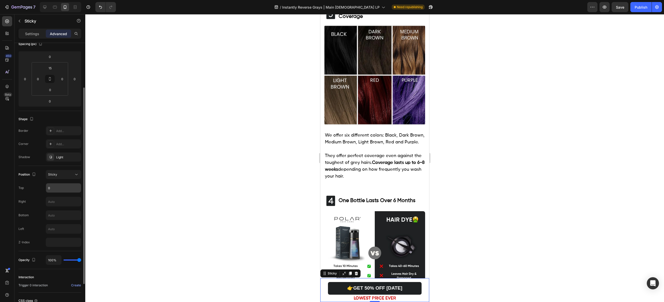
click at [55, 189] on input "0" at bounding box center [63, 187] width 35 height 9
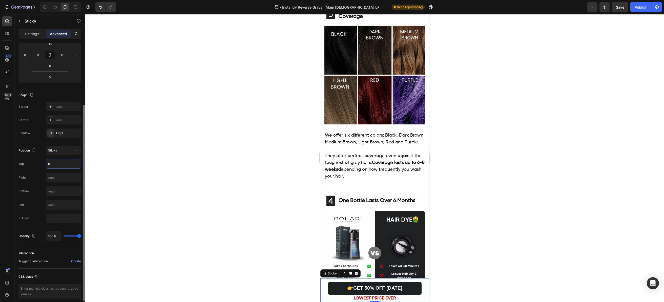
scroll to position [107, 0]
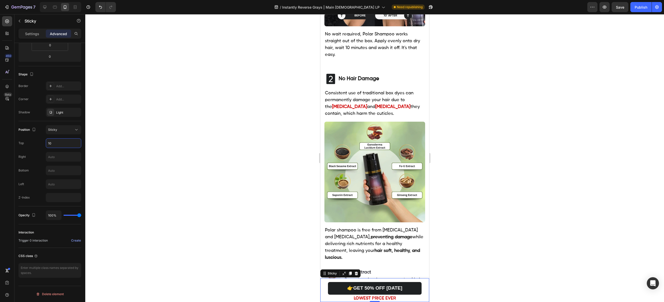
type input "10"
click at [472, 177] on div at bounding box center [374, 158] width 578 height 288
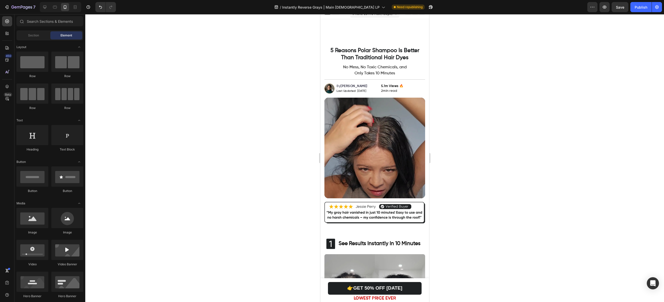
scroll to position [0, 0]
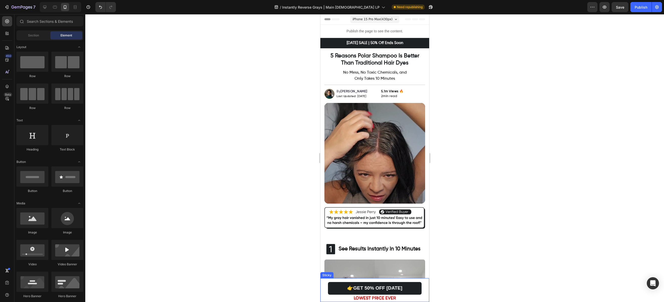
click at [326, 277] on div "Sticky" at bounding box center [326, 275] width 13 height 6
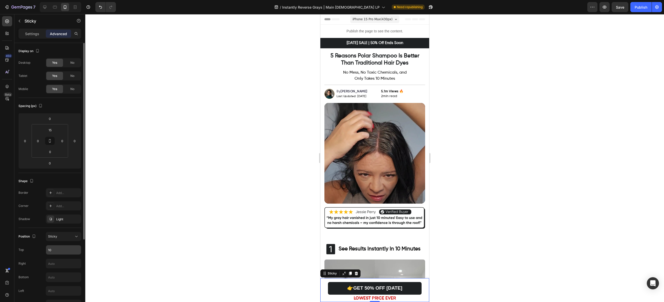
click at [60, 248] on input "10" at bounding box center [63, 249] width 35 height 9
click at [61, 248] on input "00" at bounding box center [63, 249] width 35 height 9
click at [60, 243] on div "Position Sticky Top 1000 Right Bottom Left Z-Index" at bounding box center [49, 270] width 63 height 77
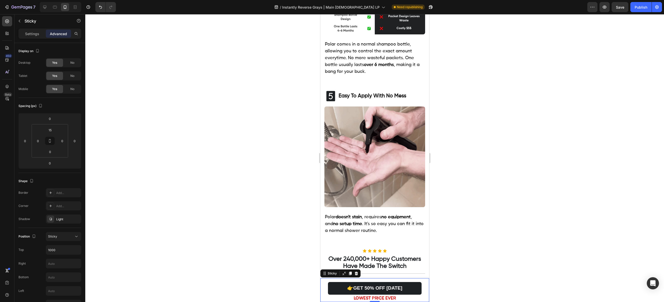
scroll to position [1025, 0]
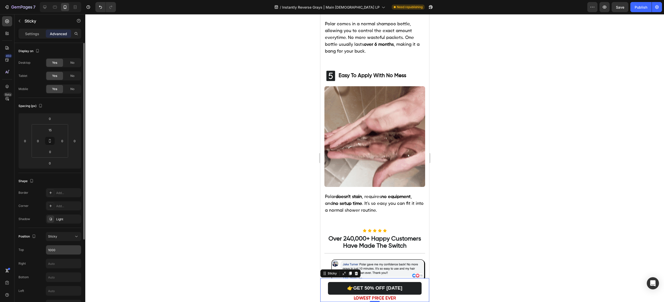
click at [62, 247] on input "1000" at bounding box center [63, 249] width 35 height 9
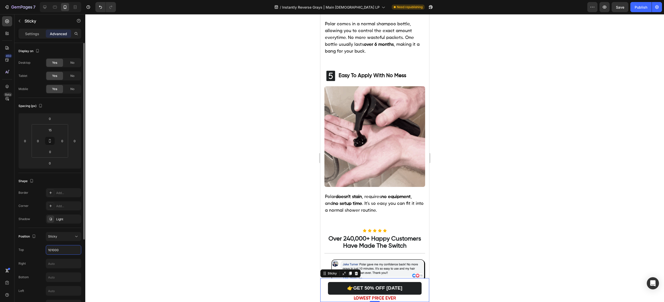
click at [62, 247] on input "101000" at bounding box center [63, 249] width 35 height 9
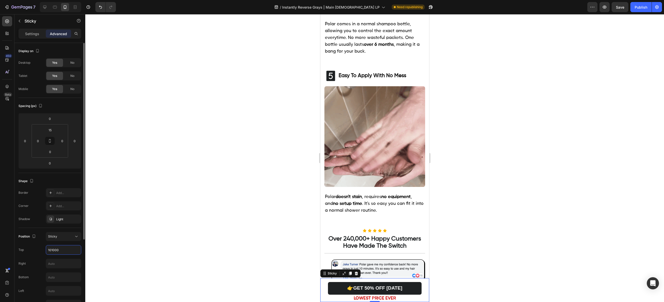
click at [62, 247] on input "101000" at bounding box center [63, 249] width 35 height 9
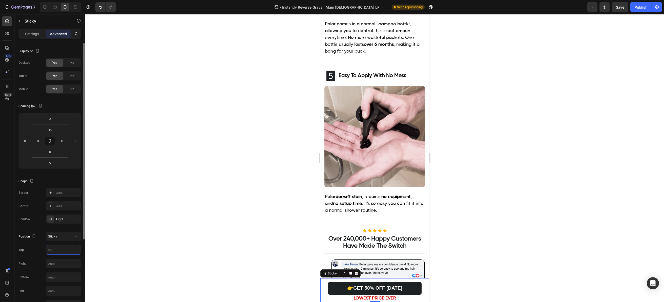
type input "100"
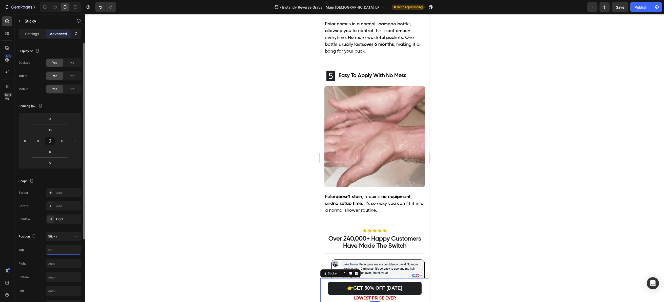
click at [43, 244] on div "Position Sticky Top 100 Right Bottom Left Z-Index" at bounding box center [49, 270] width 63 height 77
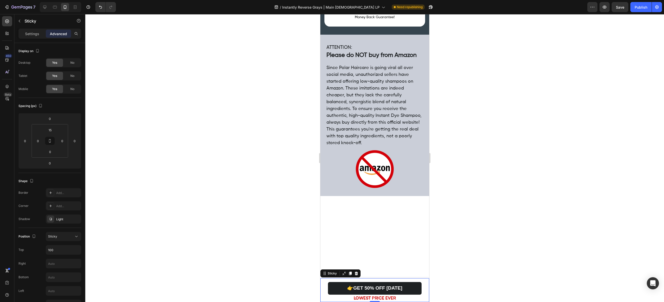
scroll to position [2043, 0]
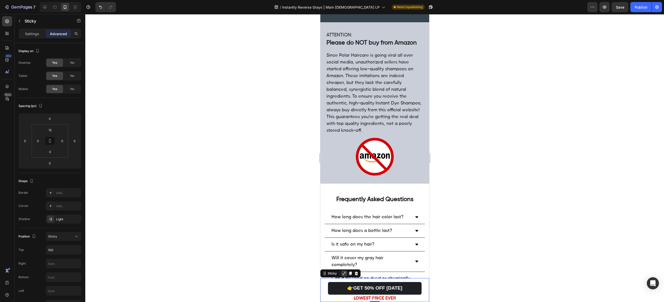
click at [343, 273] on icon at bounding box center [344, 274] width 4 height 4
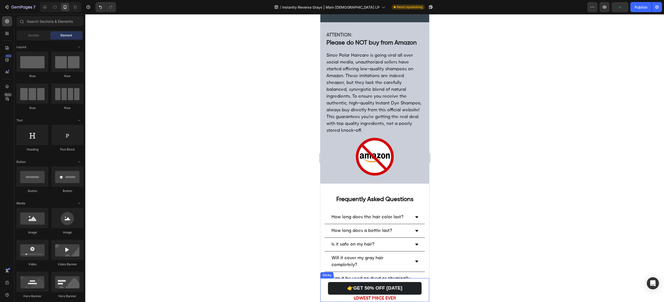
click at [335, 281] on div "👉GET 50% OFF TODAY Button LOWEST PRICE EVER Text block Sticky" at bounding box center [374, 290] width 109 height 24
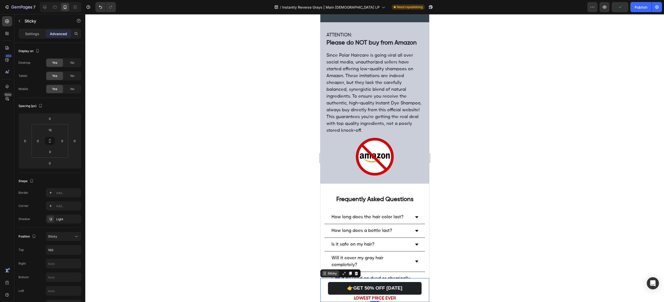
click at [332, 274] on div "Sticky" at bounding box center [331, 273] width 11 height 5
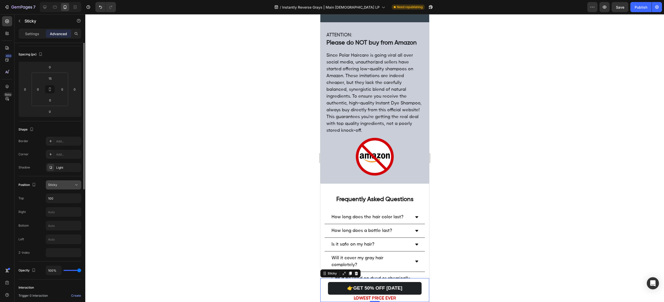
scroll to position [107, 0]
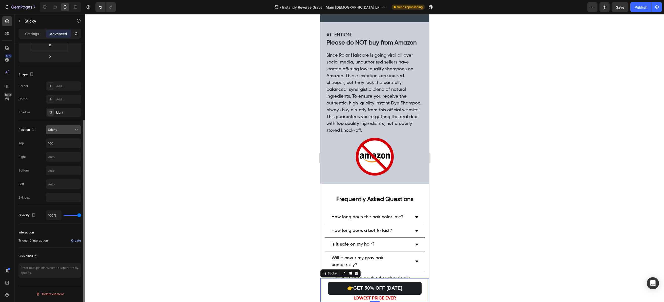
click at [56, 128] on font "Sticky" at bounding box center [52, 130] width 9 height 4
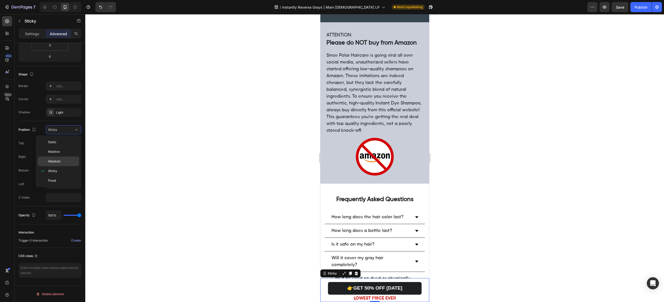
click at [61, 163] on p "Absolute" at bounding box center [62, 161] width 29 height 5
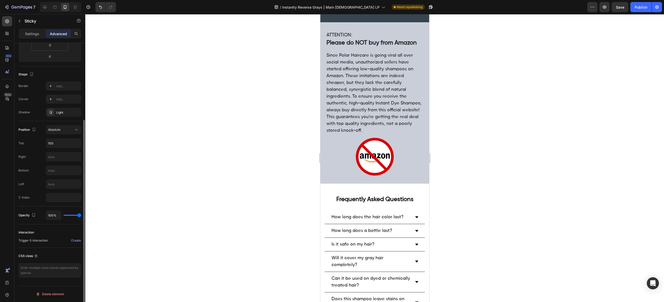
click at [64, 124] on div "Position Absolute Top 100 Right Bottom Left Z-Index" at bounding box center [49, 163] width 63 height 85
click at [64, 129] on div "Absolute" at bounding box center [61, 129] width 26 height 5
click at [55, 182] on span "Fixed" at bounding box center [52, 180] width 8 height 5
click at [68, 129] on div "Fixed" at bounding box center [61, 129] width 26 height 5
click at [63, 147] on div "Static" at bounding box center [58, 152] width 41 height 10
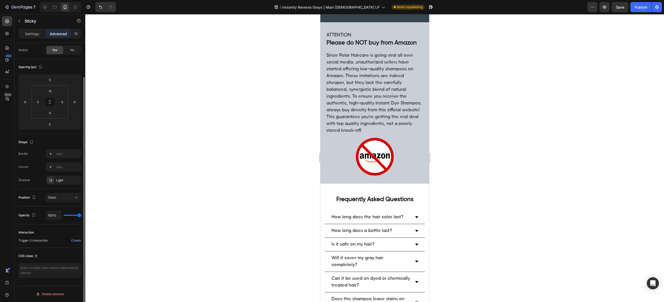
scroll to position [39, 0]
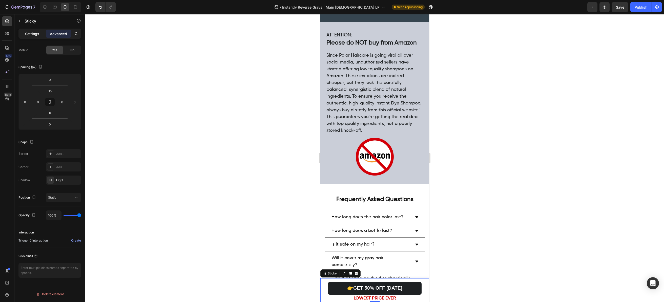
click at [34, 32] on font "Settings" at bounding box center [32, 34] width 14 height 4
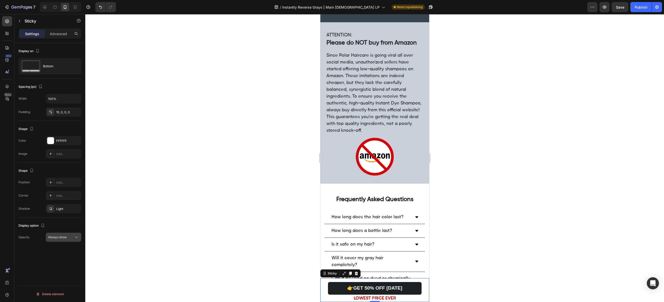
click at [62, 238] on span "Always show" at bounding box center [57, 237] width 19 height 4
click at [62, 260] on span "After first cart button" at bounding box center [62, 259] width 30 height 5
click at [65, 237] on font "After first cart button" at bounding box center [63, 237] width 30 height 4
click at [62, 250] on font "Always show" at bounding box center [56, 250] width 19 height 4
click at [89, 6] on icon "button" at bounding box center [88, 7] width 5 height 5
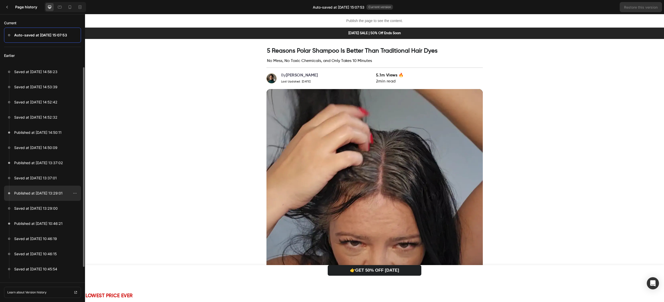
click at [47, 196] on p "Published at Aug 26, 13:29:01" at bounding box center [38, 193] width 48 height 6
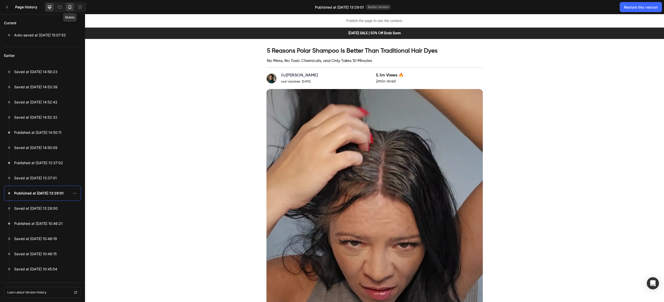
click at [68, 5] on icon at bounding box center [69, 7] width 5 height 5
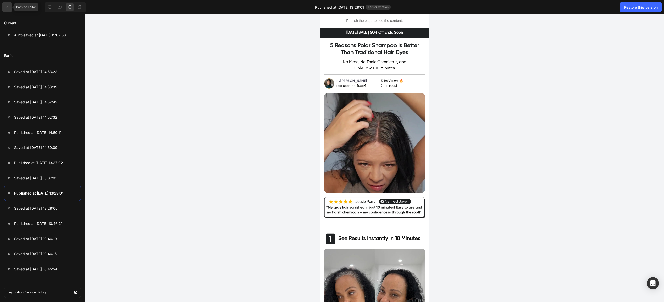
click at [12, 6] on div at bounding box center [7, 7] width 10 height 10
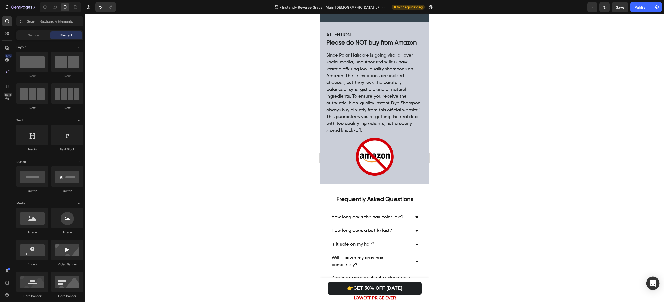
click at [655, 278] on div "Open Intercom Messenger" at bounding box center [652, 283] width 13 height 13
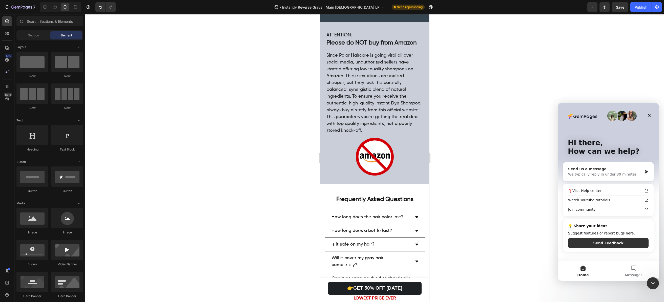
drag, startPoint x: 581, startPoint y: 170, endPoint x: 646, endPoint y: 359, distance: 199.6
click at [581, 170] on div "Send us a message" at bounding box center [605, 168] width 74 height 5
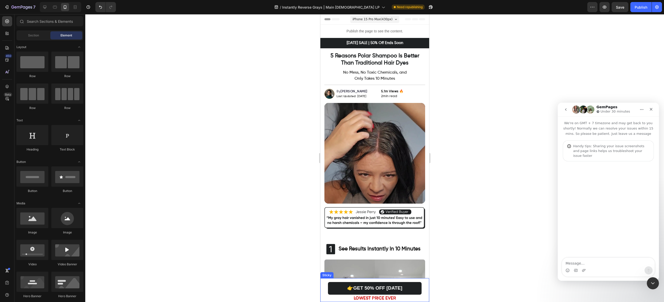
click at [340, 280] on div "👉GET 50% OFF TODAY Button LOWEST PRICE EVER Text block Sticky" at bounding box center [374, 290] width 109 height 24
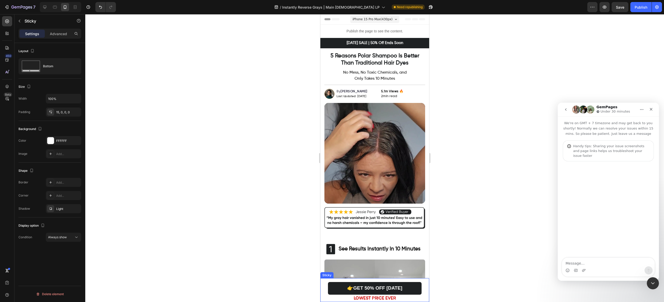
click at [337, 281] on div "👉GET 50% OFF TODAY Button LOWEST PRICE EVER Text block Sticky" at bounding box center [374, 290] width 109 height 24
click at [581, 268] on icon "Upload attachment" at bounding box center [583, 270] width 4 height 4
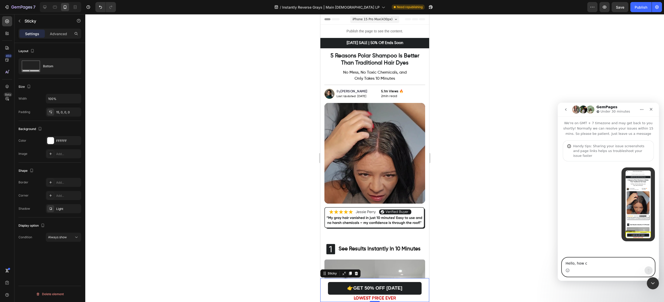
type textarea "Hello, how ca"
click at [10, 85] on div at bounding box center [7, 86] width 10 height 10
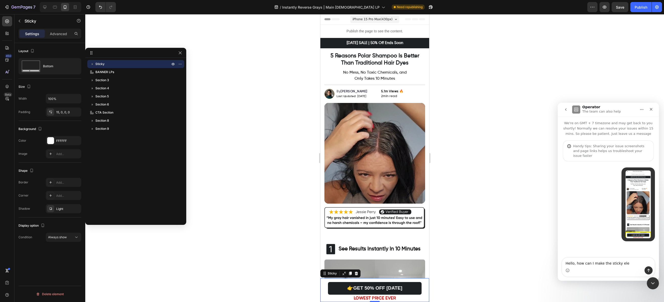
click at [95, 62] on button "button" at bounding box center [92, 64] width 6 height 6
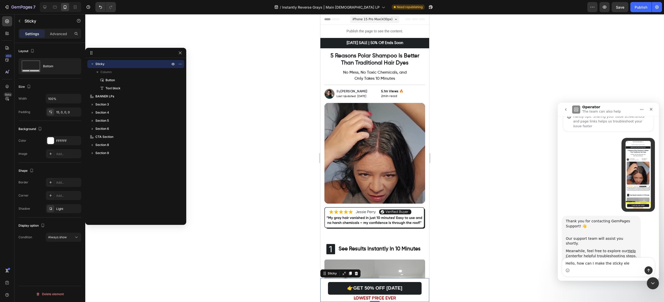
scroll to position [47, 0]
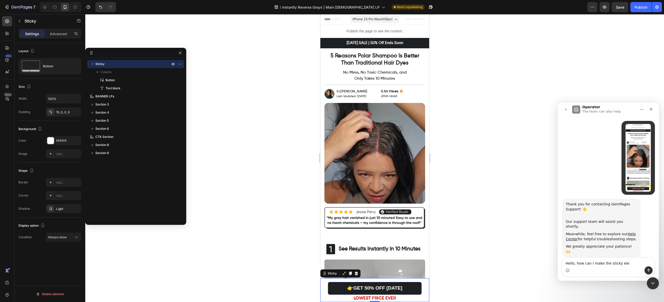
click at [623, 263] on textarea "Hello, how can I make the sticky ele" at bounding box center [608, 262] width 93 height 9
click at [622, 263] on textarea "Hello, how can I make the sticky ele" at bounding box center [608, 262] width 93 height 9
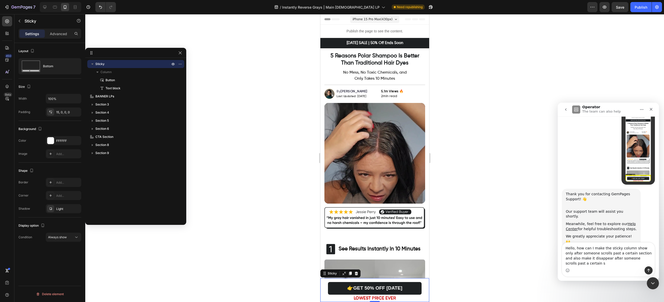
scroll to position [62, 0]
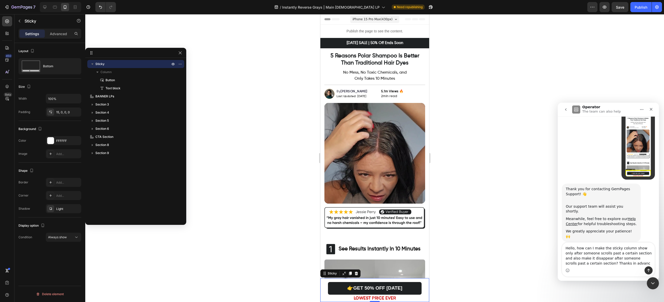
type textarea "Hello, how can I make the sticky column show only after someone scrolls past a …"
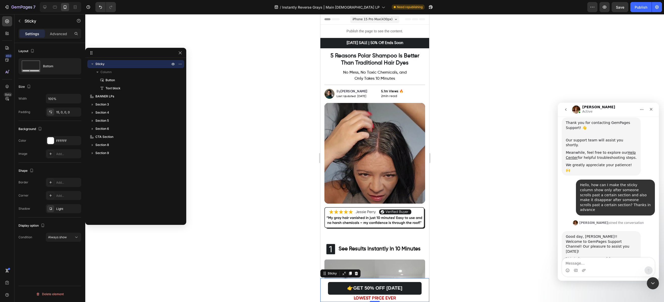
scroll to position [130, 0]
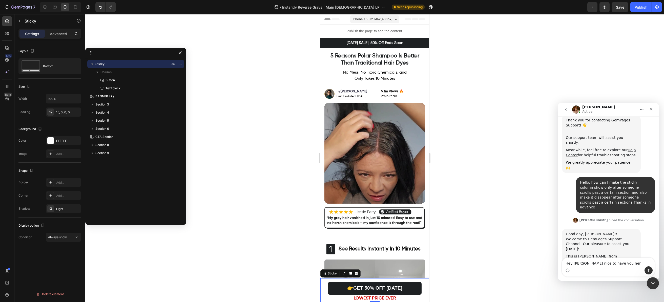
type textarea "Hey Jamie nice to have you here"
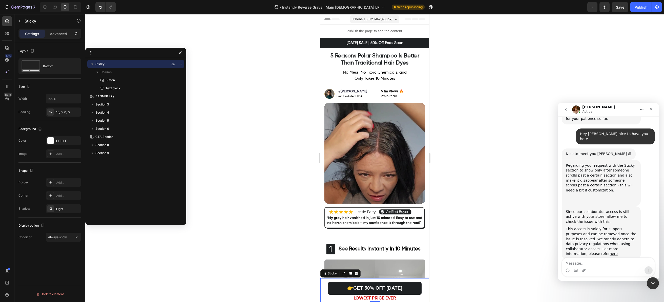
scroll to position [280, 0]
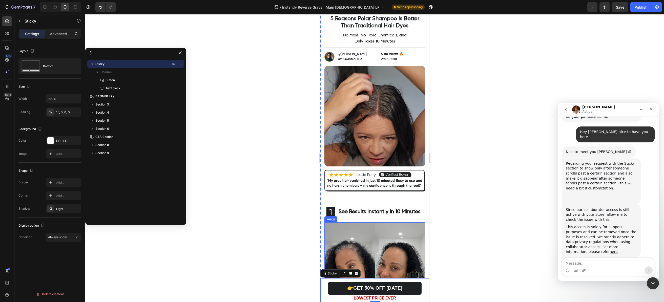
click at [347, 222] on img at bounding box center [374, 272] width 101 height 101
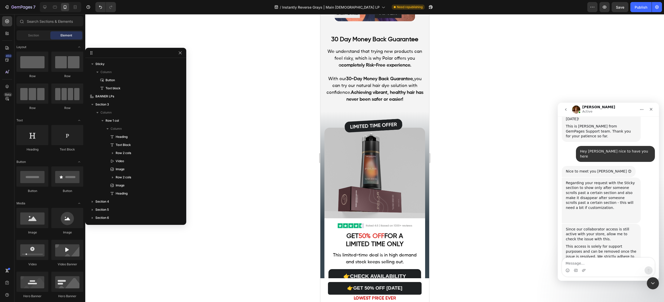
scroll to position [1763, 0]
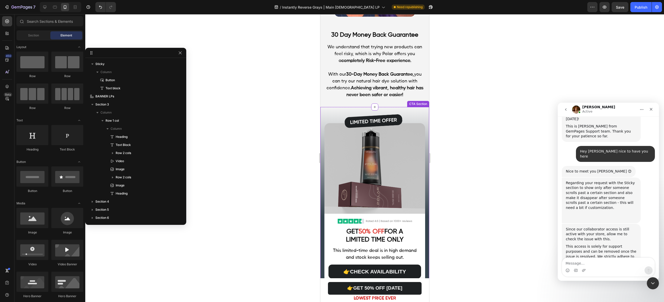
click at [391, 136] on img at bounding box center [374, 163] width 101 height 101
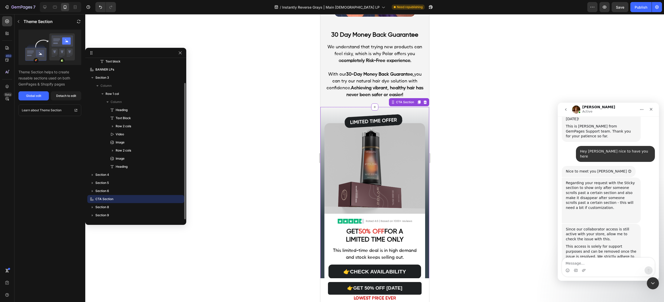
scroll to position [280, 0]
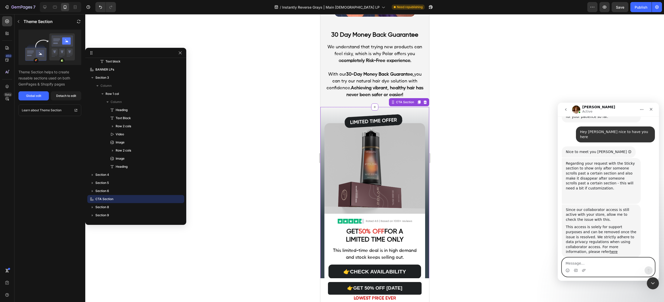
click at [588, 264] on textarea "Message…" at bounding box center [608, 262] width 93 height 9
type textarea "Sure no problem!"
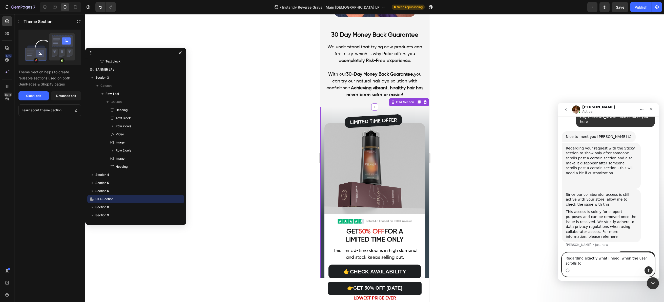
scroll to position [300, 0]
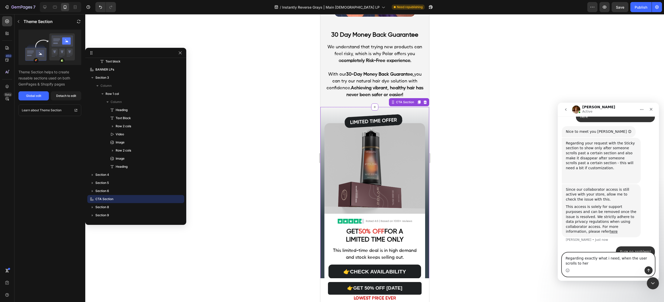
type textarea "Regarding exactly what i need, when the user scrolls to here"
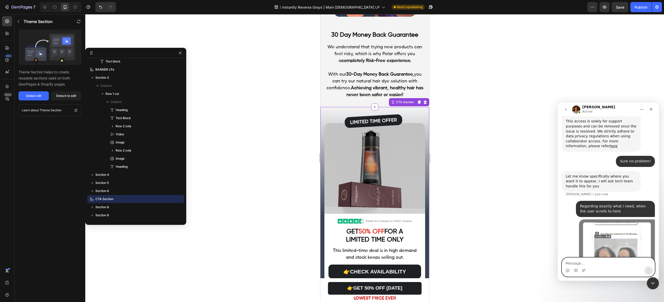
scroll to position [386, 0]
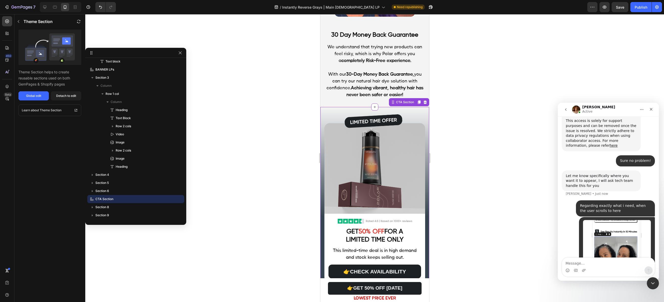
click at [591, 266] on div "Intercom messenger" at bounding box center [608, 270] width 93 height 8
click at [592, 266] on textarea "Message…" at bounding box center [608, 262] width 93 height 9
type textarea "i want it to show"
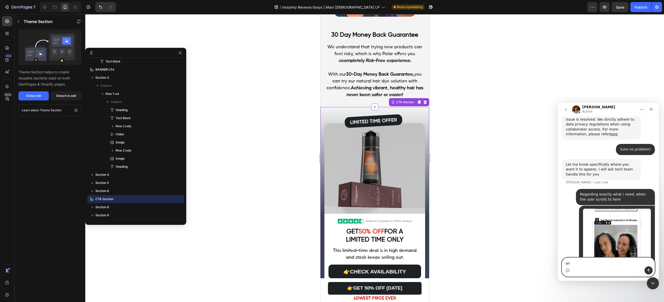
type textarea "and"
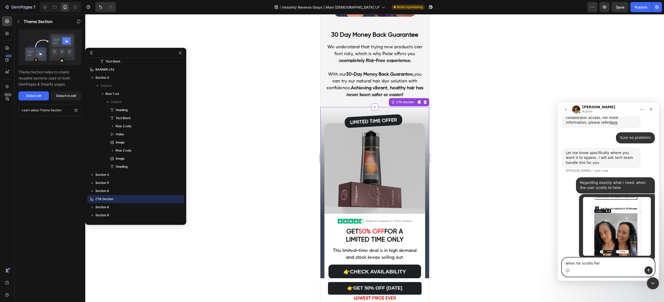
type textarea "when he scrolls here"
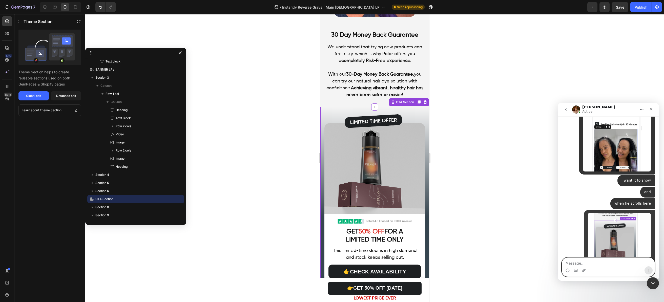
scroll to position [495, 0]
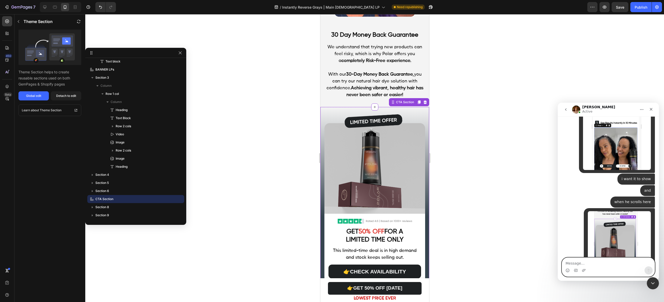
click at [587, 259] on textarea "Message…" at bounding box center [608, 262] width 93 height 9
type textarea "I want it to disappear again"
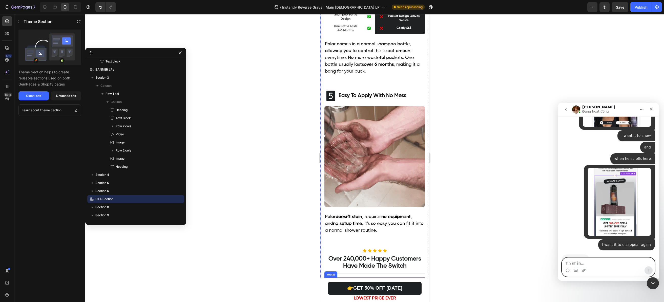
scroll to position [1003, 0]
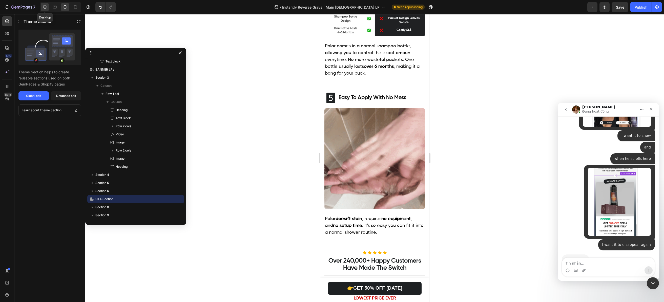
click at [46, 8] on icon at bounding box center [44, 7] width 5 height 5
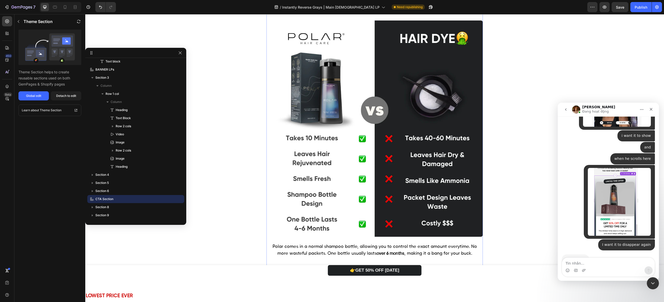
scroll to position [1107, 0]
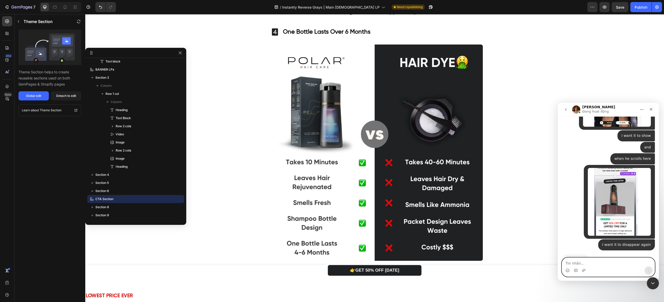
click at [573, 259] on textarea "Tin nhắn..." at bounding box center [608, 262] width 93 height 9
type textarea "yes"
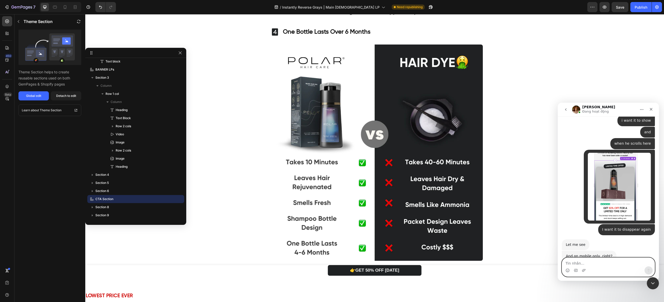
scroll to position [548, 0]
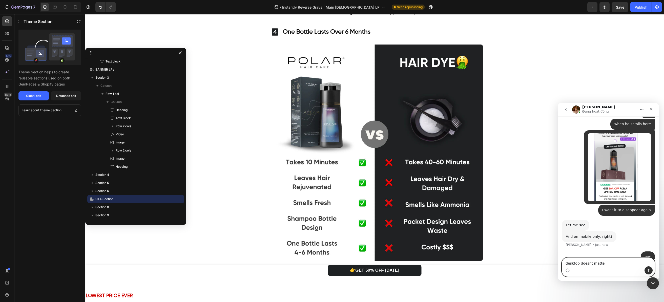
type textarea "desktop doesnt matter"
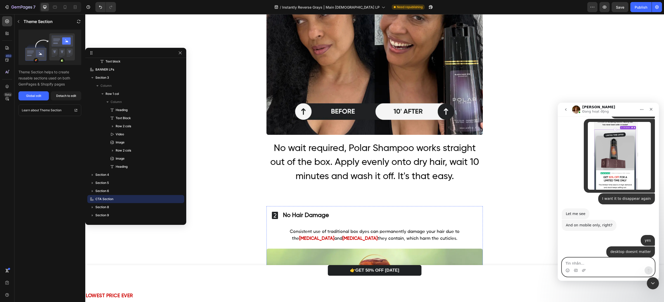
scroll to position [575, 0]
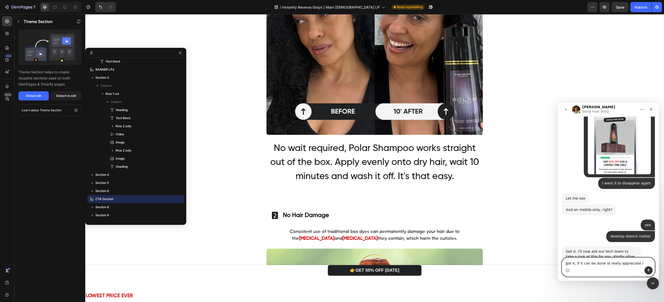
type textarea "got it, if it can be done id really appreciate it"
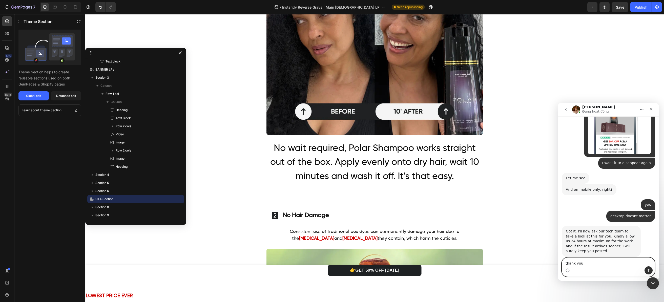
type textarea "thank you!"
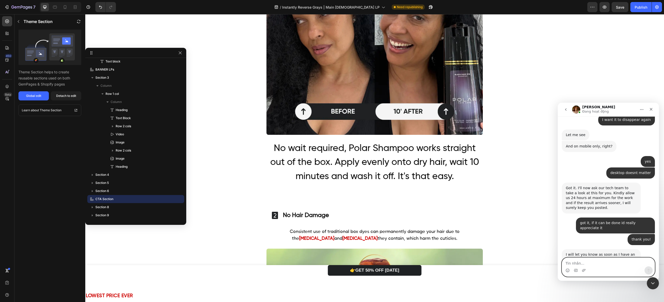
scroll to position [638, 0]
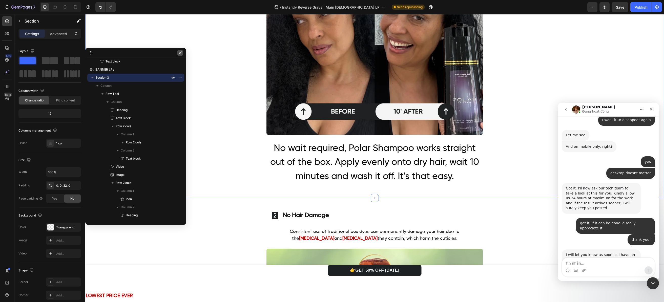
click at [180, 54] on icon "button" at bounding box center [180, 53] width 4 height 4
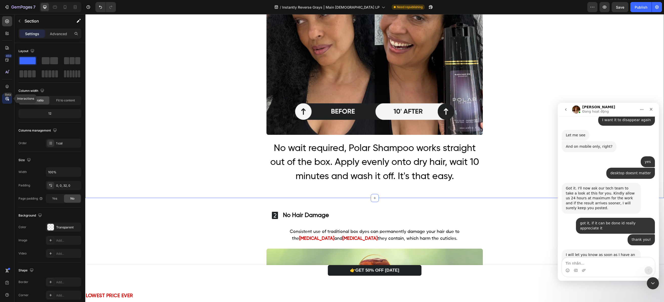
click at [6, 99] on icon at bounding box center [7, 98] width 5 height 5
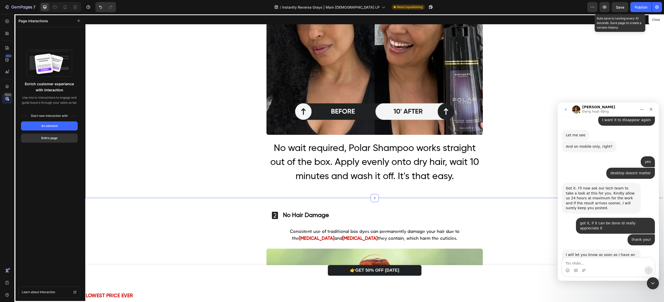
click at [620, 7] on font "Save" at bounding box center [619, 7] width 8 height 4
click at [639, 11] on button "Publish" at bounding box center [640, 7] width 21 height 10
click at [267, 285] on div at bounding box center [374, 158] width 578 height 288
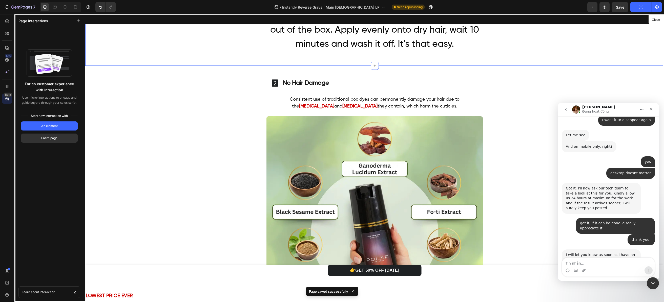
scroll to position [621, 0]
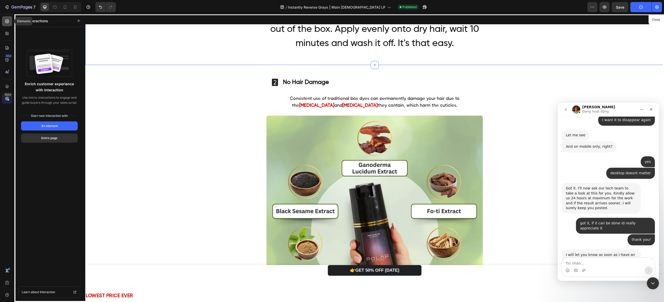
click at [9, 22] on icon at bounding box center [7, 21] width 5 height 5
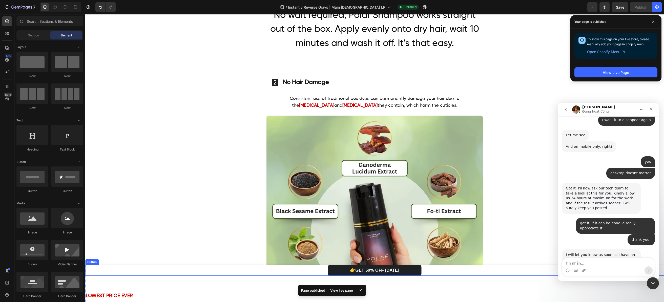
click at [195, 274] on div "👉GET 50% OFF TODAY Button" at bounding box center [374, 270] width 578 height 11
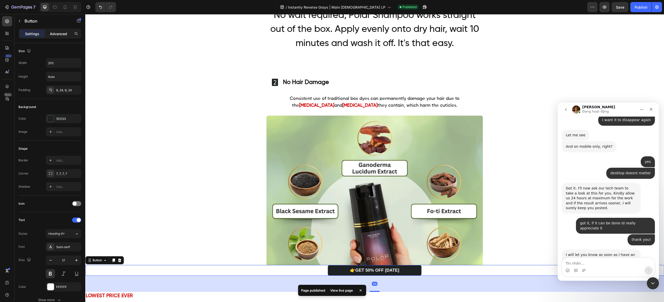
click at [56, 33] on font "Advanced" at bounding box center [58, 34] width 17 height 4
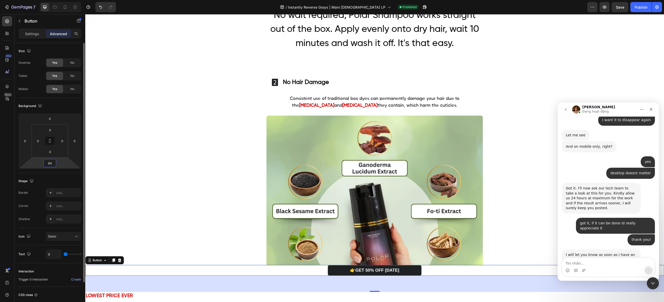
click at [52, 164] on input "64" at bounding box center [50, 163] width 10 height 8
type input "5"
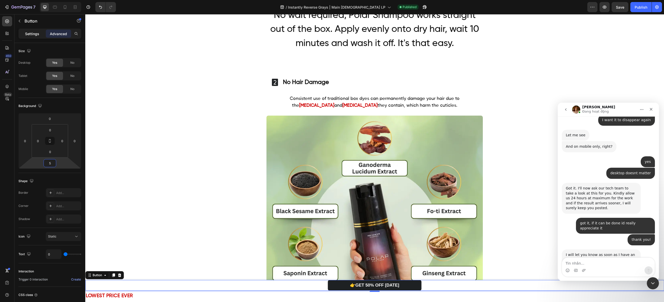
click at [36, 32] on font "Settings" at bounding box center [32, 34] width 14 height 4
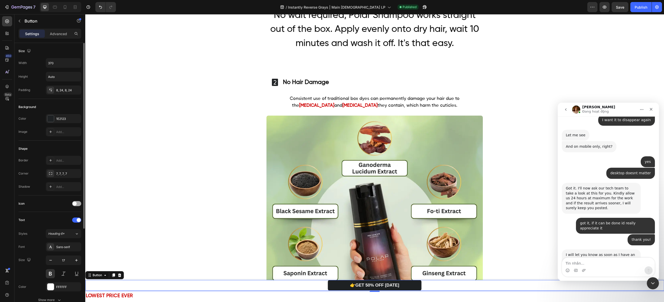
click at [75, 204] on span at bounding box center [75, 204] width 4 height 4
click at [75, 204] on div at bounding box center [76, 203] width 9 height 5
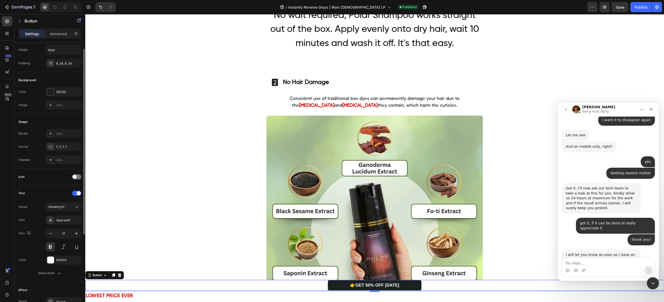
scroll to position [50, 0]
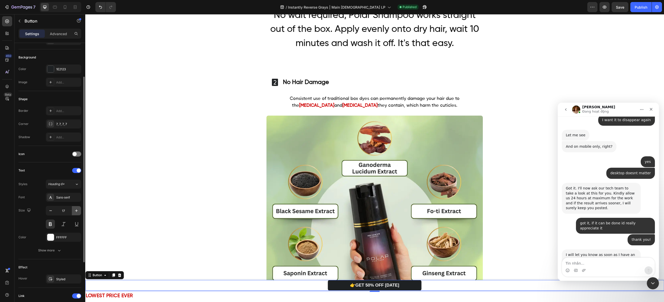
click at [73, 211] on button "button" at bounding box center [76, 210] width 9 height 9
type input "19"
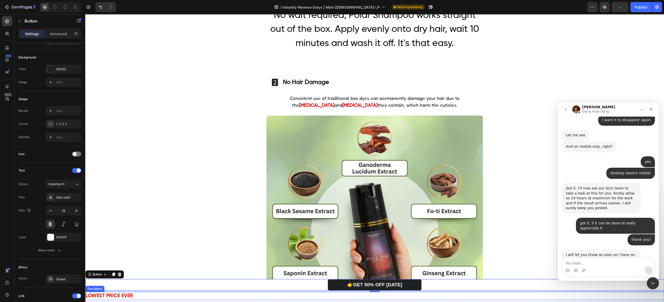
click at [117, 296] on strong "LOWEST PRICE EVER" at bounding box center [109, 295] width 47 height 5
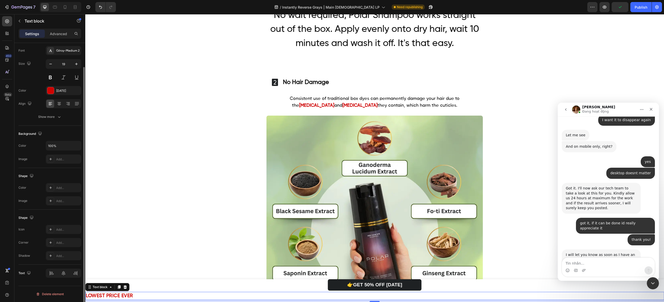
scroll to position [0, 0]
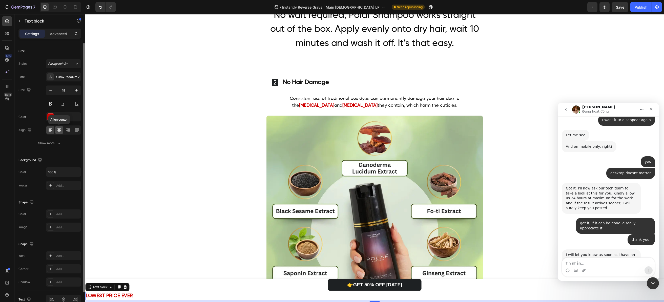
click at [59, 129] on icon at bounding box center [59, 129] width 5 height 5
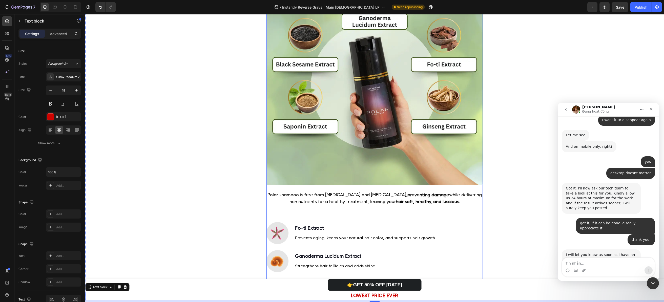
scroll to position [852, 0]
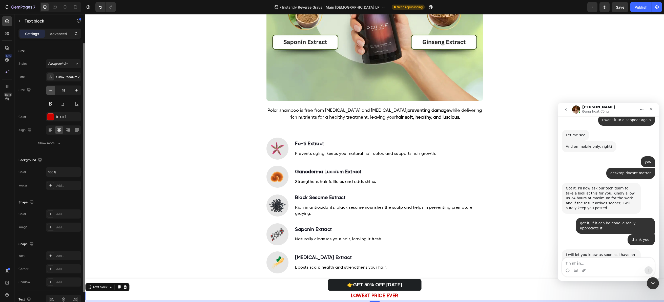
click at [51, 90] on icon "button" at bounding box center [50, 90] width 5 height 5
type input "17"
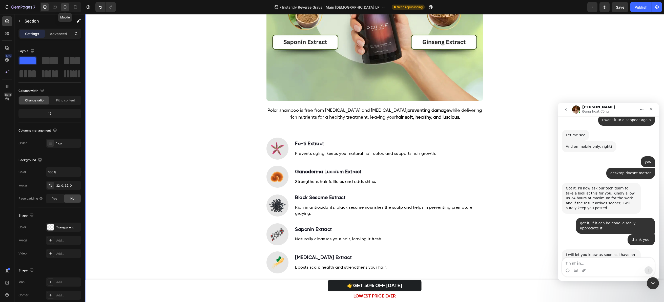
click at [68, 3] on div at bounding box center [65, 7] width 8 height 8
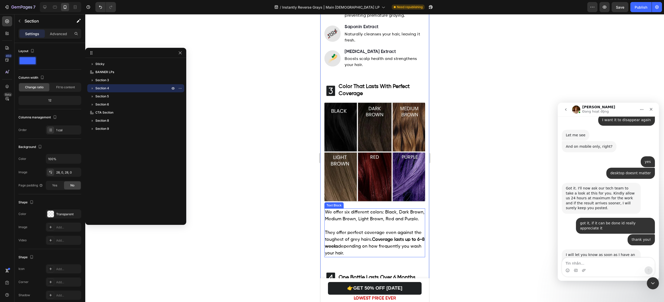
scroll to position [648, 0]
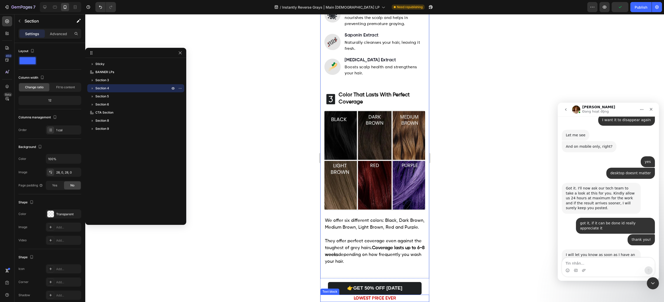
click at [367, 295] on p "LOWEST PRICE EVER" at bounding box center [374, 298] width 108 height 7
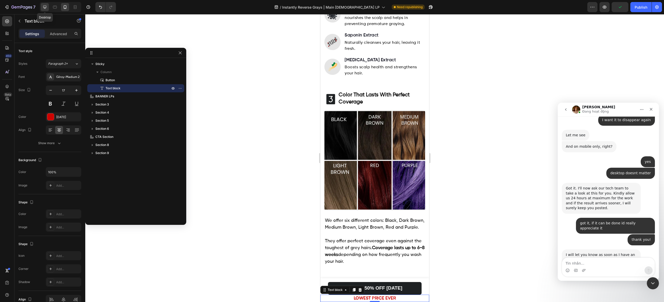
click at [45, 8] on icon at bounding box center [44, 7] width 3 height 3
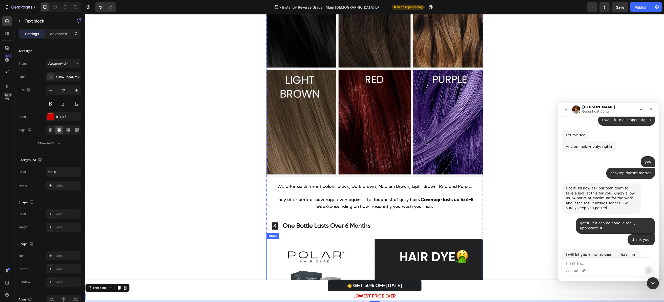
scroll to position [919, 0]
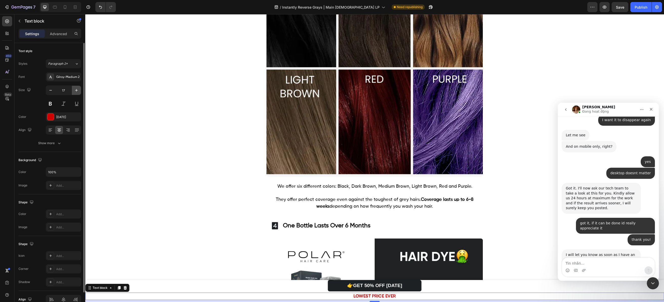
click at [77, 92] on icon "button" at bounding box center [76, 90] width 5 height 5
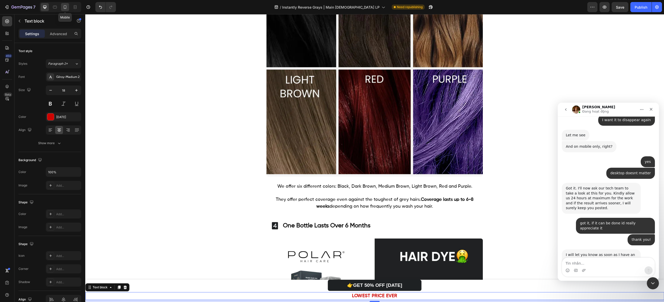
click at [67, 10] on div at bounding box center [65, 7] width 8 height 8
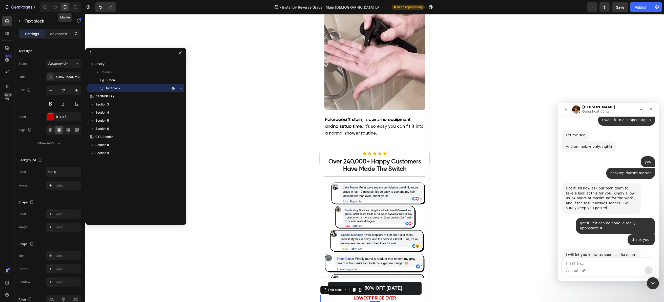
scroll to position [1109, 0]
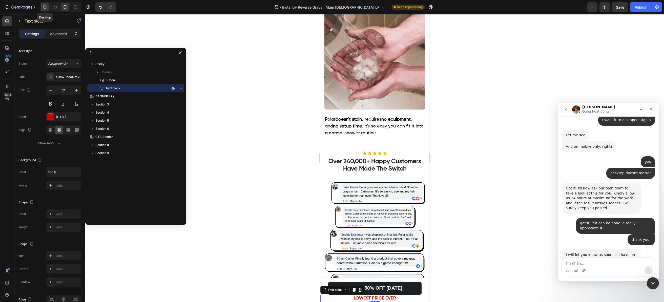
click at [43, 8] on icon at bounding box center [44, 7] width 5 height 5
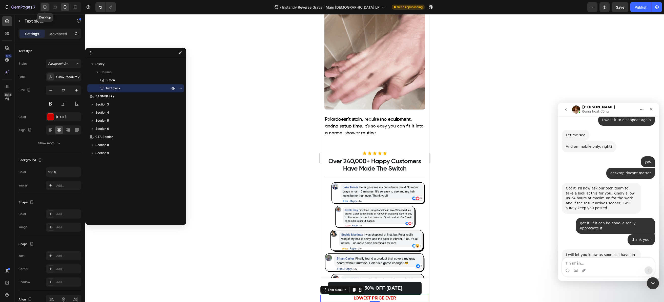
type input "18"
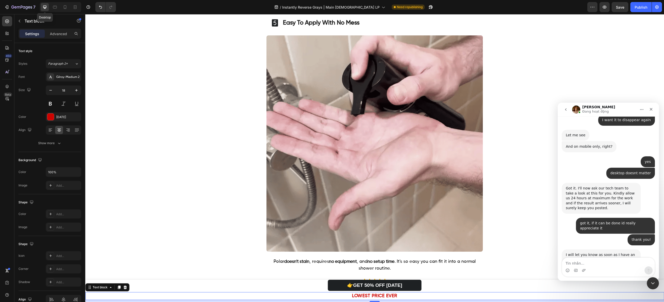
scroll to position [1398, 0]
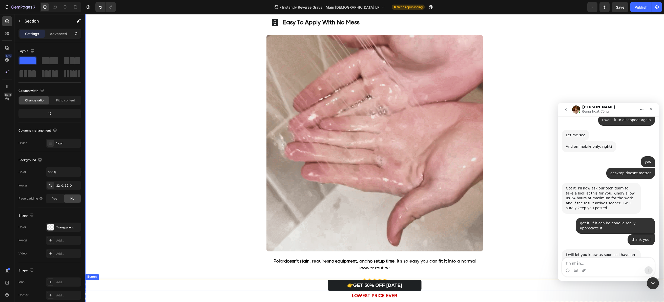
click at [439, 288] on div "👉GET 50% OFF TODAY Button" at bounding box center [374, 285] width 578 height 11
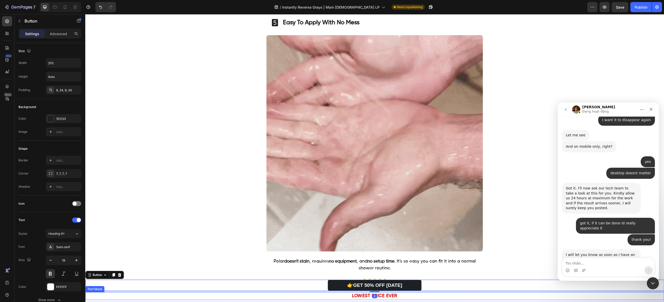
click at [391, 296] on strong "LOWEST PRICE EVER" at bounding box center [374, 296] width 45 height 5
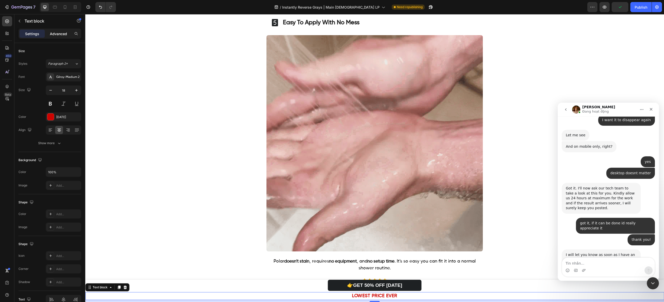
click at [60, 34] on font "Advanced" at bounding box center [58, 34] width 17 height 4
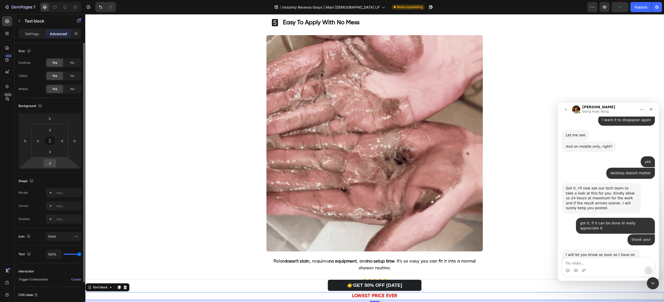
click at [49, 166] on input "8" at bounding box center [50, 163] width 10 height 8
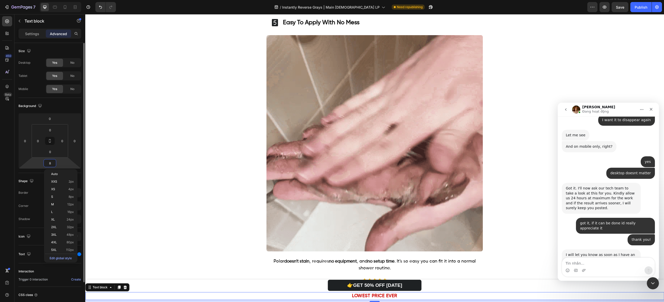
type input "2"
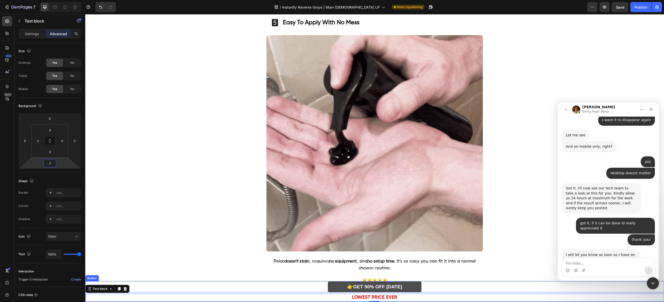
click at [412, 286] on link "👉GET 50% OFF TODAY" at bounding box center [375, 286] width 94 height 11
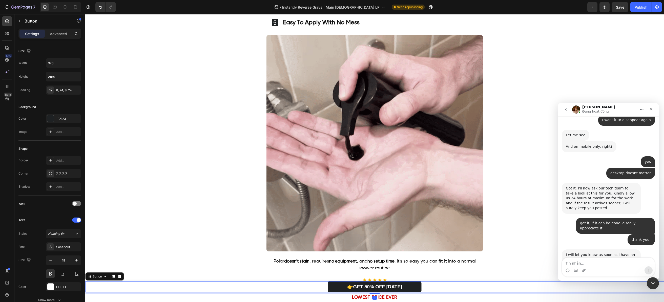
click at [63, 38] on div "Settings Advanced" at bounding box center [49, 34] width 63 height 10
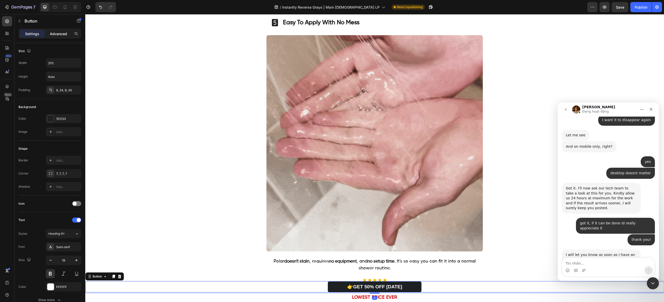
click at [63, 37] on div "Advanced" at bounding box center [58, 34] width 25 height 8
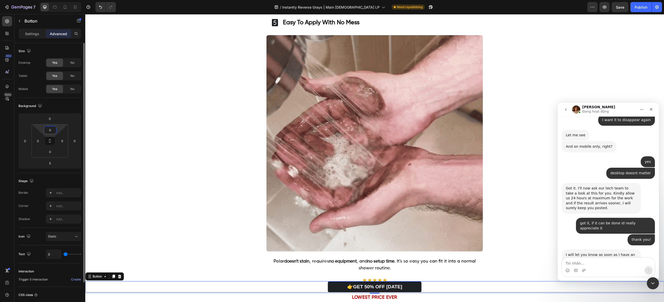
click at [51, 128] on input "0" at bounding box center [50, 130] width 10 height 8
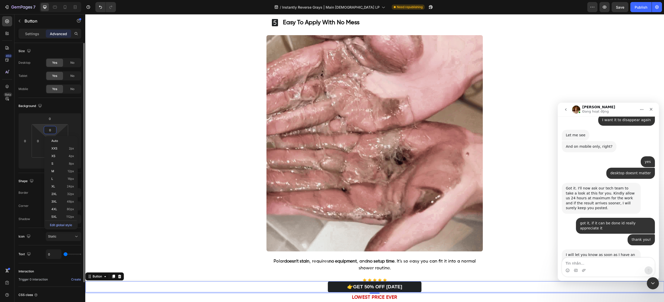
type input "3"
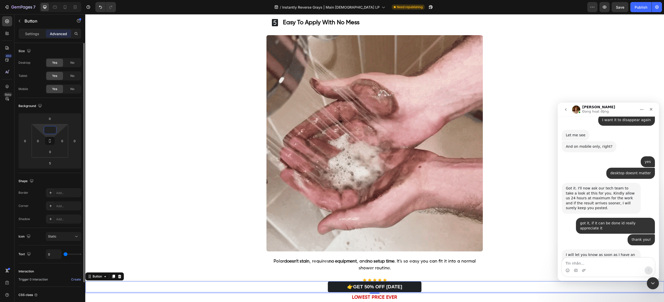
type input "4"
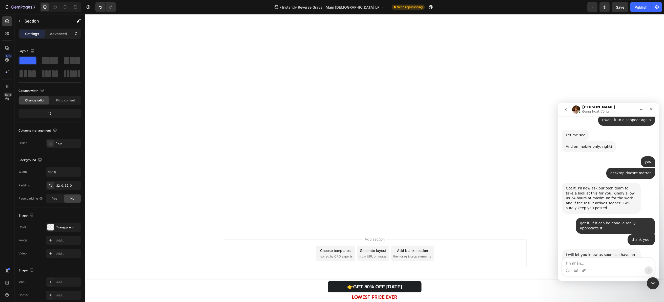
scroll to position [2814, 0]
click at [622, 7] on font "Save" at bounding box center [619, 7] width 8 height 4
click at [637, 10] on button "Publish" at bounding box center [640, 7] width 21 height 10
click at [63, 8] on icon at bounding box center [64, 7] width 5 height 5
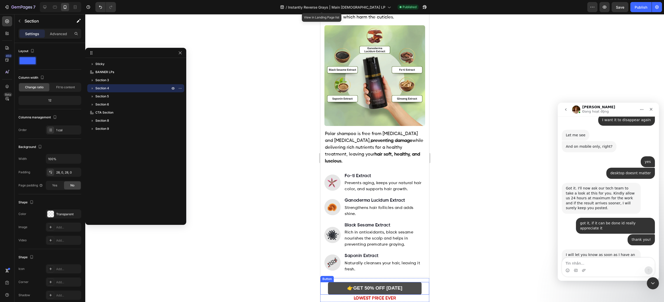
click at [374, 284] on link "👉GET 50% OFF TODAY" at bounding box center [374, 288] width 94 height 13
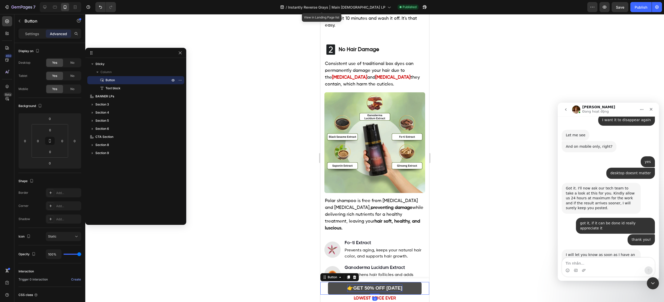
scroll to position [365, 0]
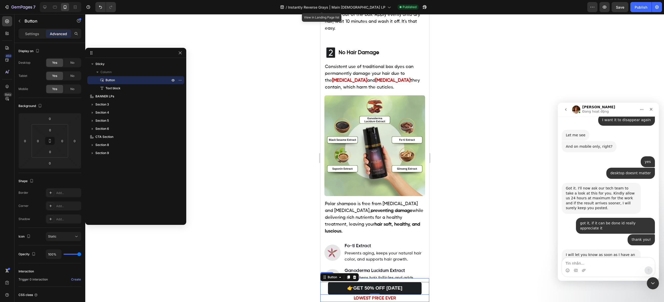
click at [373, 281] on div "👉GET 50% OFF TODAY Button 0 LOWEST PRICE EVER Text block Sticky" at bounding box center [374, 290] width 109 height 24
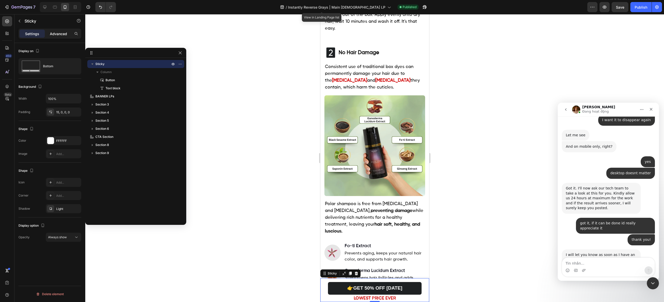
click at [54, 30] on div "Advanced" at bounding box center [58, 34] width 25 height 8
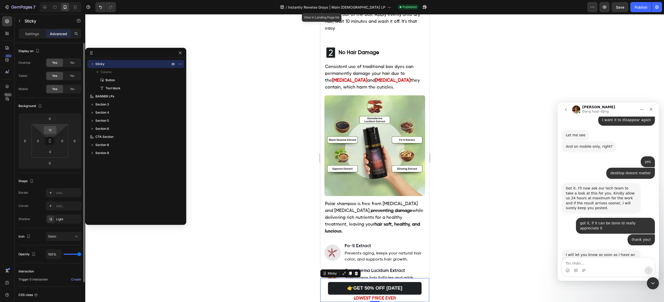
click at [50, 129] on input "15" at bounding box center [50, 130] width 10 height 8
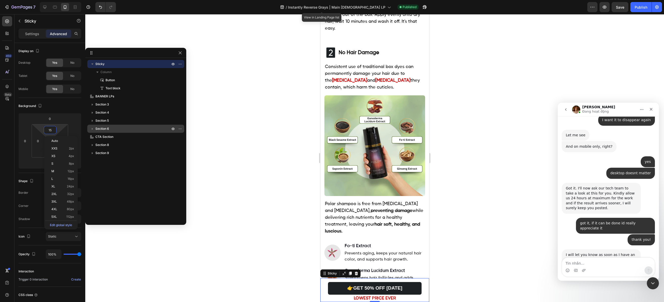
type input "5"
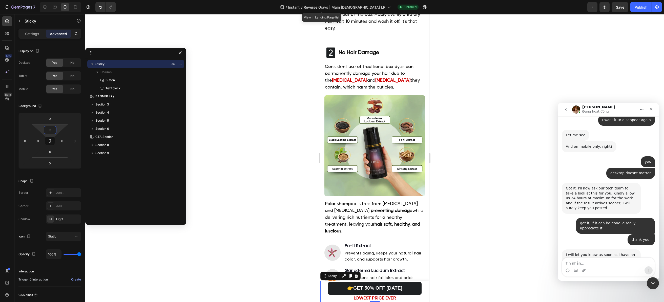
click at [471, 159] on div at bounding box center [374, 158] width 578 height 288
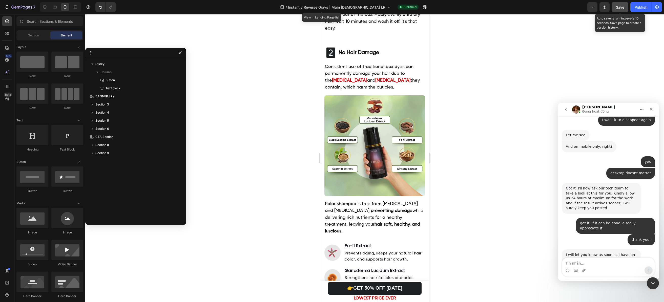
click at [627, 6] on button "Save" at bounding box center [619, 7] width 17 height 10
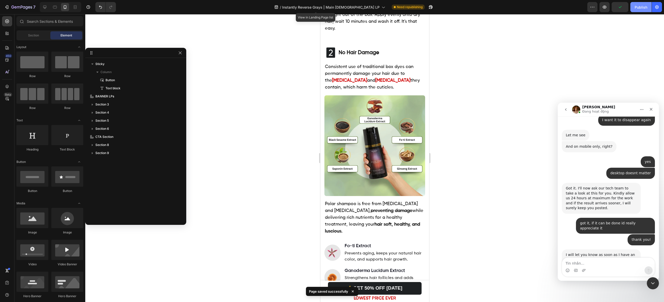
click at [637, 8] on div "Publish" at bounding box center [640, 7] width 13 height 5
click at [386, 297] on strong "LOWEST PRICE EVER" at bounding box center [374, 298] width 42 height 4
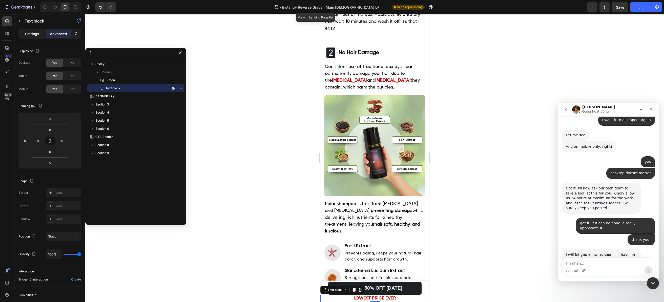
click at [33, 32] on font "Settings" at bounding box center [32, 34] width 14 height 4
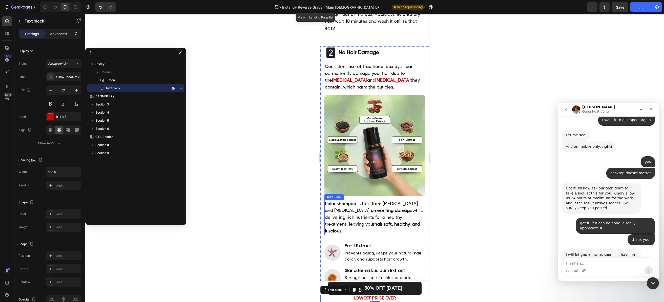
click at [343, 202] on span "Polar shampoo is free from ammonia and peroxide, preventing damage while delive…" at bounding box center [373, 218] width 98 height 32
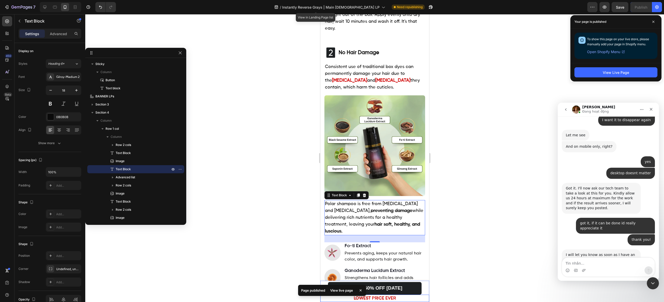
click at [389, 299] on strong "LOWEST PRICE EVER" at bounding box center [374, 298] width 42 height 4
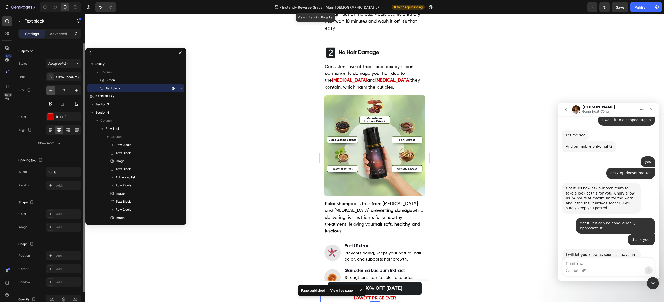
click at [48, 91] on icon "button" at bounding box center [50, 90] width 5 height 5
type input "16"
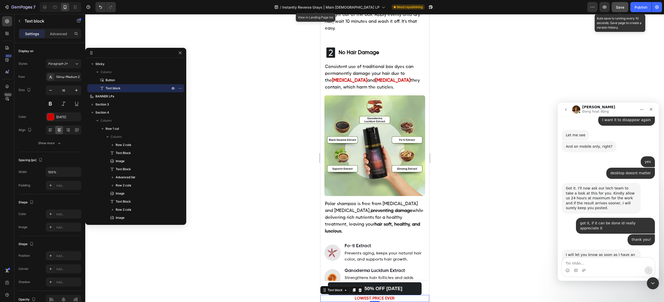
click at [613, 10] on button "Save" at bounding box center [619, 7] width 17 height 10
click at [642, 10] on button "Publish" at bounding box center [640, 7] width 21 height 10
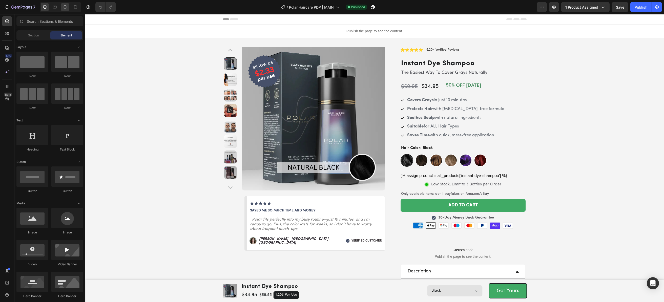
click at [68, 8] on div at bounding box center [65, 7] width 8 height 8
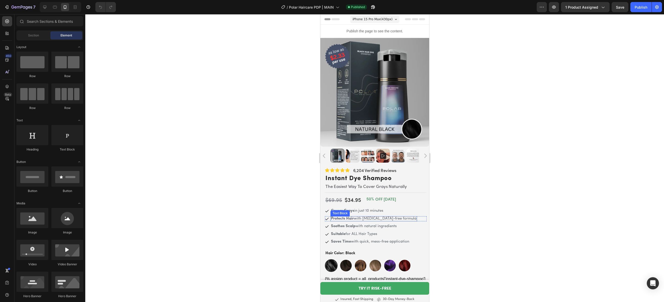
scroll to position [56, 0]
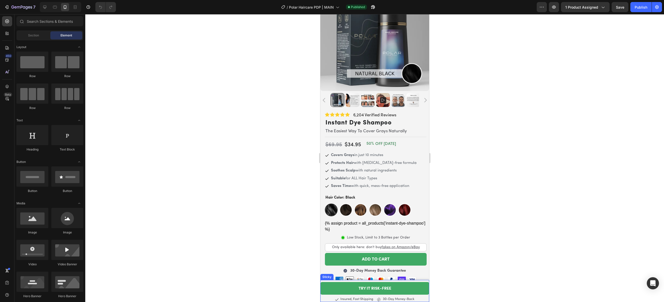
click at [337, 281] on div "Product Images instant dye shampoo Product Title $34.95 Product Price Product P…" at bounding box center [374, 291] width 109 height 22
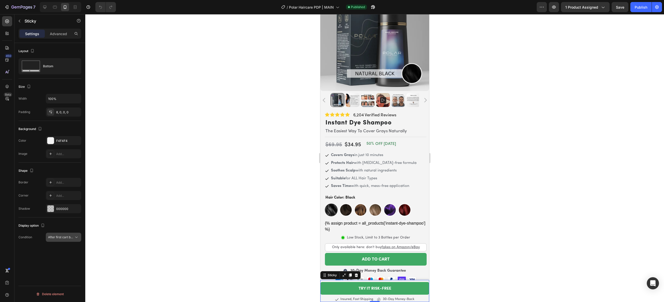
click at [70, 233] on button "After first cart button" at bounding box center [63, 237] width 35 height 9
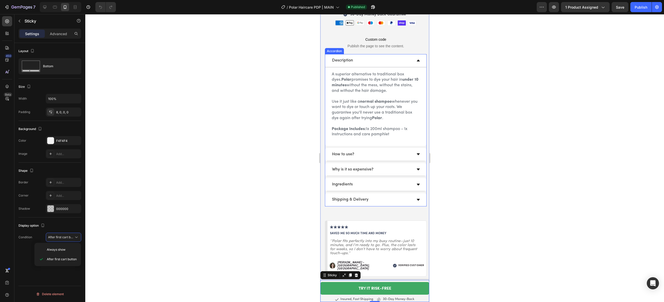
scroll to position [435, 0]
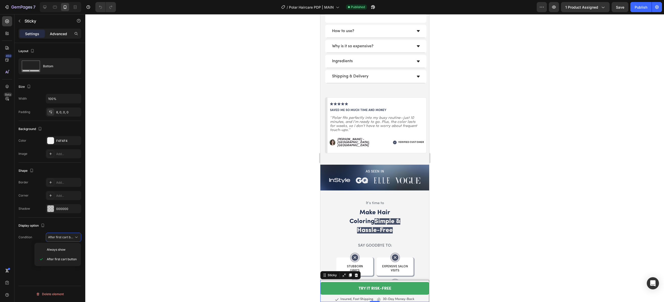
click at [57, 34] on p "Advanced" at bounding box center [58, 33] width 17 height 5
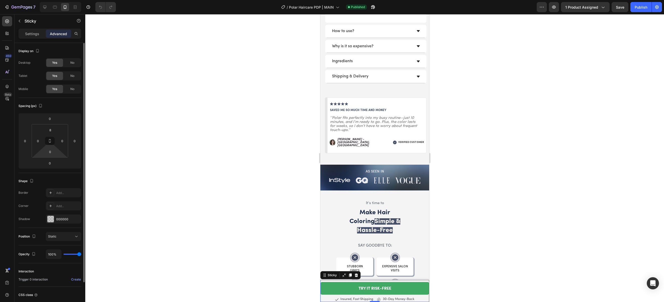
scroll to position [39, 0]
